Goal: Task Accomplishment & Management: Use online tool/utility

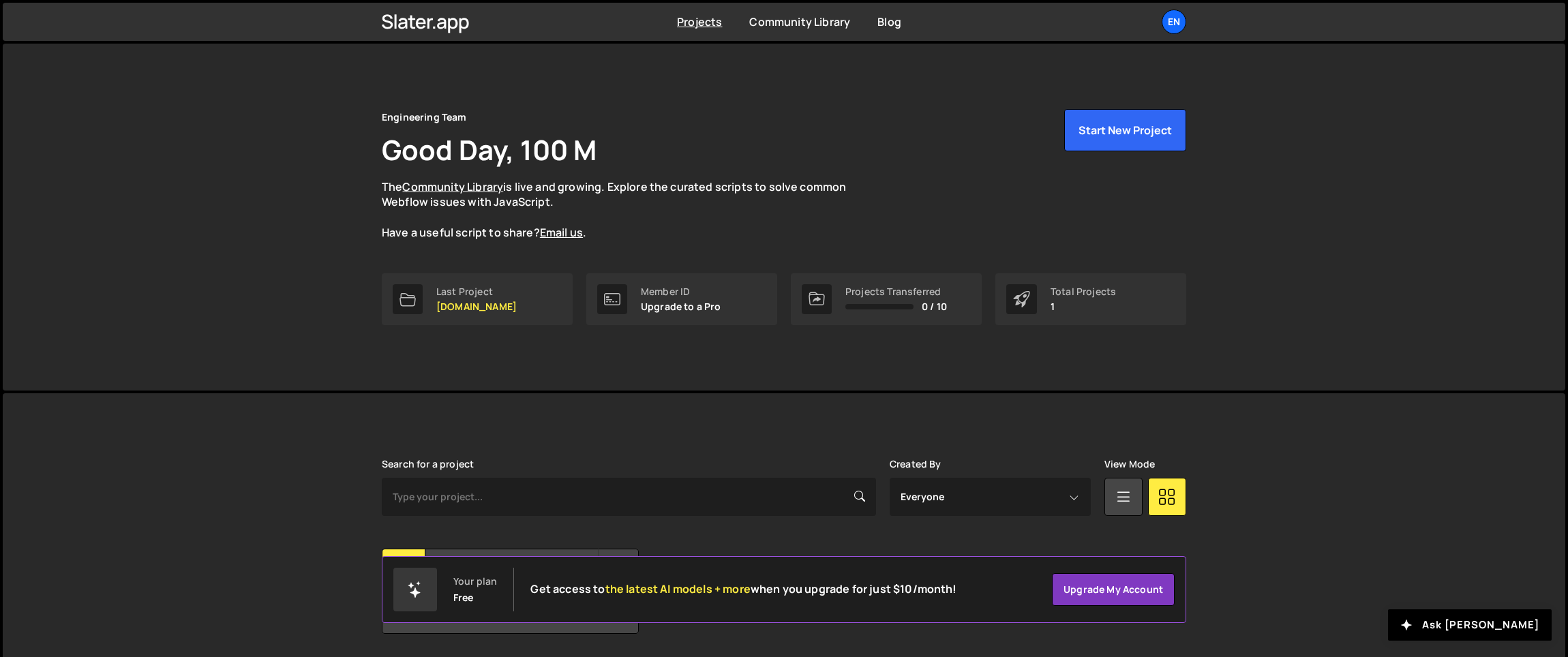
scroll to position [45, 0]
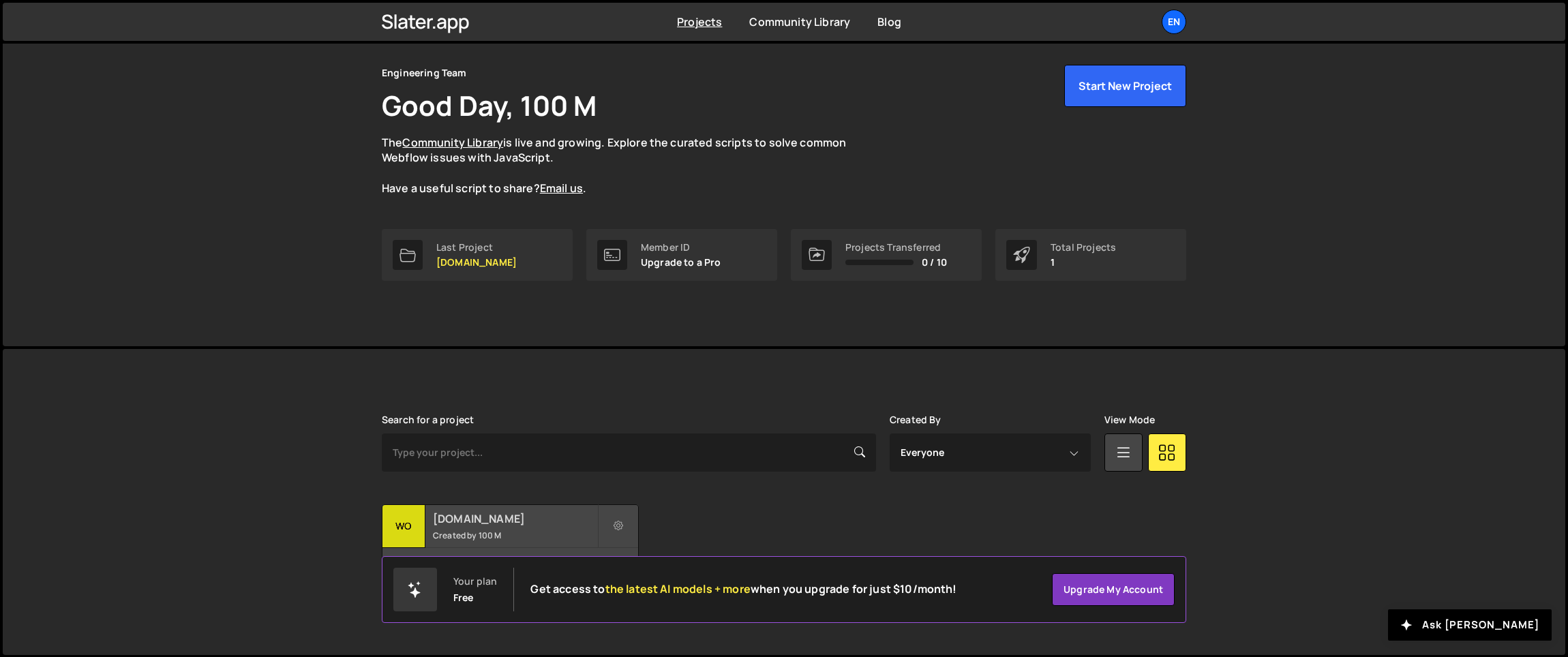
click at [489, 513] on h2 "[DOMAIN_NAME]" at bounding box center [515, 518] width 164 height 15
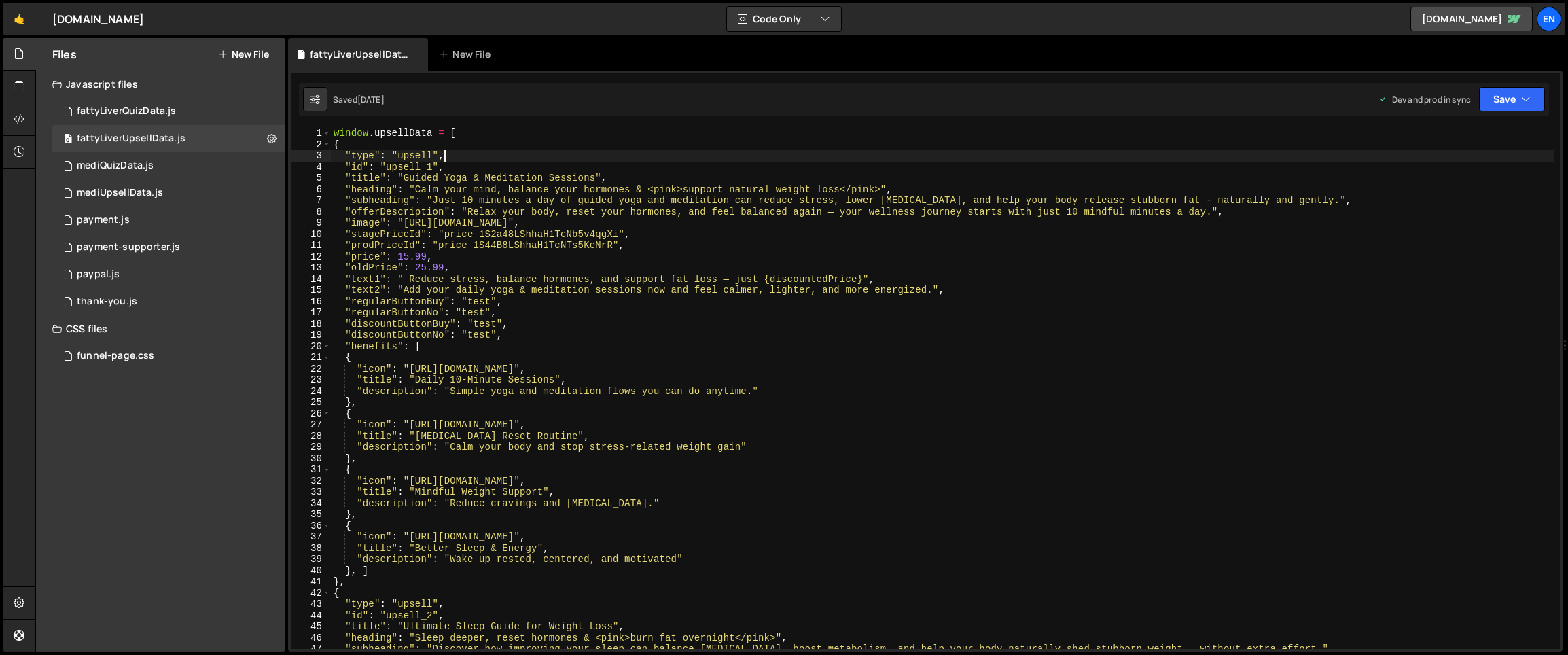
click at [619, 158] on div "window . upsellData = [ { "type" : "upsell" , "id" : "upsell_1" , "title" : "Gu…" at bounding box center [942, 400] width 1223 height 544
click at [481, 273] on div "window . upsellData = [ { "type" : "upsell" , "id" : "upsell_1" , "title" : "Gu…" at bounding box center [942, 400] width 1223 height 544
type textarea ""oldPrice": 25.99,"
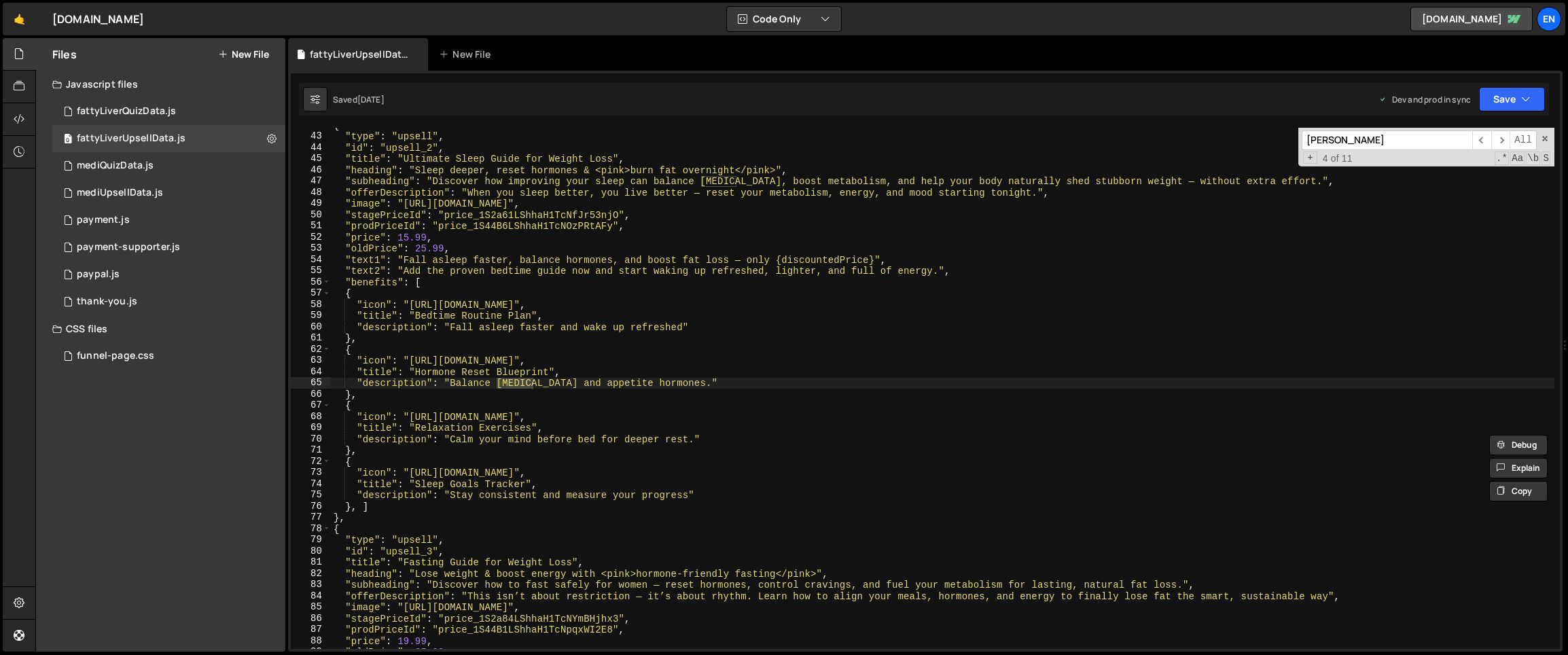
scroll to position [469, 0]
type input "cortis"
click at [947, 311] on div "{ "type" : "upsell" , "id" : "upsell_2" , "title" : "Ultimate Sleep Guide for W…" at bounding box center [942, 391] width 1223 height 544
click at [1540, 140] on span at bounding box center [1544, 138] width 10 height 10
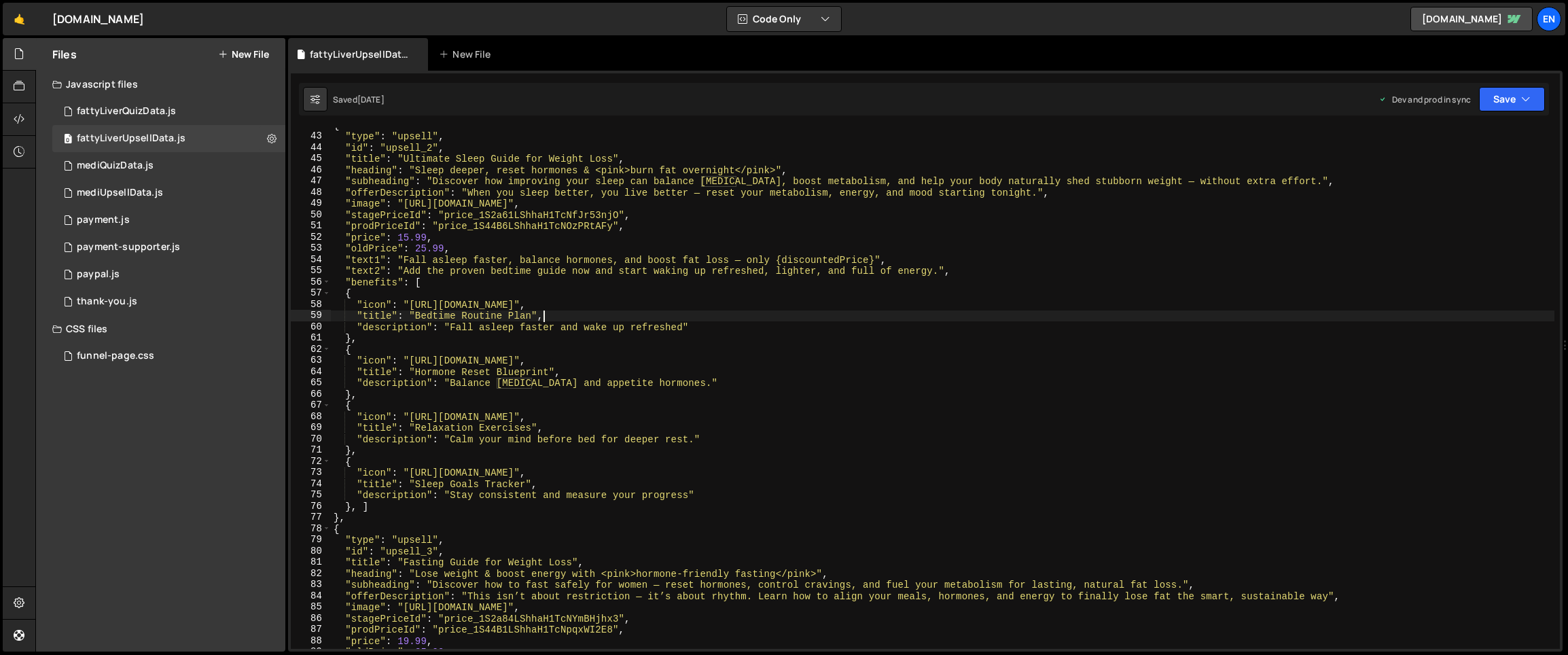
click at [1290, 258] on div "{ "type" : "upsell" , "id" : "upsell_2" , "title" : "Ultimate Sleep Guide for W…" at bounding box center [942, 391] width 1223 height 544
type textarea ""text1": "Fall asleep faster, balance hormones, and boost fat loss — only {disc…"
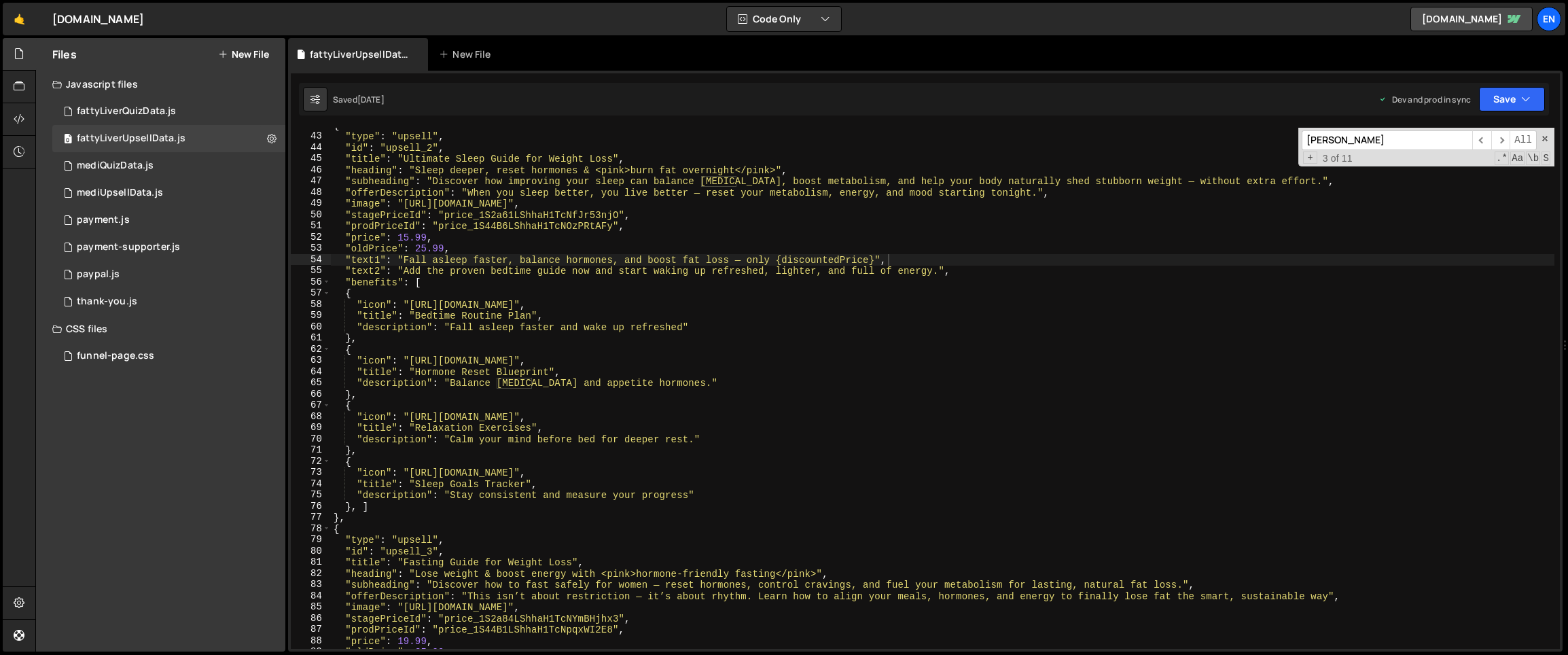
paste input "lose stubborn belly fat"
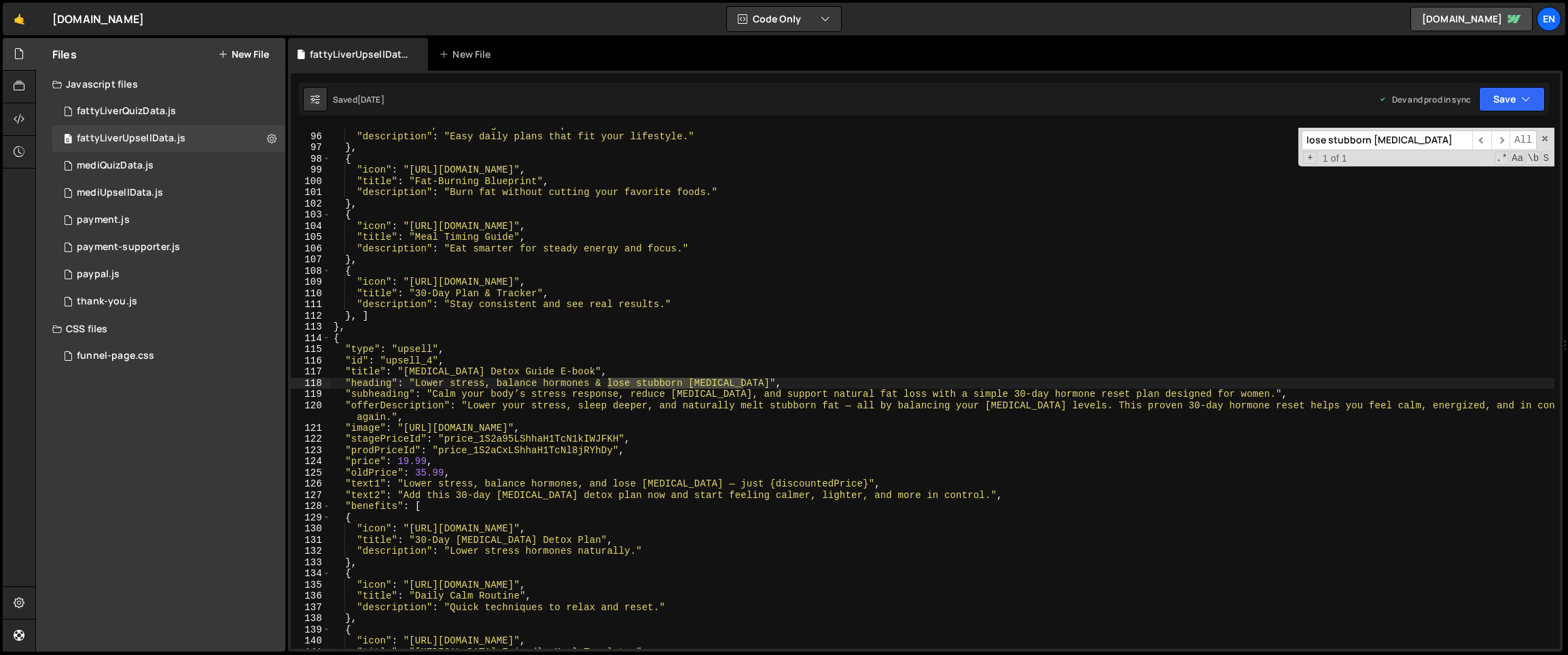
scroll to position [1062, 0]
type input "lose stubborn belly fat"
click at [621, 387] on div ""title" : "Simple Fasting Schedules" , "description" : "Easy daily plans that f…" at bounding box center [942, 388] width 1223 height 521
click at [609, 385] on div ""title" : "Simple Fasting Schedules" , "description" : "Easy daily plans that f…" at bounding box center [942, 391] width 1223 height 544
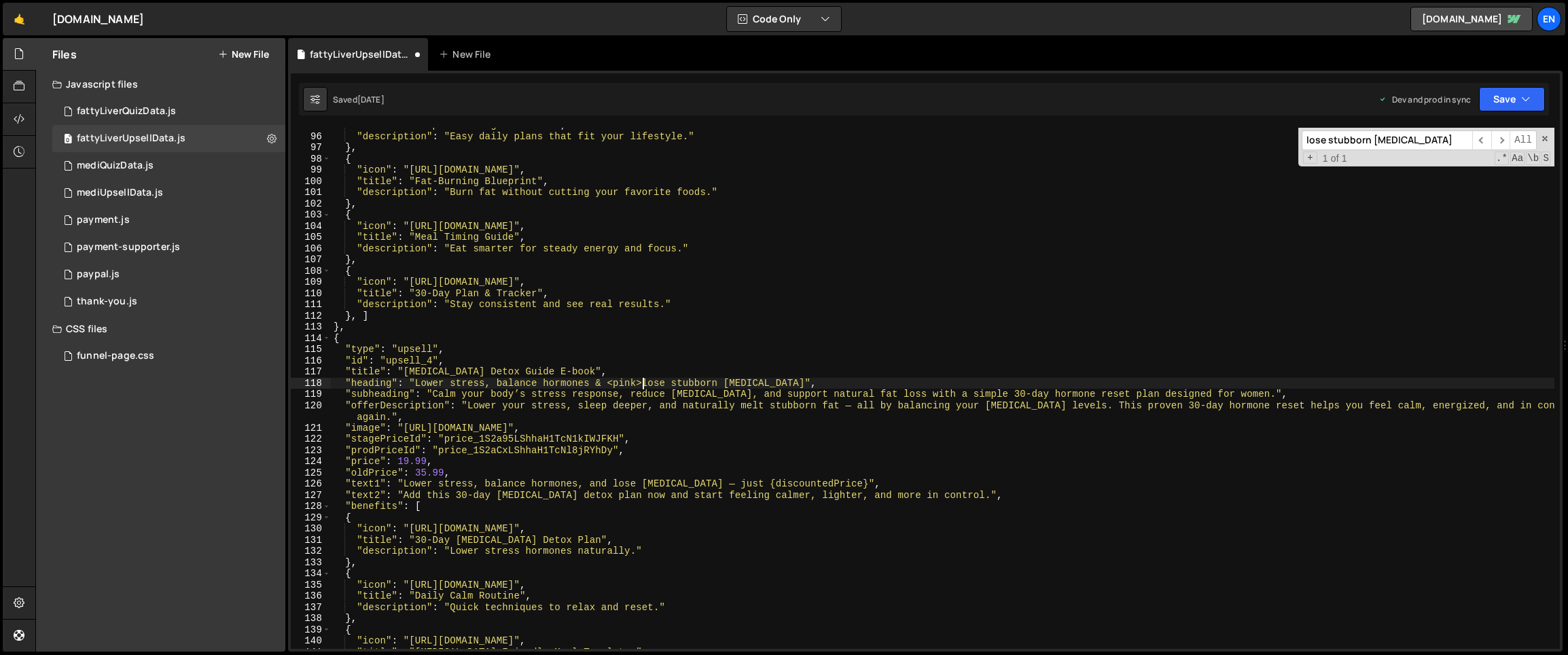
click at [777, 383] on div ""title" : "Simple Fasting Schedules" , "description" : "Easy daily plans that f…" at bounding box center [942, 391] width 1223 height 544
type textarea ""heading": "Lower stress, balance hormones & <pink>lose stubborn belly fat</pin…"
click at [1502, 106] on button "Save" at bounding box center [1511, 99] width 66 height 24
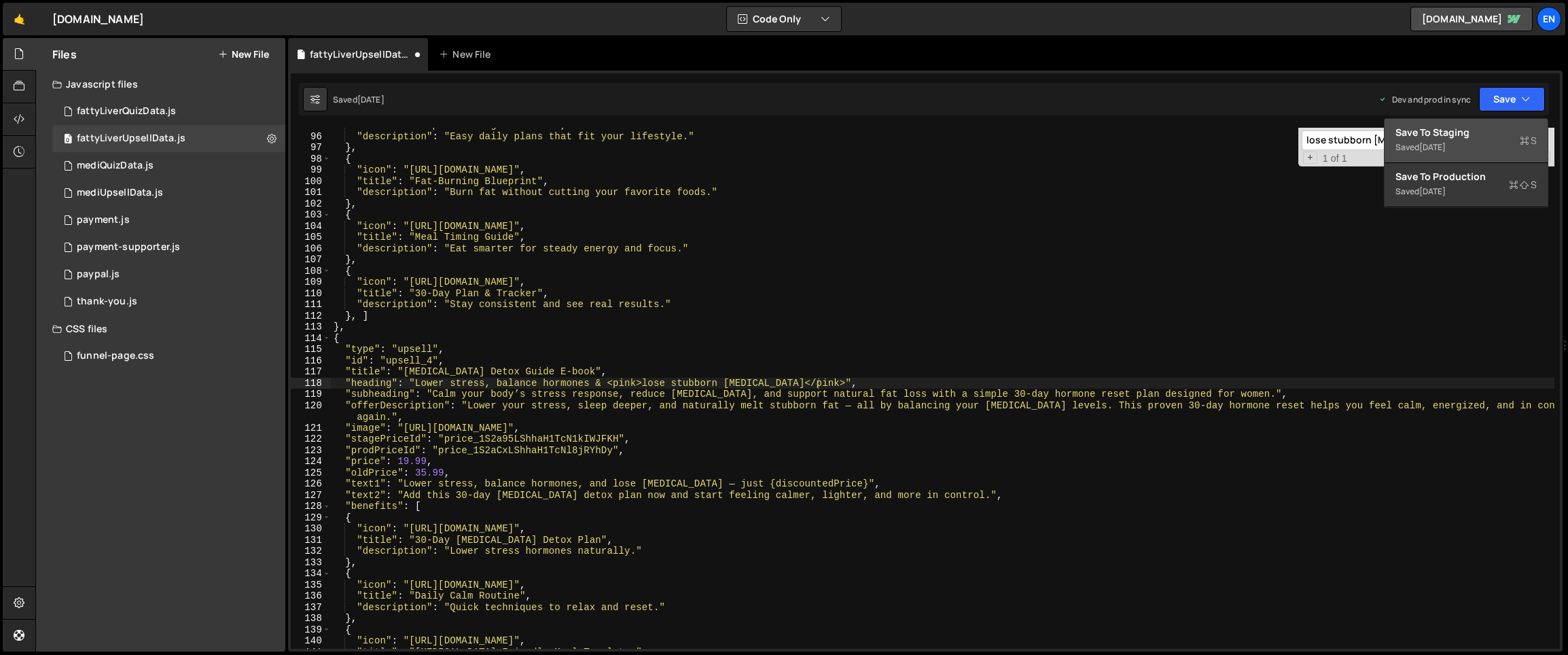
click at [1454, 132] on div "Save to Staging S" at bounding box center [1466, 132] width 141 height 14
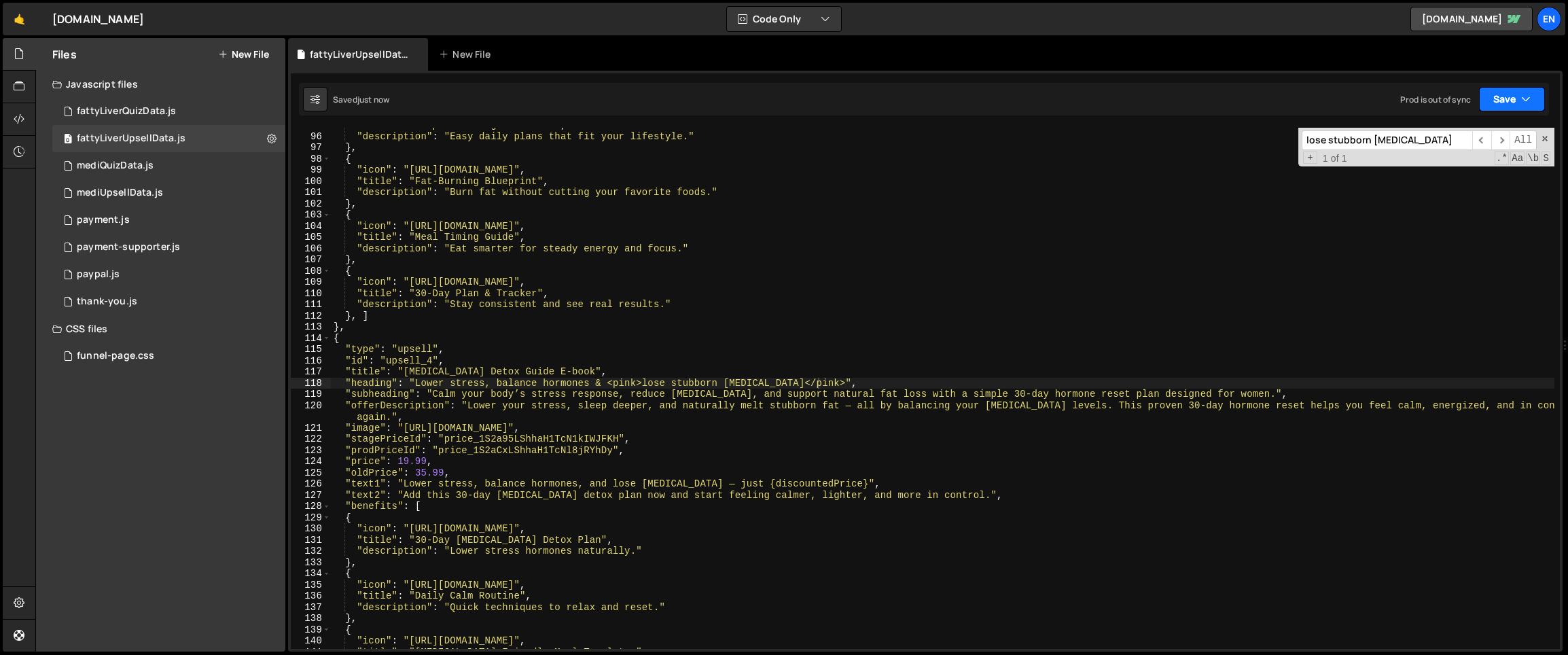
click at [1494, 107] on button "Save" at bounding box center [1511, 99] width 66 height 24
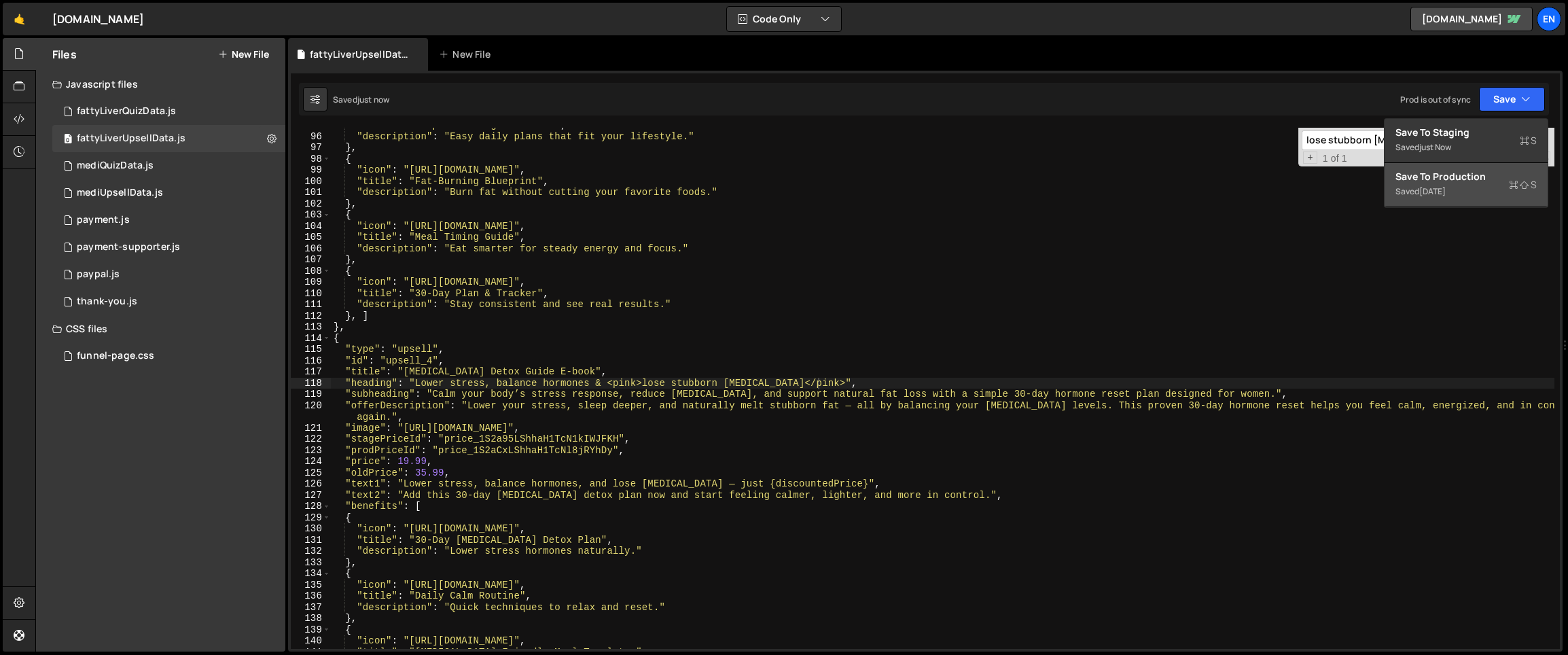
click at [1445, 190] on div "3 days ago" at bounding box center [1432, 191] width 26 height 11
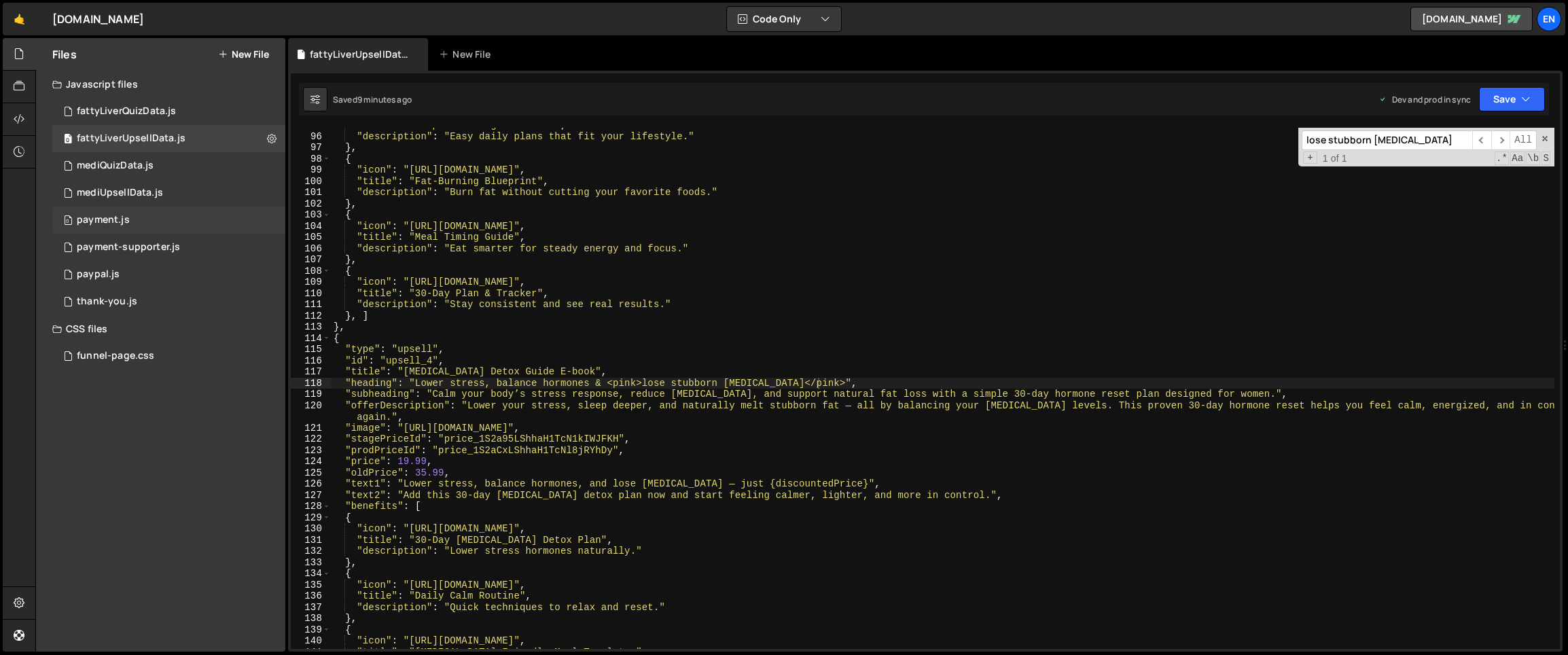
click at [116, 219] on div "payment.js" at bounding box center [103, 220] width 53 height 12
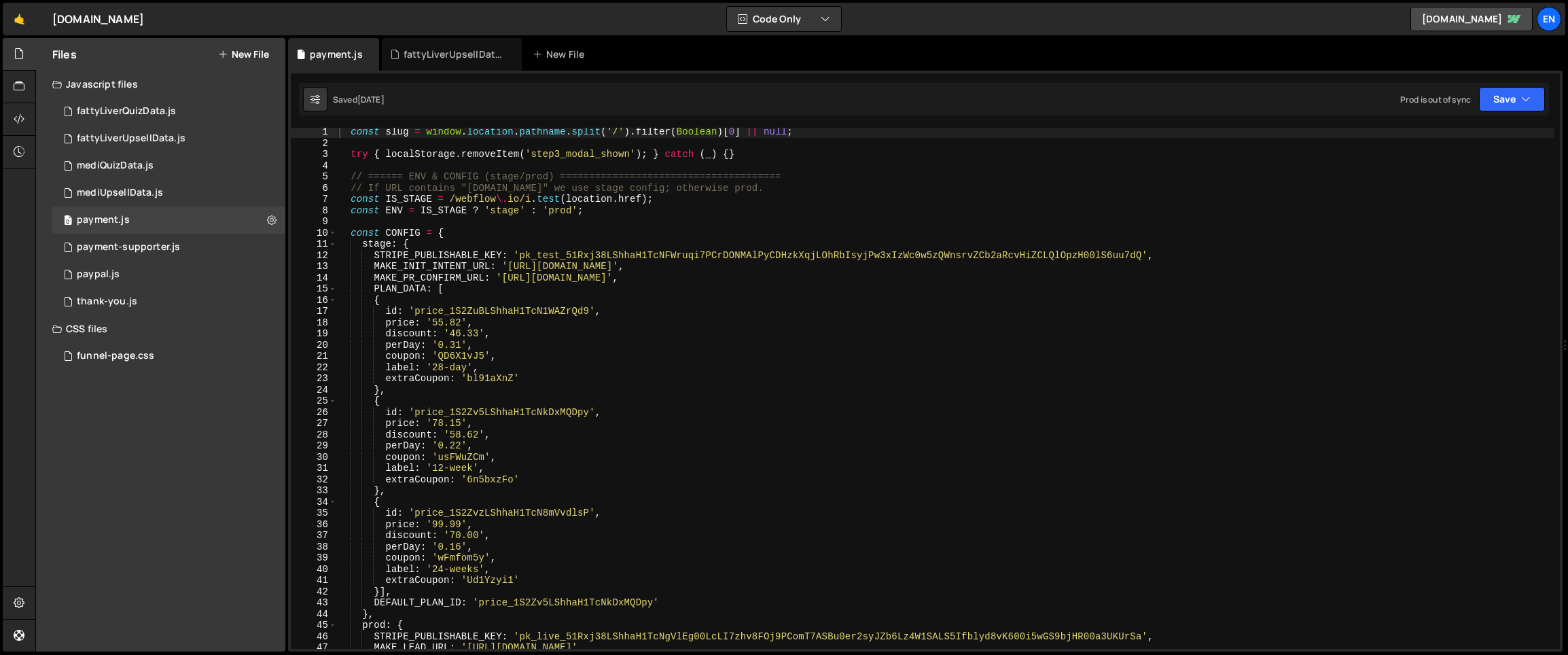
scroll to position [122, 0]
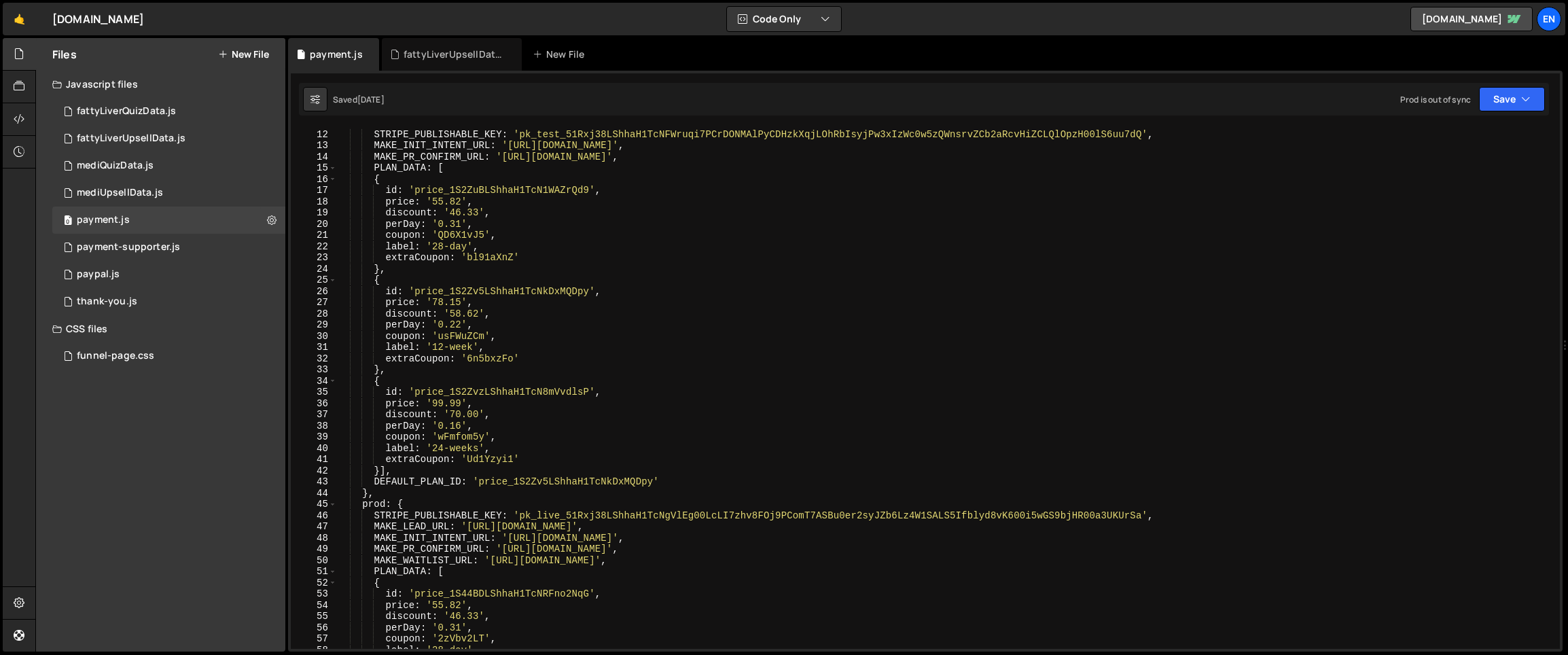
click at [800, 215] on div "stage : { STRIPE_PUBLISHABLE_KEY : 'pk_test_51Rxj38LShhaH1TcNFWruqi7PCrDONMAlPy…" at bounding box center [945, 389] width 1218 height 544
click at [664, 329] on div "stage : { STRIPE_PUBLISHABLE_KEY : 'pk_test_51Rxj38LShhaH1TcNFWruqi7PCrDONMAlPy…" at bounding box center [945, 389] width 1218 height 544
type textarea "perDay: '0.22',"
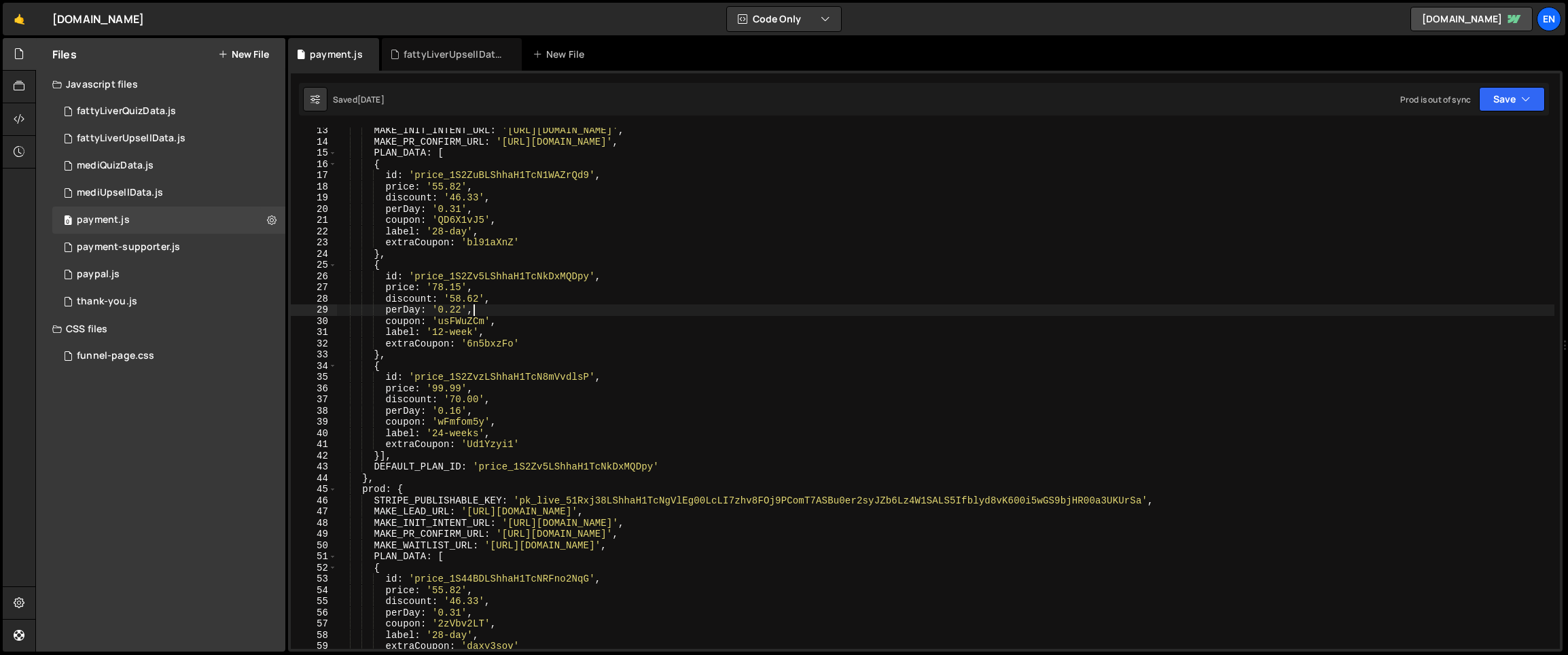
scroll to position [125, 0]
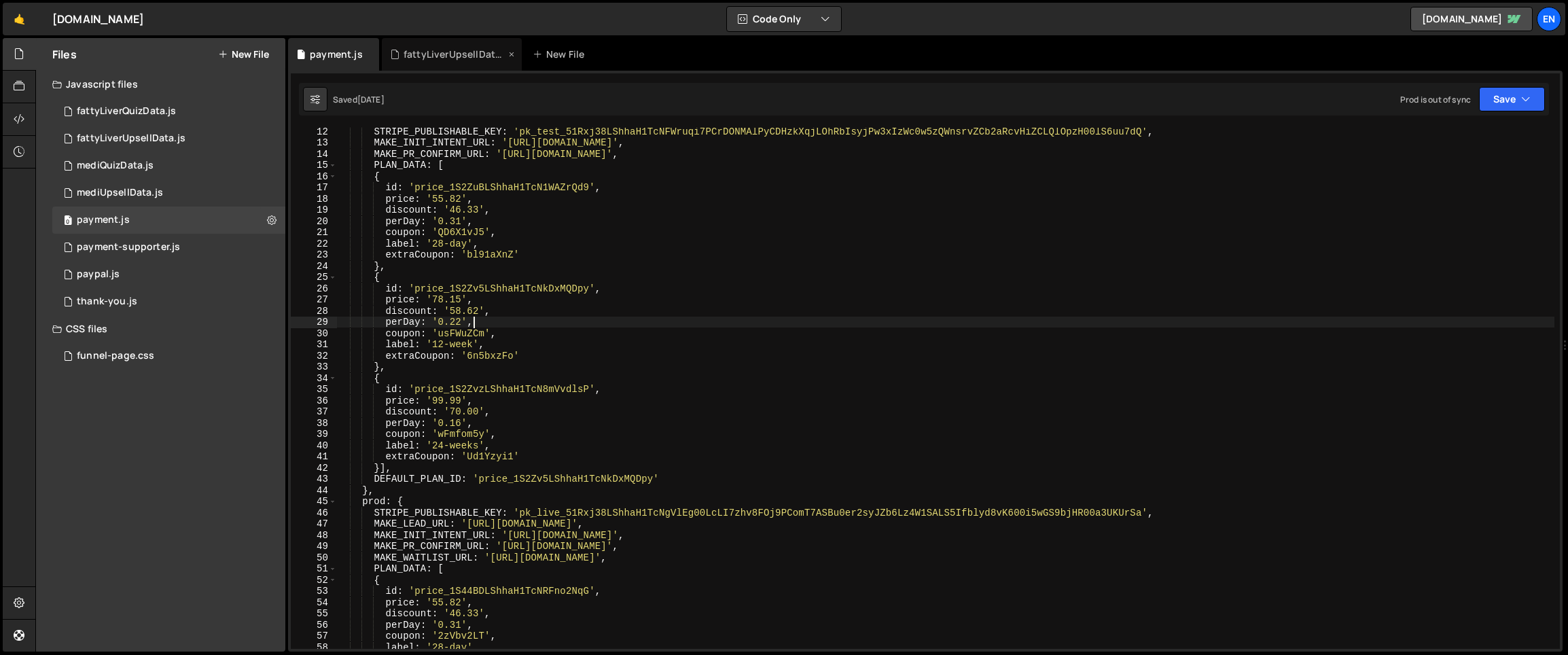
click at [437, 51] on div "fattyLiverUpsellData.js" at bounding box center [454, 55] width 102 height 14
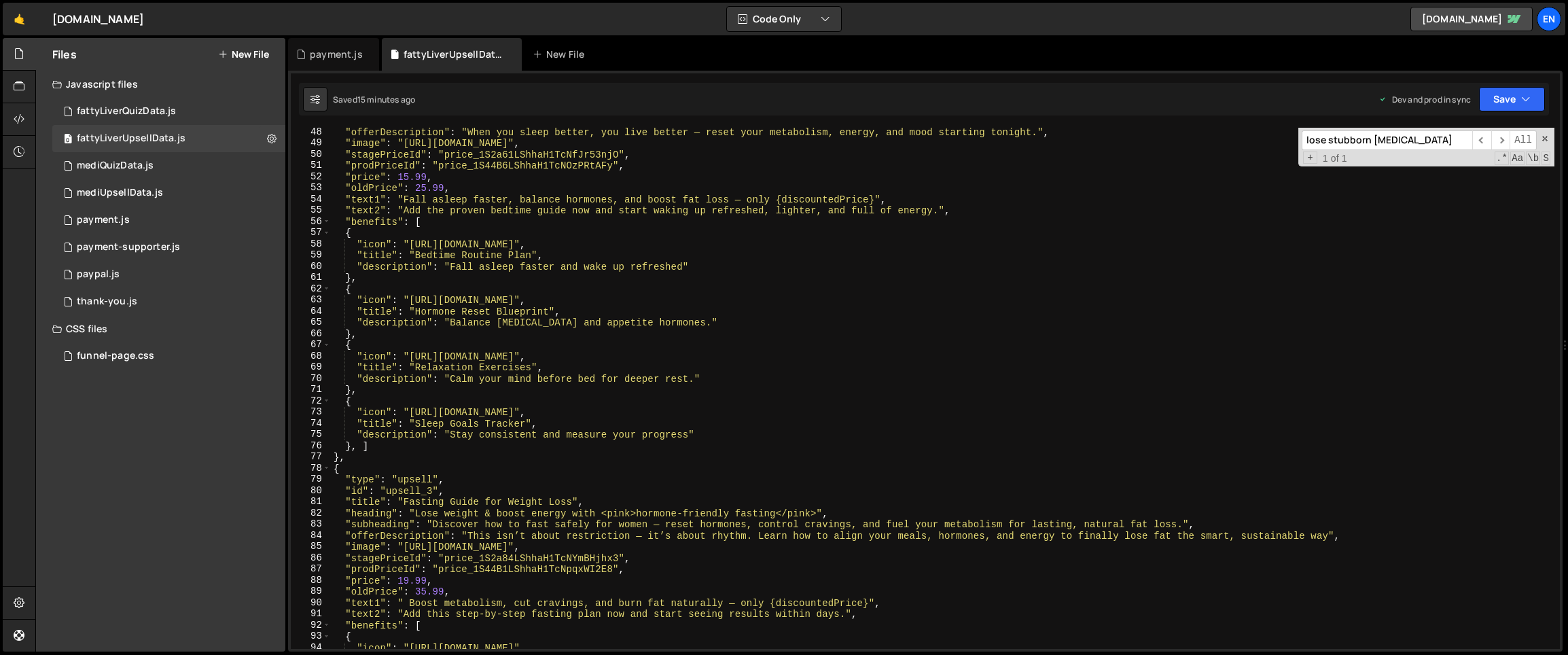
scroll to position [0, 0]
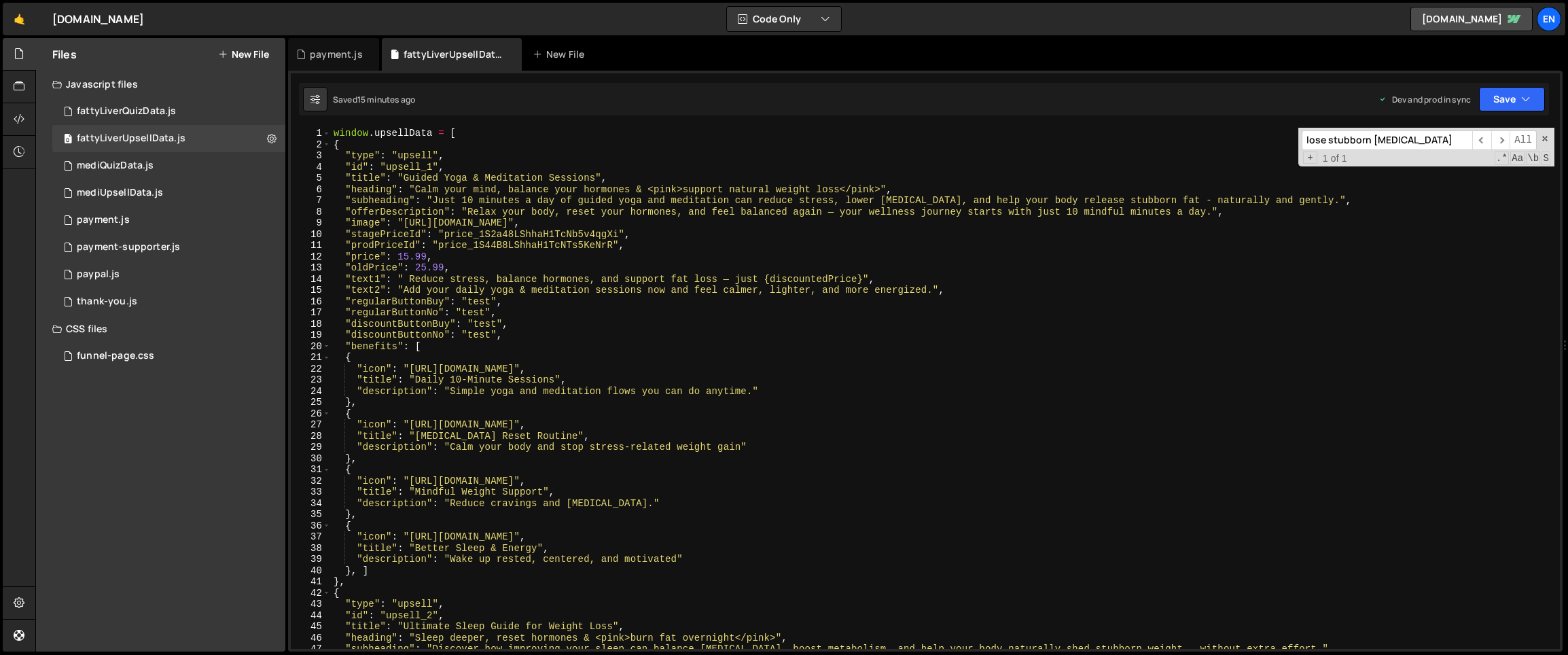
click at [447, 226] on div "window . upsellData = [ { "type" : "upsell" , "id" : "upsell_1" , "title" : "Gu…" at bounding box center [942, 400] width 1223 height 544
drag, startPoint x: 407, startPoint y: 221, endPoint x: 1080, endPoint y: 221, distance: 673.0
click at [1080, 221] on div "window . upsellData = [ { "type" : "upsell" , "id" : "upsell_1" , "title" : "Gu…" at bounding box center [942, 400] width 1223 height 544
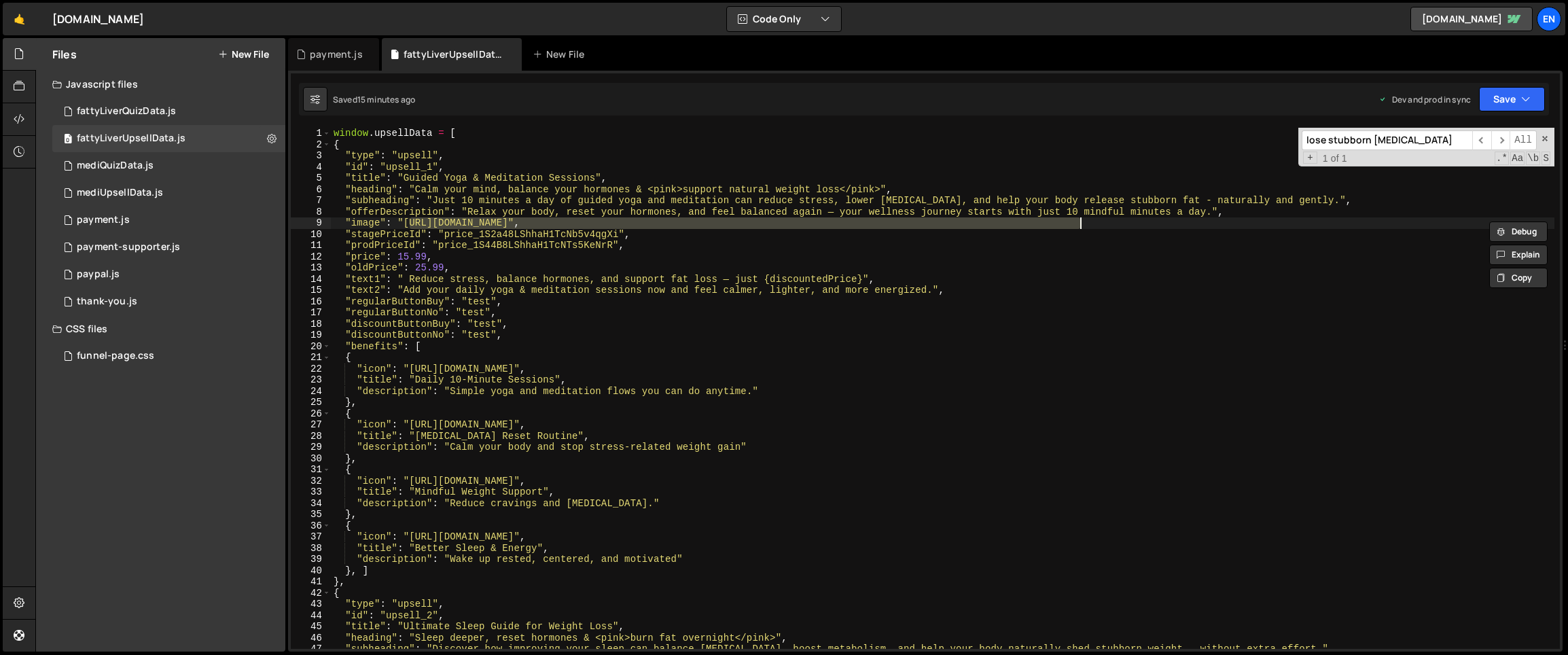
click at [1033, 260] on div "window . upsellData = [ { "type" : "upsell" , "id" : "upsell_1" , "title" : "Gu…" at bounding box center [942, 400] width 1223 height 544
drag, startPoint x: 1081, startPoint y: 226, endPoint x: 700, endPoint y: 226, distance: 381.0
click at [700, 226] on div "window . upsellData = [ { "type" : "upsell" , "id" : "upsell_1" , "title" : "Gu…" at bounding box center [942, 400] width 1223 height 544
click at [455, 254] on div "window . upsellData = [ { "type" : "upsell" , "id" : "upsell_1" , "title" : "Gu…" at bounding box center [942, 400] width 1223 height 544
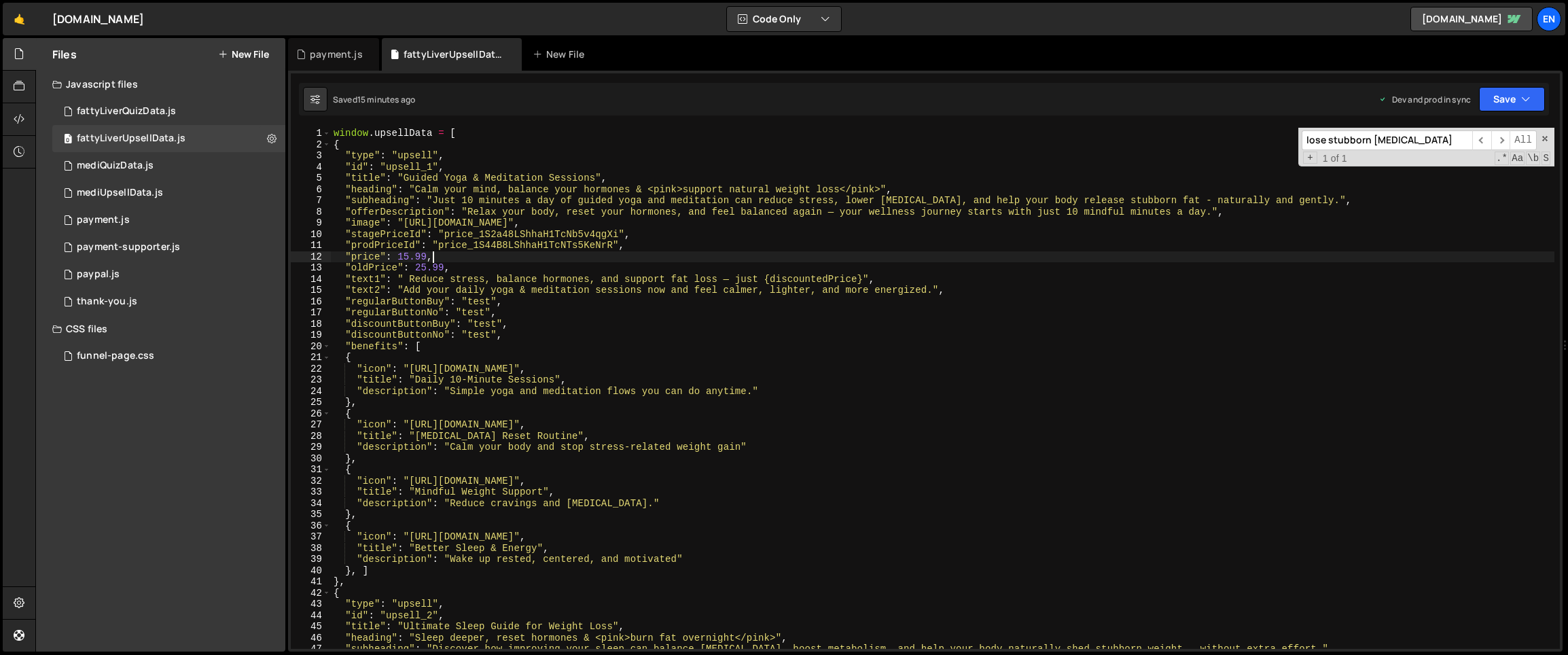
scroll to position [4, 0]
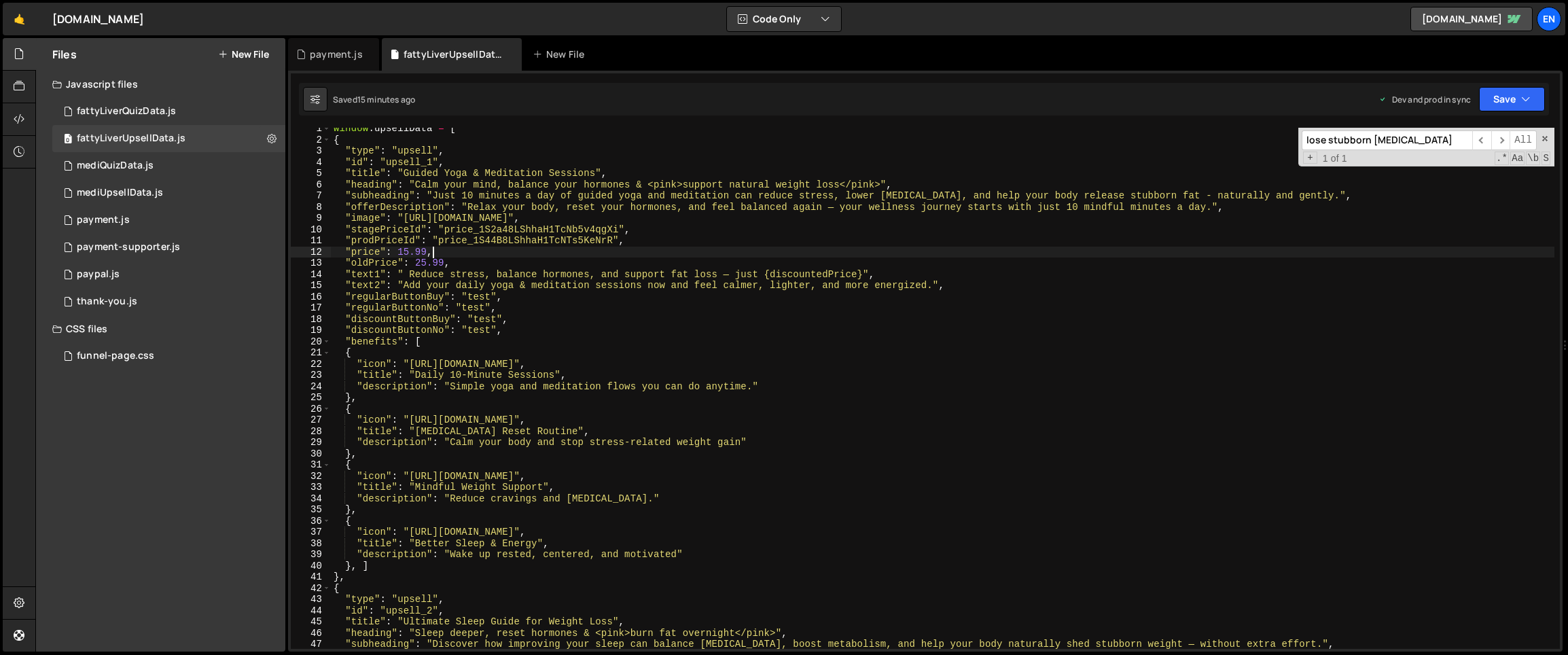
click at [483, 289] on div "window . upsellData = [ { "type" : "upsell" , "id" : "upsell_1" , "title" : "Gu…" at bounding box center [942, 395] width 1223 height 544
click at [1544, 138] on span at bounding box center [1544, 138] width 10 height 10
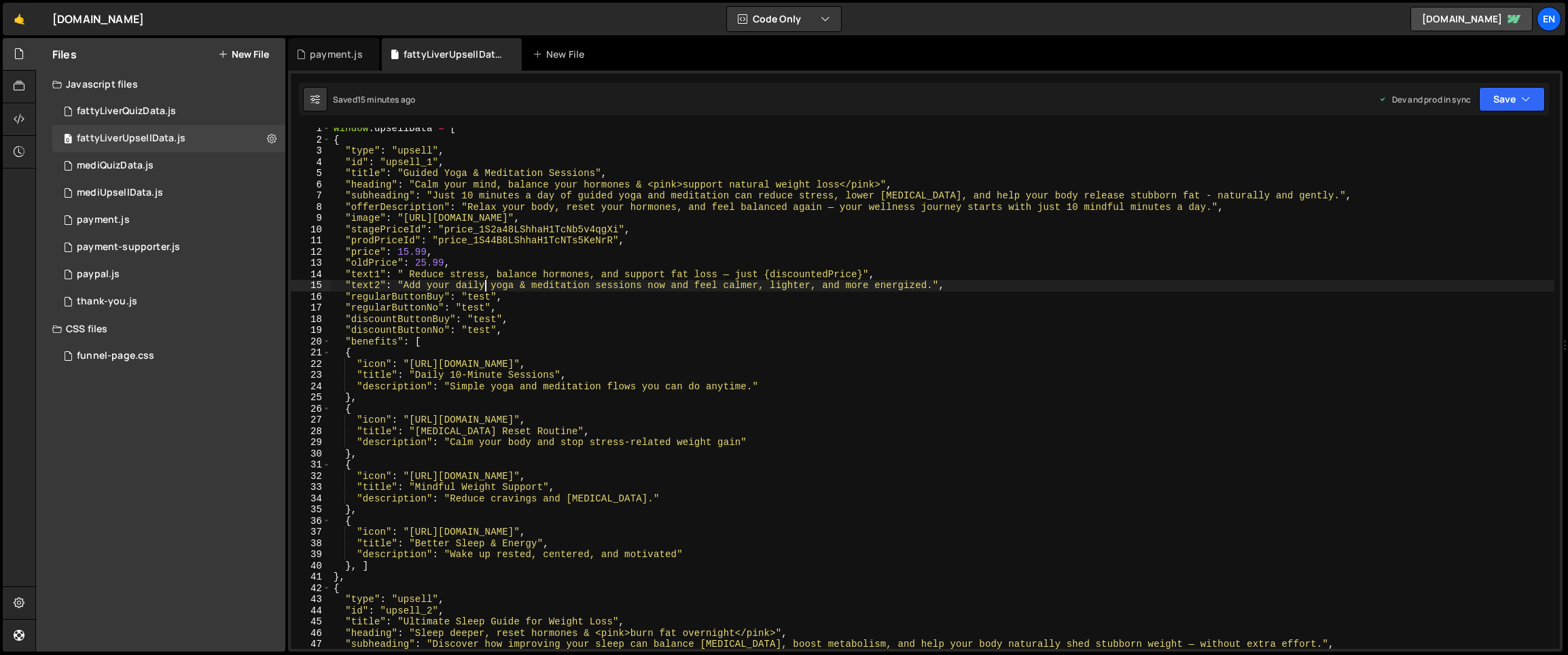
click at [1145, 351] on div "window . upsellData = [ { "type" : "upsell" , "id" : "upsell_1" , "title" : "Gu…" at bounding box center [942, 395] width 1223 height 544
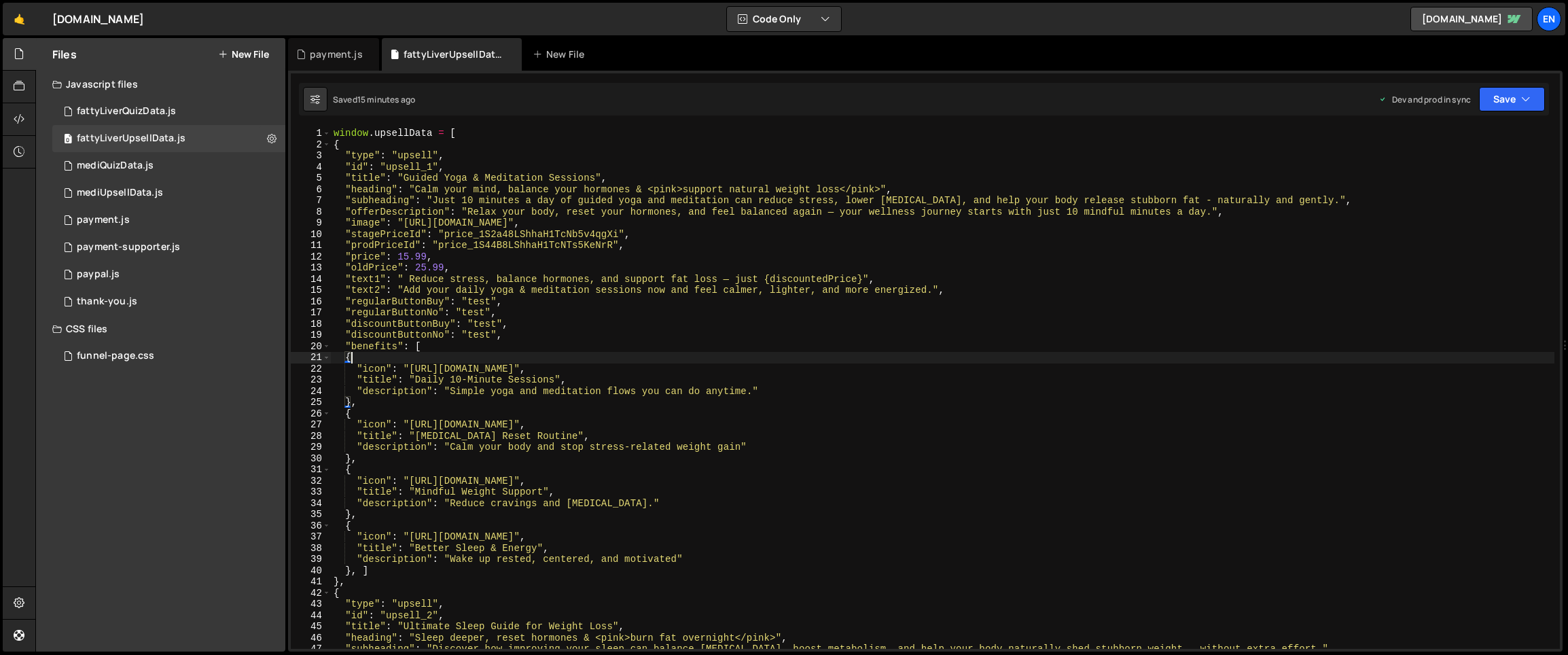
click at [453, 210] on div "window . upsellData = [ { "type" : "upsell" , "id" : "upsell_1" , "title" : "Gu…" at bounding box center [942, 400] width 1223 height 544
click at [422, 260] on div "window . upsellData = [ { "type" : "upsell" , "id" : "upsell_1" , "title" : "Gu…" at bounding box center [942, 400] width 1223 height 544
drag, startPoint x: 403, startPoint y: 224, endPoint x: 1078, endPoint y: 224, distance: 675.0
click at [1078, 224] on div "window . upsellData = [ { "type" : "upsell" , "id" : "upsell_1" , "title" : "Gu…" at bounding box center [942, 400] width 1223 height 544
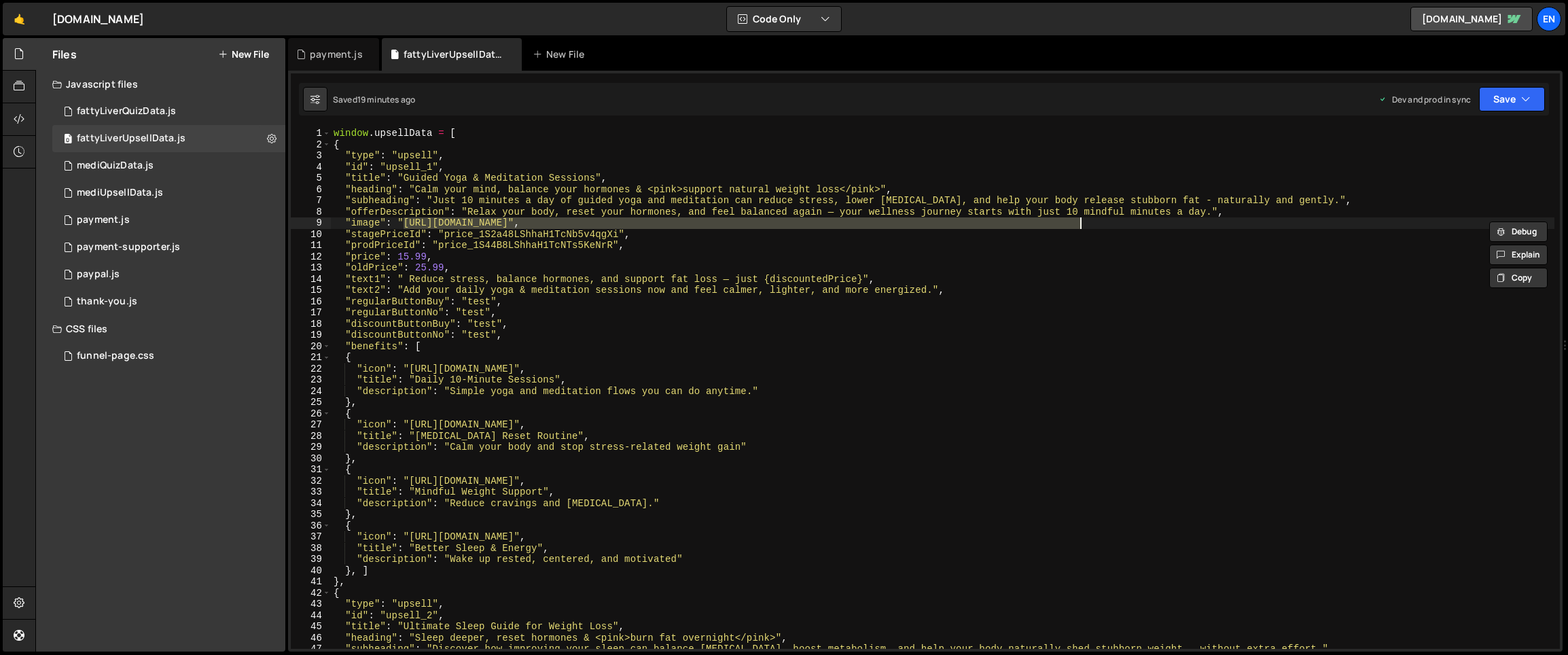
paste textarea "pub-f231b7e212b6444d8142dfdf3b952630.r2.dev/meditation-yoga"
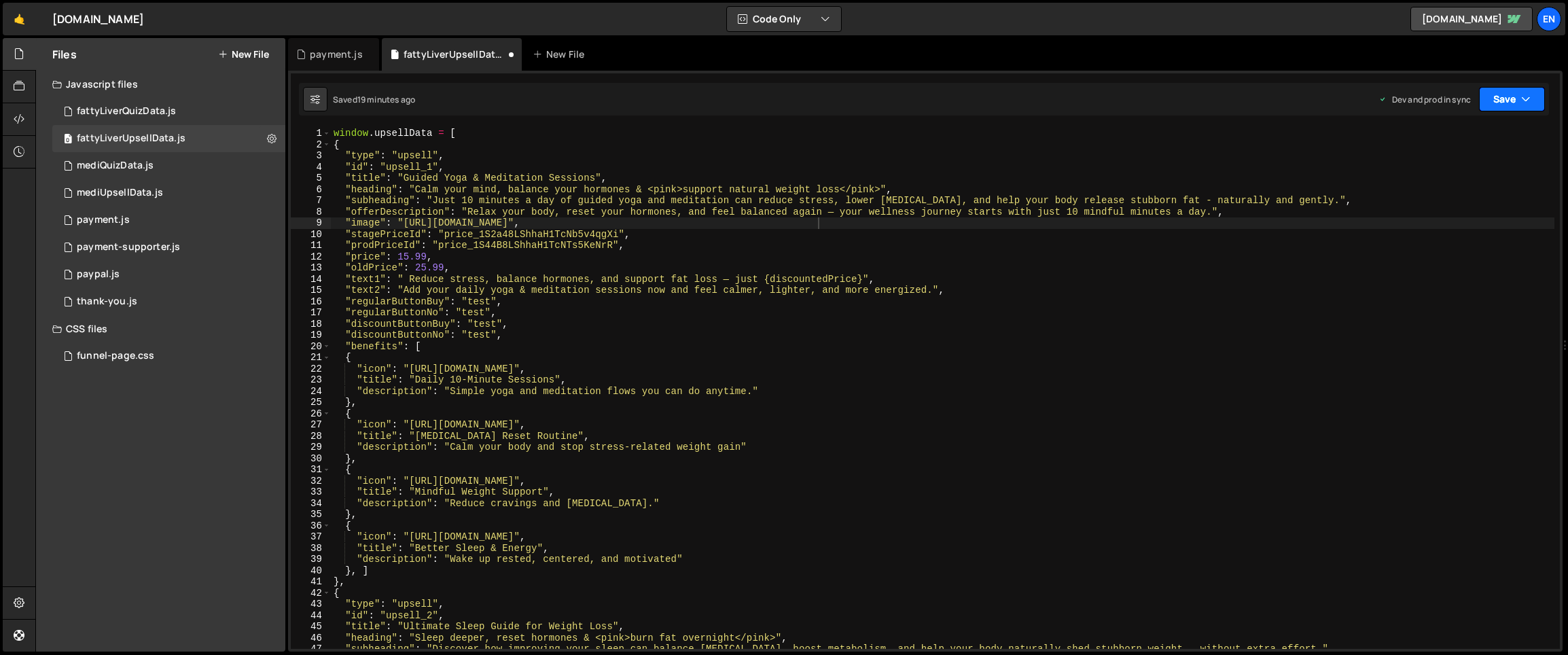
click at [1530, 100] on icon "button" at bounding box center [1525, 99] width 10 height 14
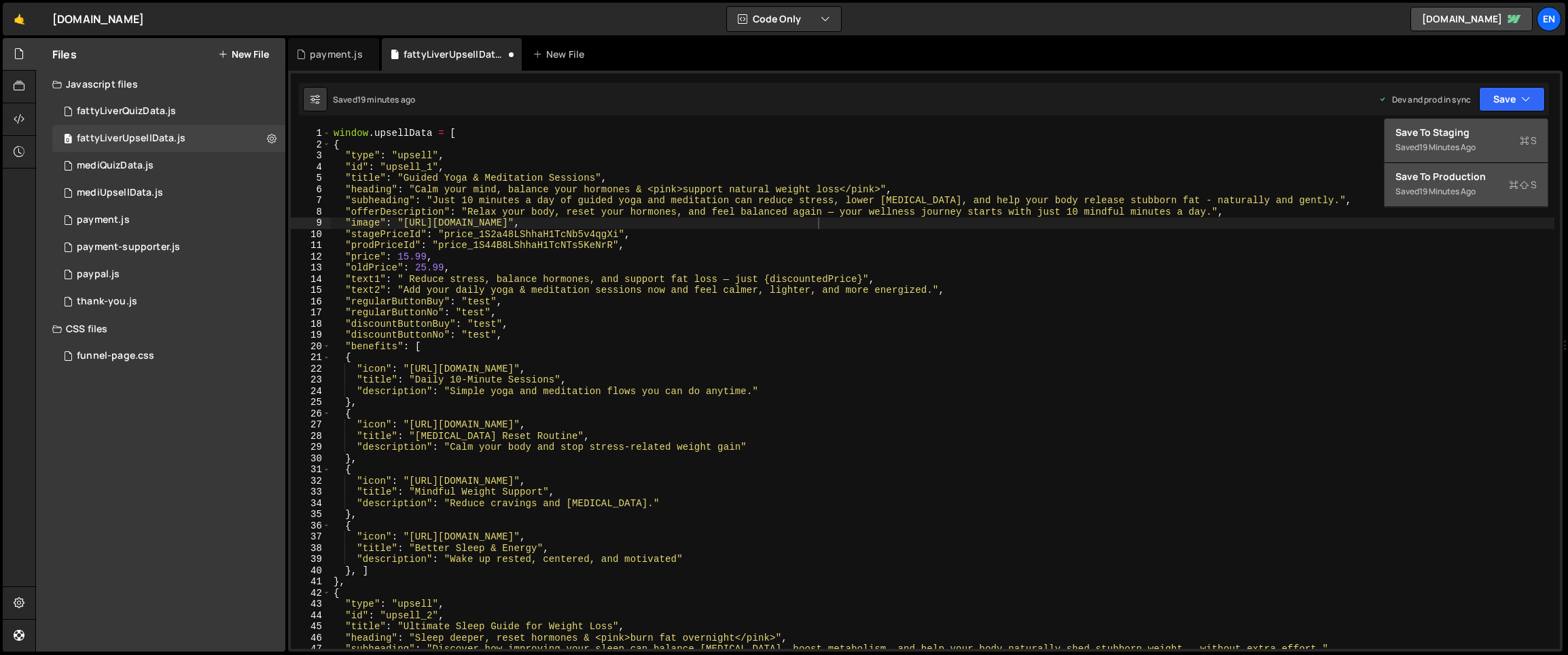
click at [1466, 123] on button "Save to Staging S Saved 19 minutes ago" at bounding box center [1465, 141] width 163 height 44
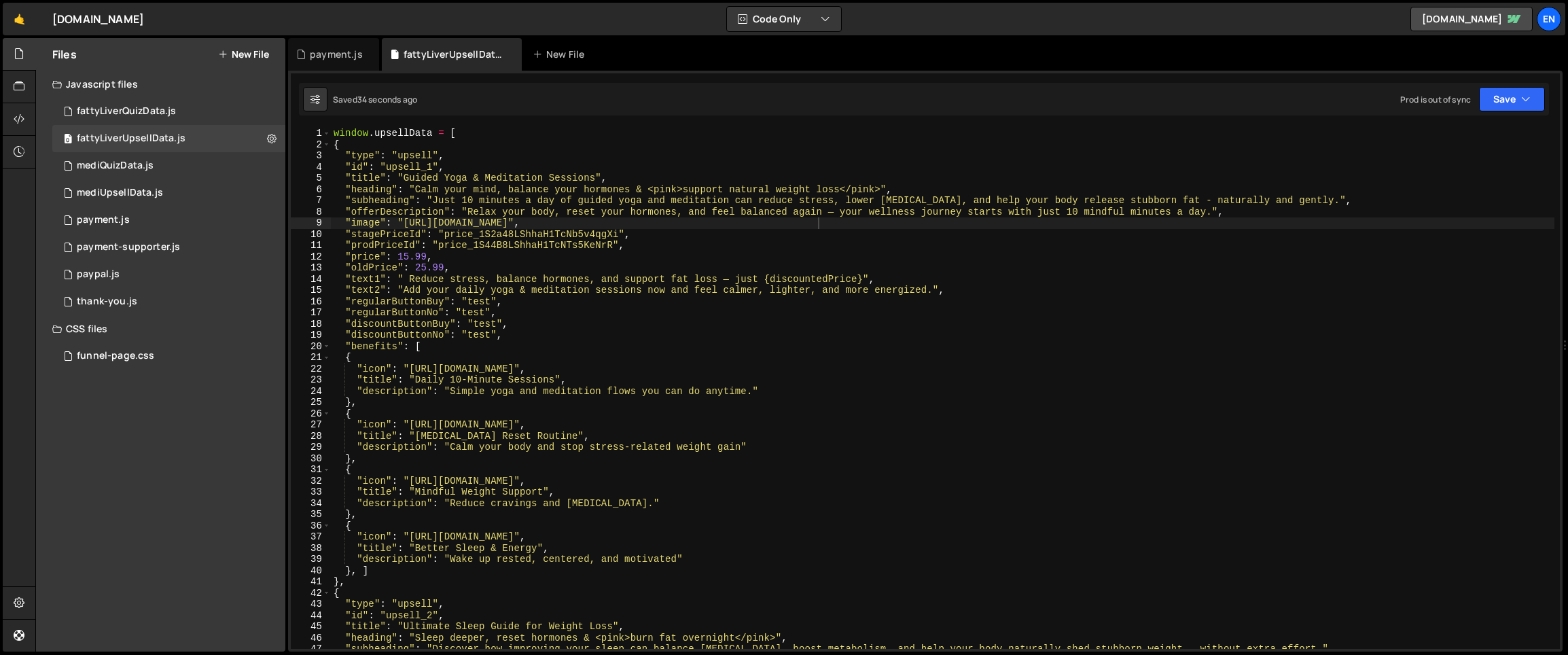
type textarea ""heading": "Calm your mind, balance your hormones & <pink>support natural weigh…"
click at [569, 191] on div "window . upsellData = [ { "type" : "upsell" , "id" : "upsell_1" , "title" : "Gu…" at bounding box center [942, 400] width 1223 height 544
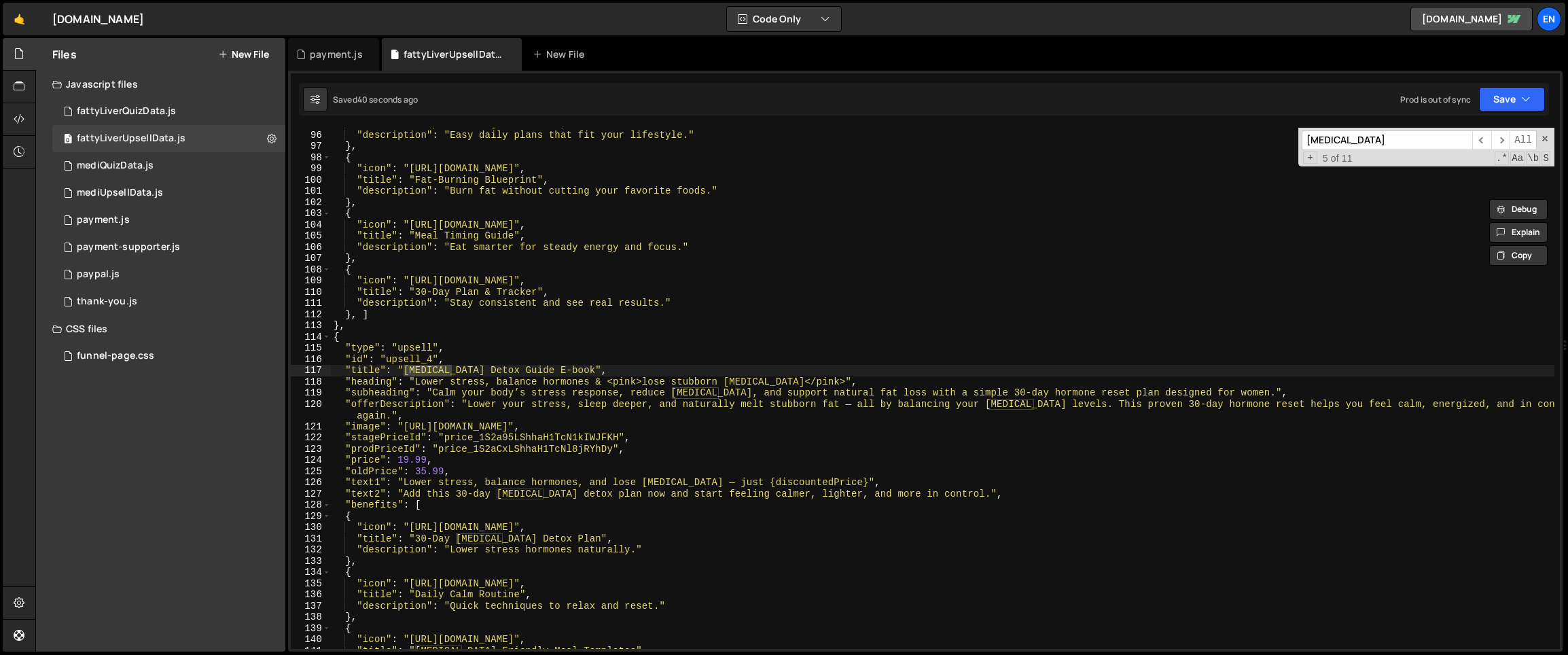
scroll to position [1064, 0]
type input "cortisol"
click at [522, 384] on div ""title" : "Simple Fasting Schedules" , "description" : "Easy daily plans that f…" at bounding box center [942, 389] width 1223 height 544
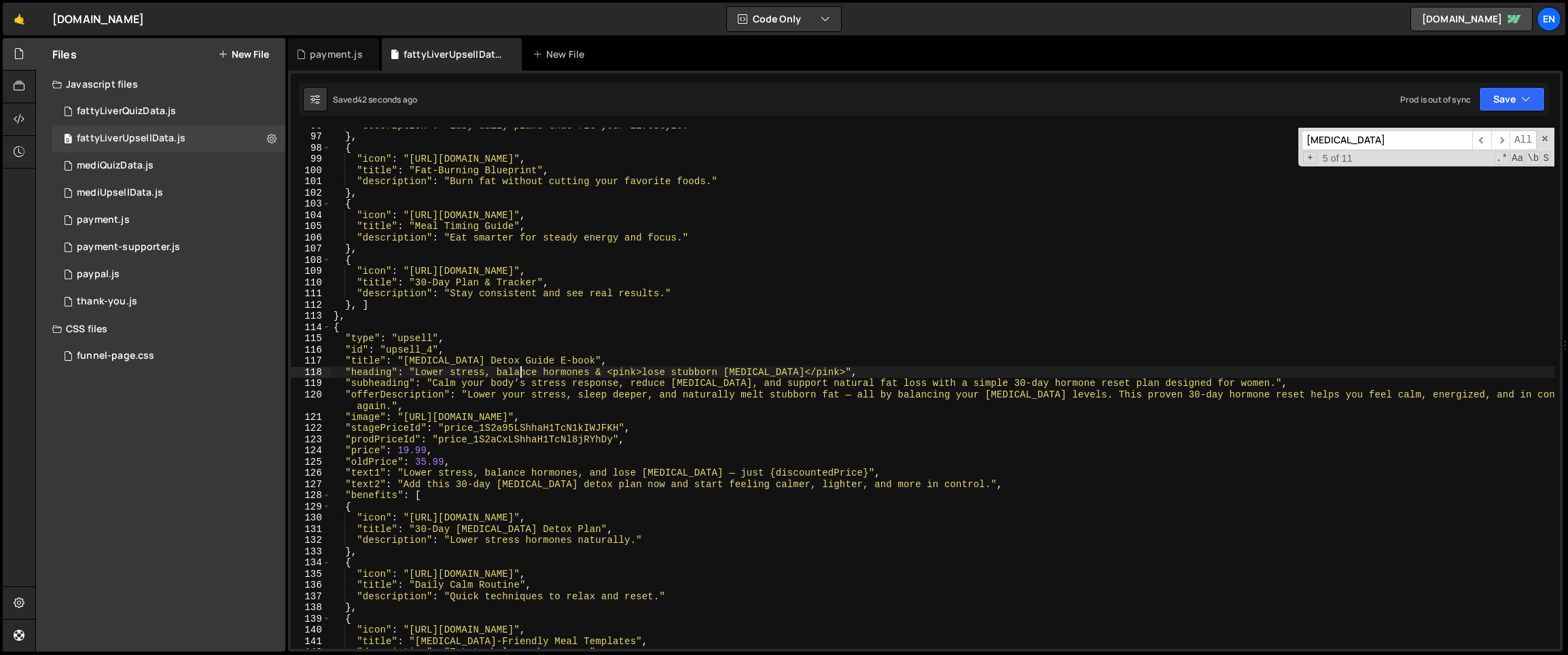
scroll to position [1086, 0]
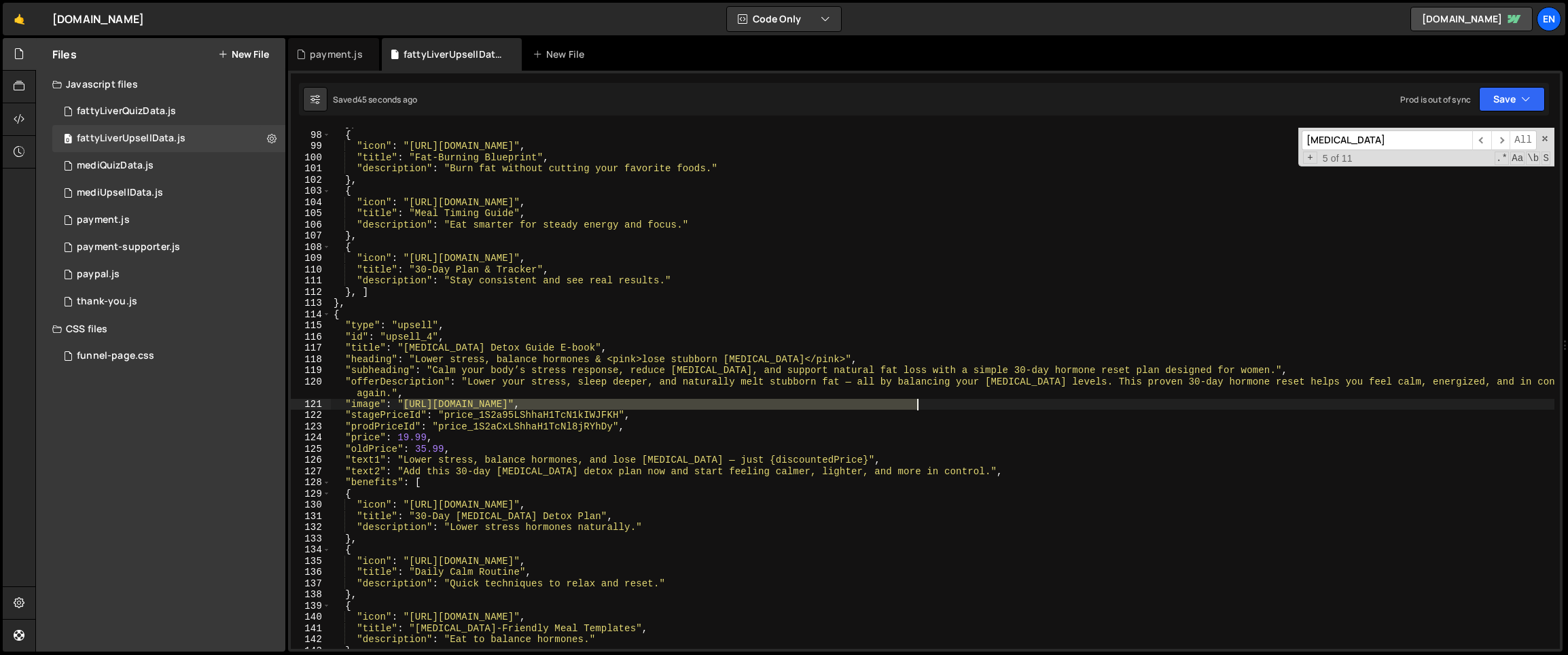
drag, startPoint x: 404, startPoint y: 402, endPoint x: 917, endPoint y: 400, distance: 513.0
click at [917, 400] on div "} , { "icon" : "https://cdn.prod.website-files.com/687e2e60e16a43253219b704/68a…" at bounding box center [942, 390] width 1223 height 544
paste textarea "https://pub-f231b7e212b6444d8142dfdf3b952630.r2.dev/cortisol-book.png"
click at [1542, 140] on span at bounding box center [1544, 138] width 10 height 10
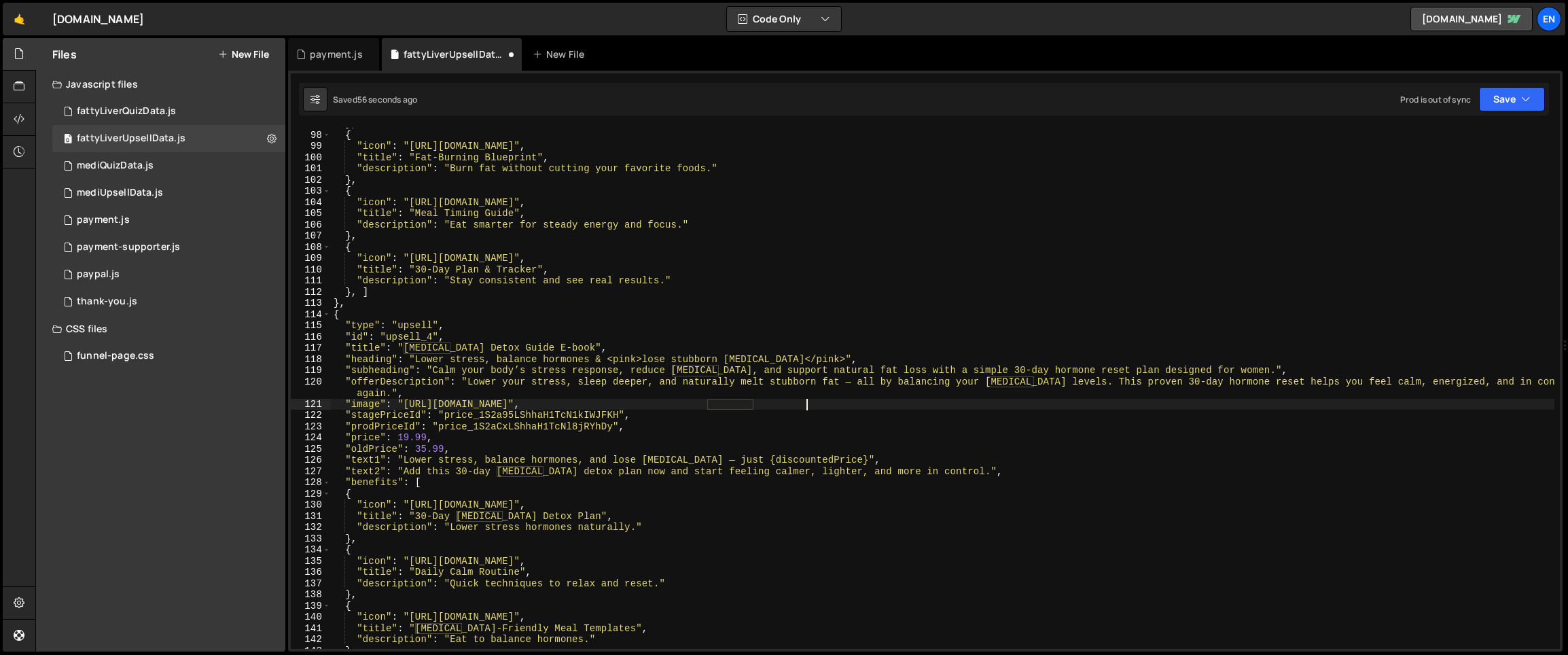
click at [580, 253] on div "} , { "icon" : "https://cdn.prod.website-files.com/687e2e60e16a43253219b704/68a…" at bounding box center [942, 390] width 1223 height 544
type textarea ""icon": "https://cdn.prod.website-files.com/687e2e60e16a43253219b704/68a72c4b9b…"
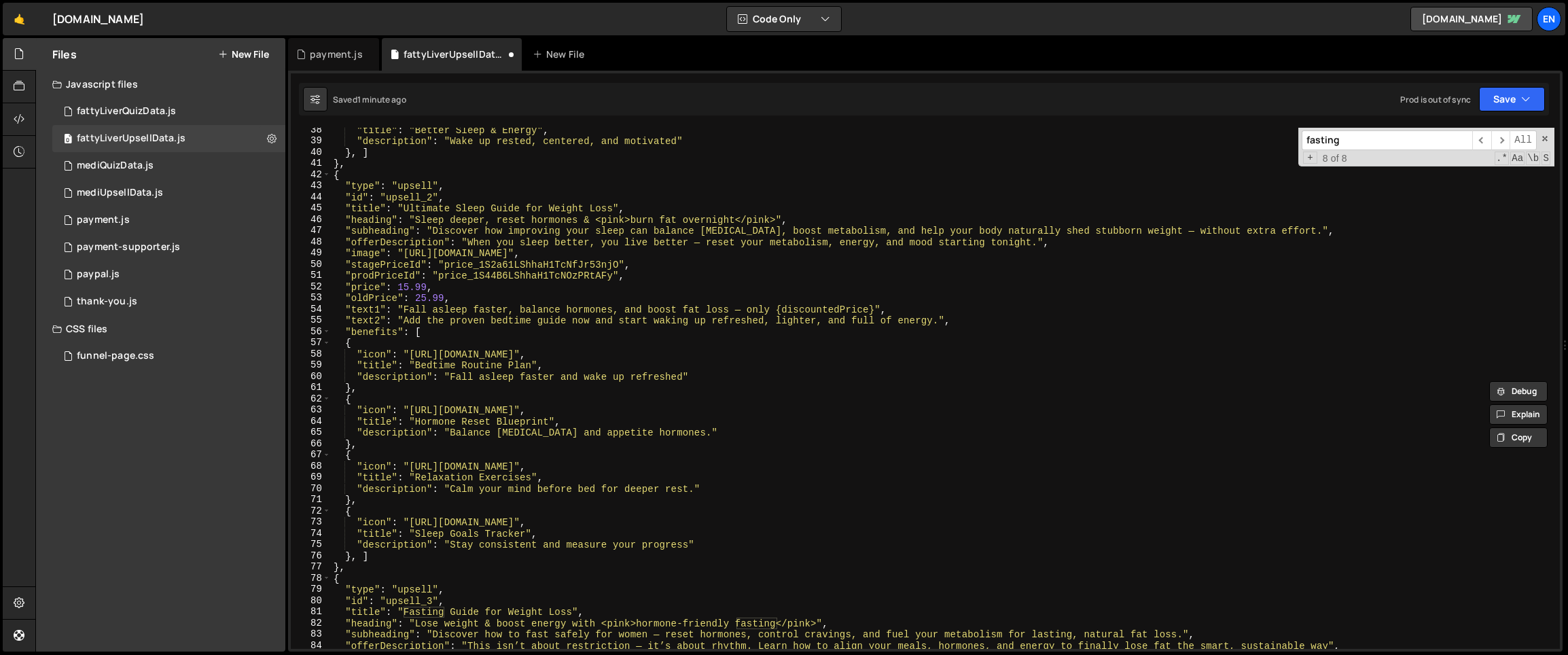
scroll to position [395, 0]
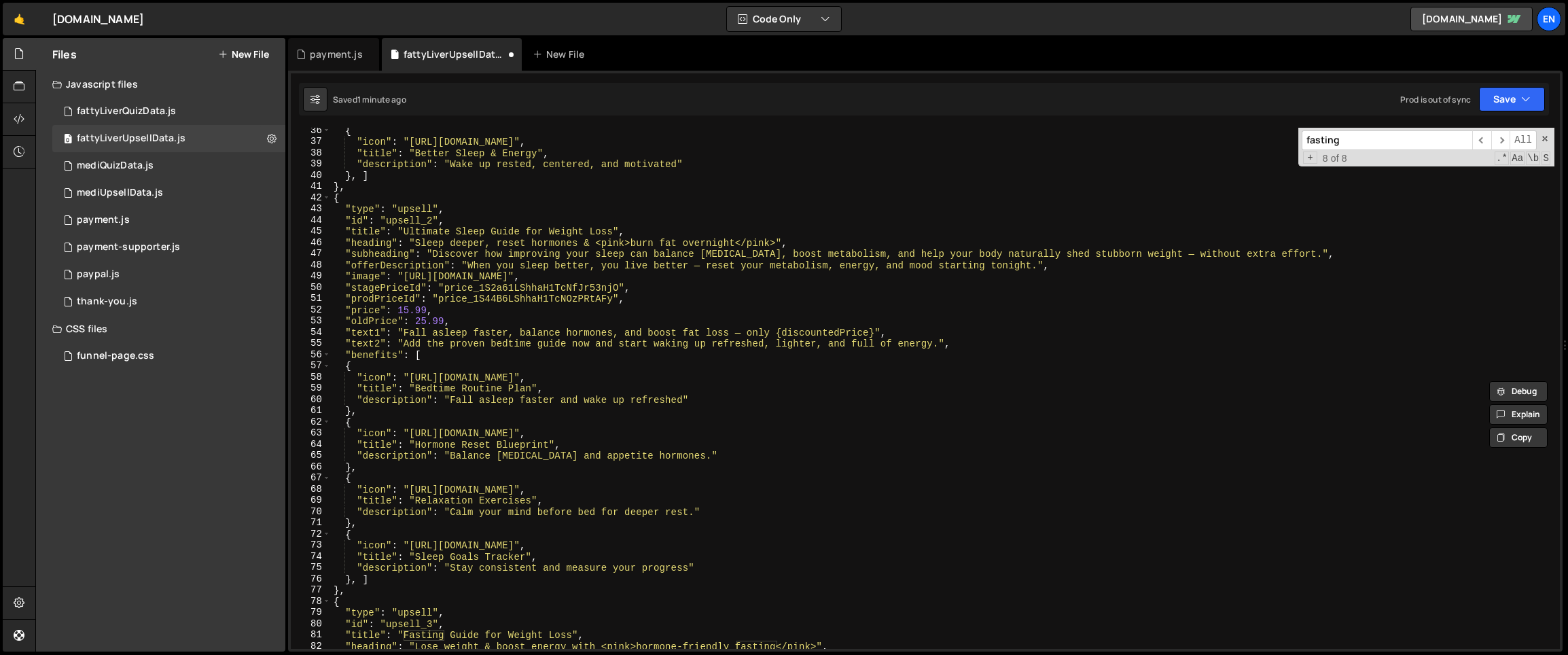
type input "fasting"
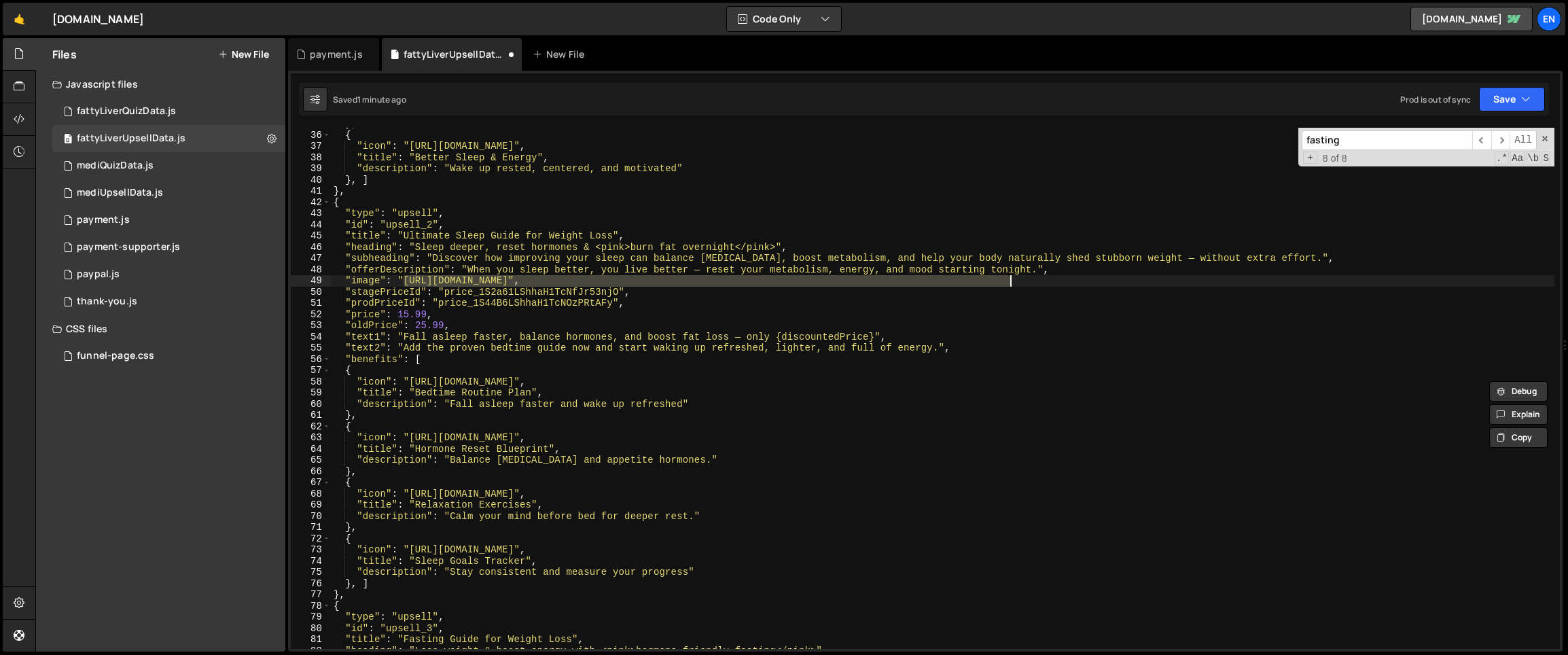
drag, startPoint x: 405, startPoint y: 280, endPoint x: 1013, endPoint y: 281, distance: 608.0
click at [1013, 281] on div "} , { "icon" : "https://cdn.prod.website-files.com/687e2e60e16a43253219b704/68a…" at bounding box center [942, 390] width 1223 height 544
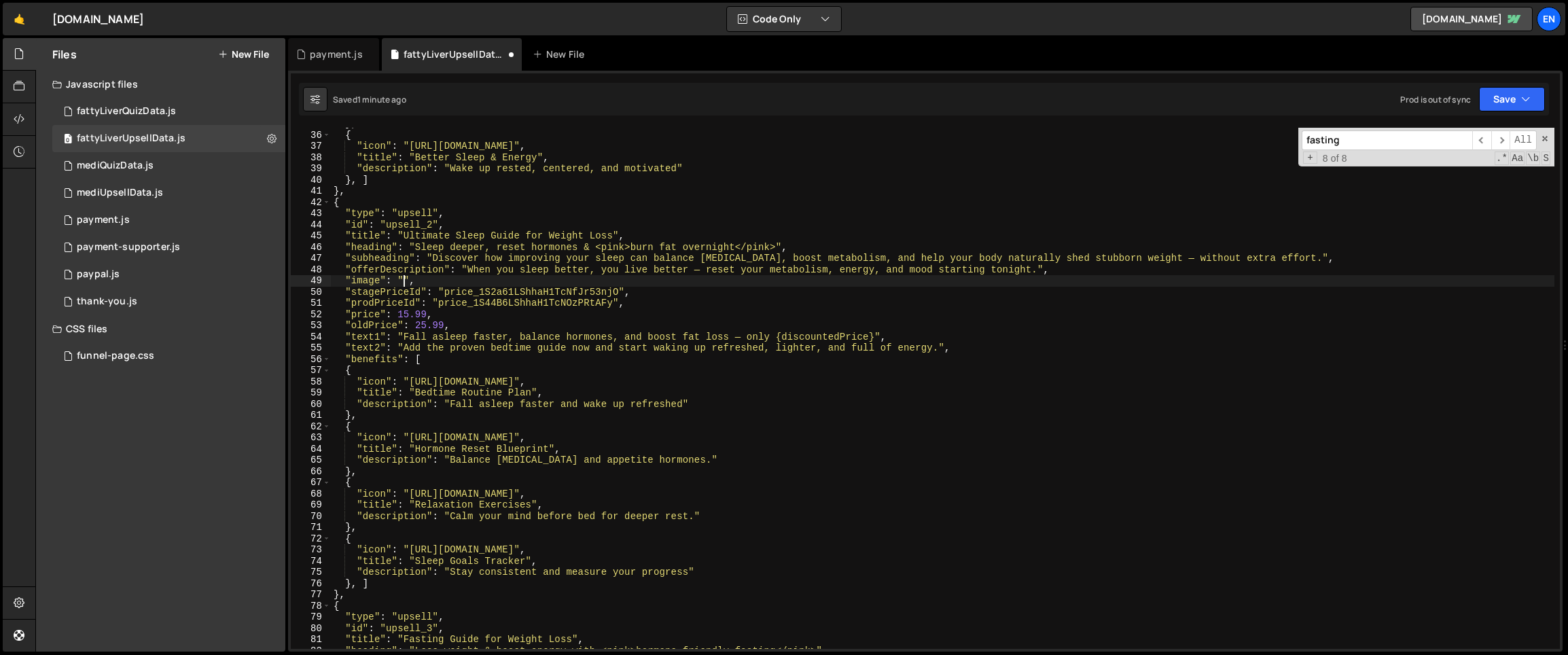
paste textarea "https://pub-f231b7e212b6444d8142dfdf3b952630.r2.dev/sleep-book.png"
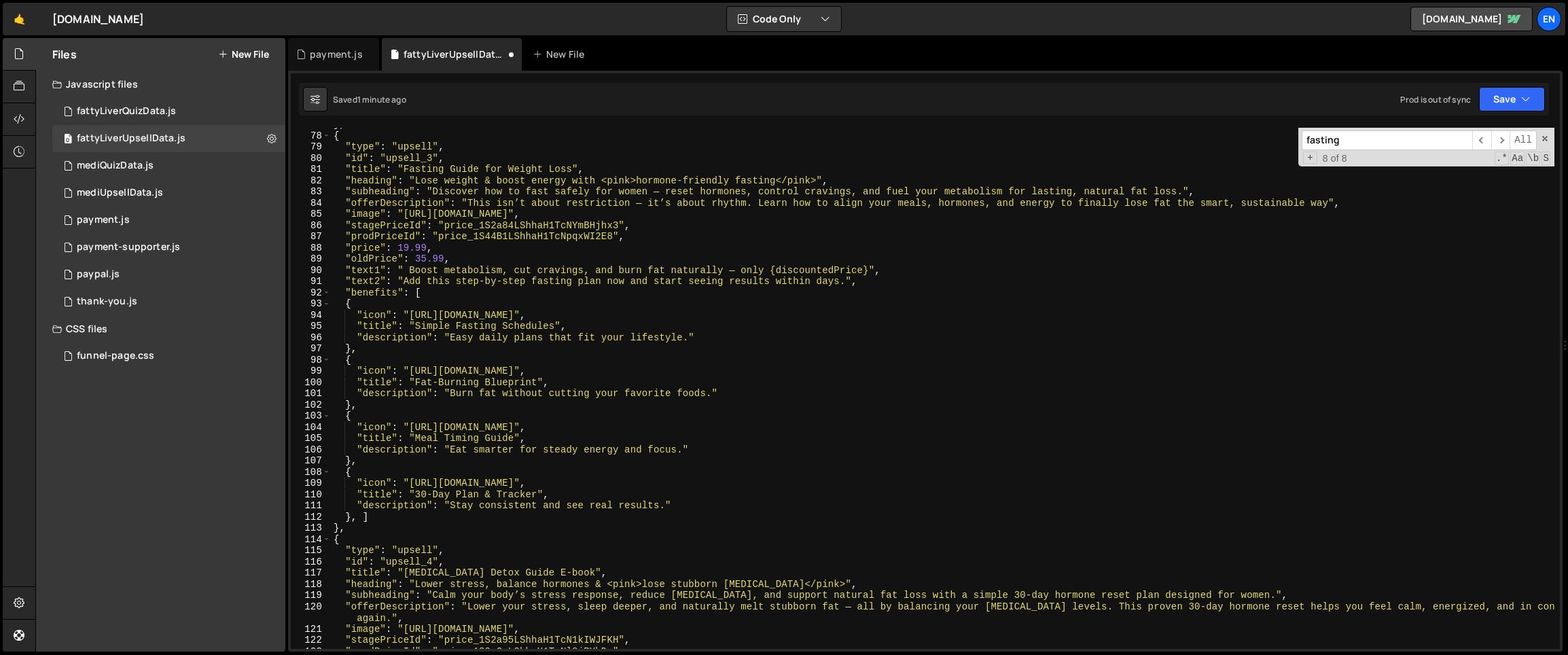
scroll to position [861, 0]
click at [1540, 137] on span at bounding box center [1544, 138] width 10 height 10
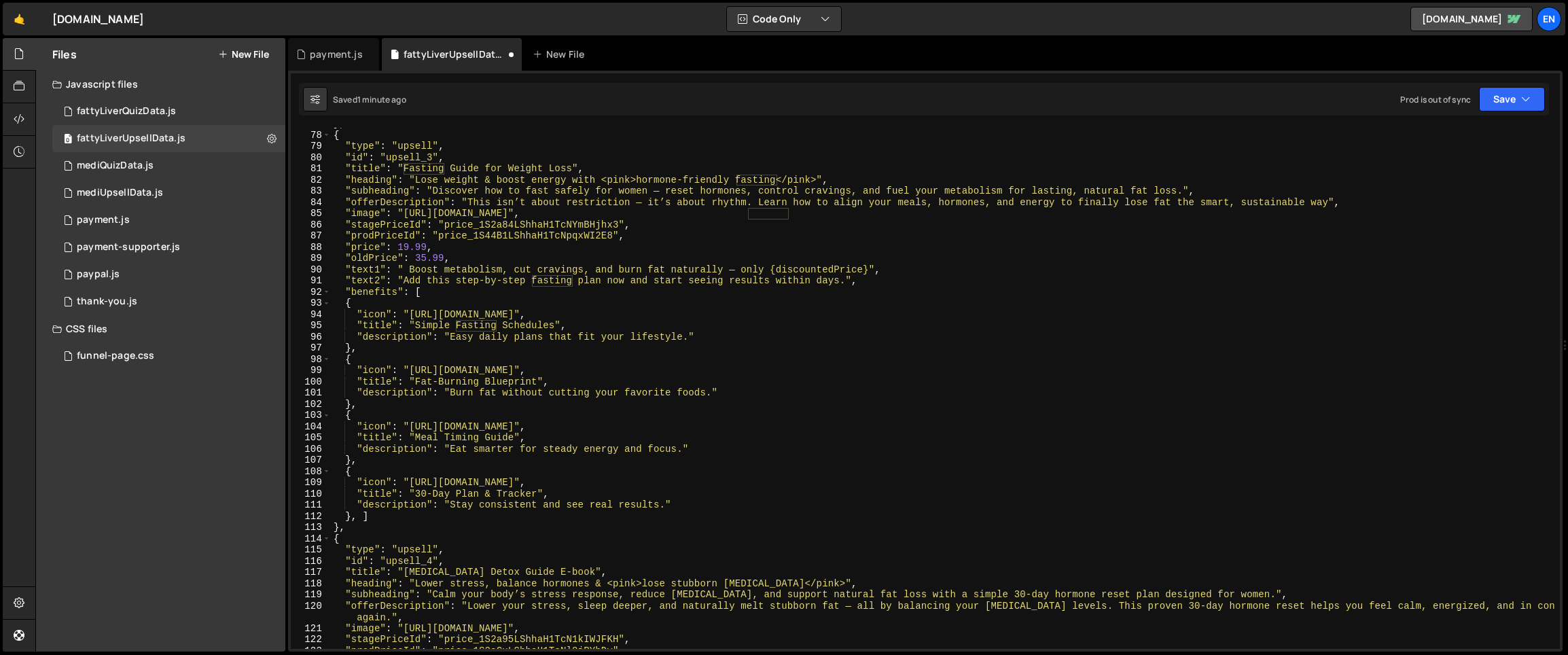
click at [418, 176] on div "} , { "type" : "upsell" , "id" : "upsell_3" , "title" : "Fasting Guide for Weig…" at bounding box center [942, 390] width 1223 height 544
click at [399, 221] on div "} , { "type" : "upsell" , "id" : "upsell_3" , "title" : "Fasting Guide for Weig…" at bounding box center [942, 390] width 1223 height 544
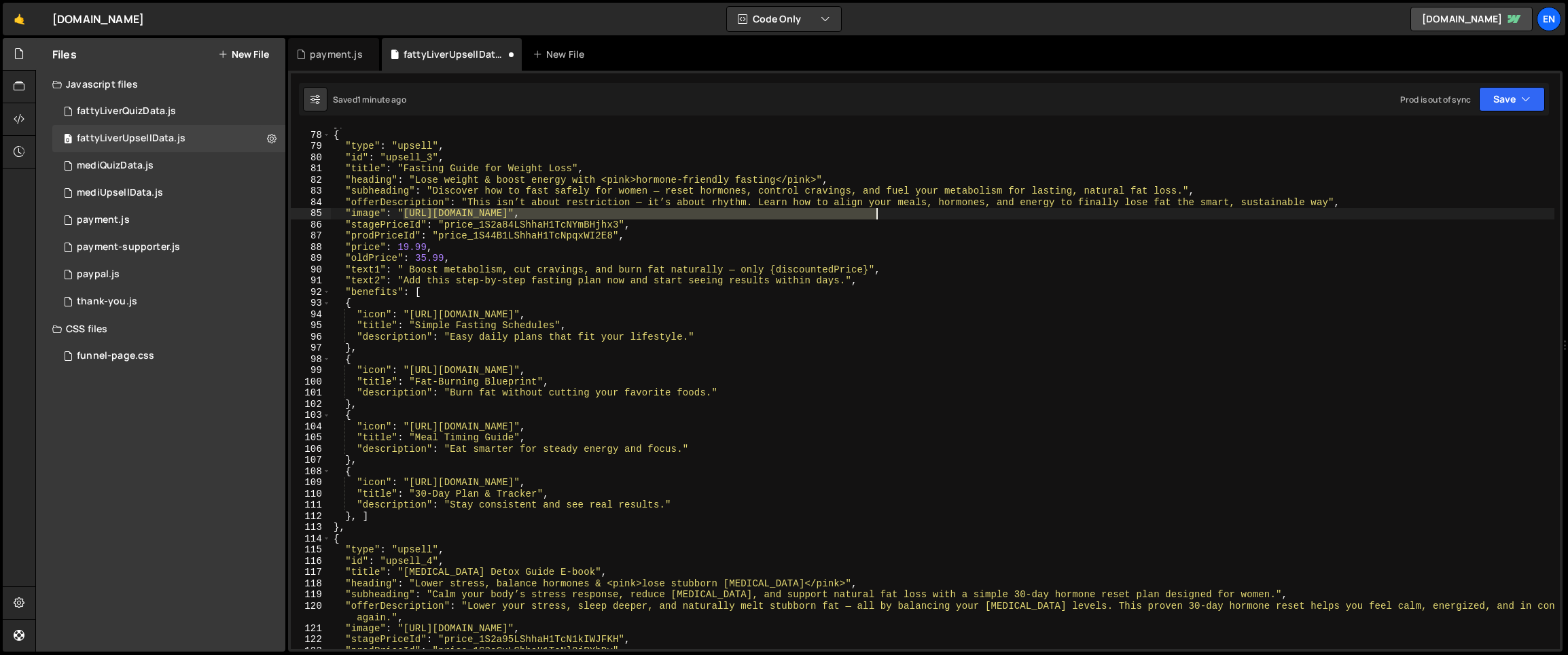
drag, startPoint x: 403, startPoint y: 213, endPoint x: 875, endPoint y: 215, distance: 472.0
click at [875, 215] on div "} , { "type" : "upsell" , "id" : "upsell_3" , "title" : "Fasting Guide for Weig…" at bounding box center [942, 390] width 1223 height 544
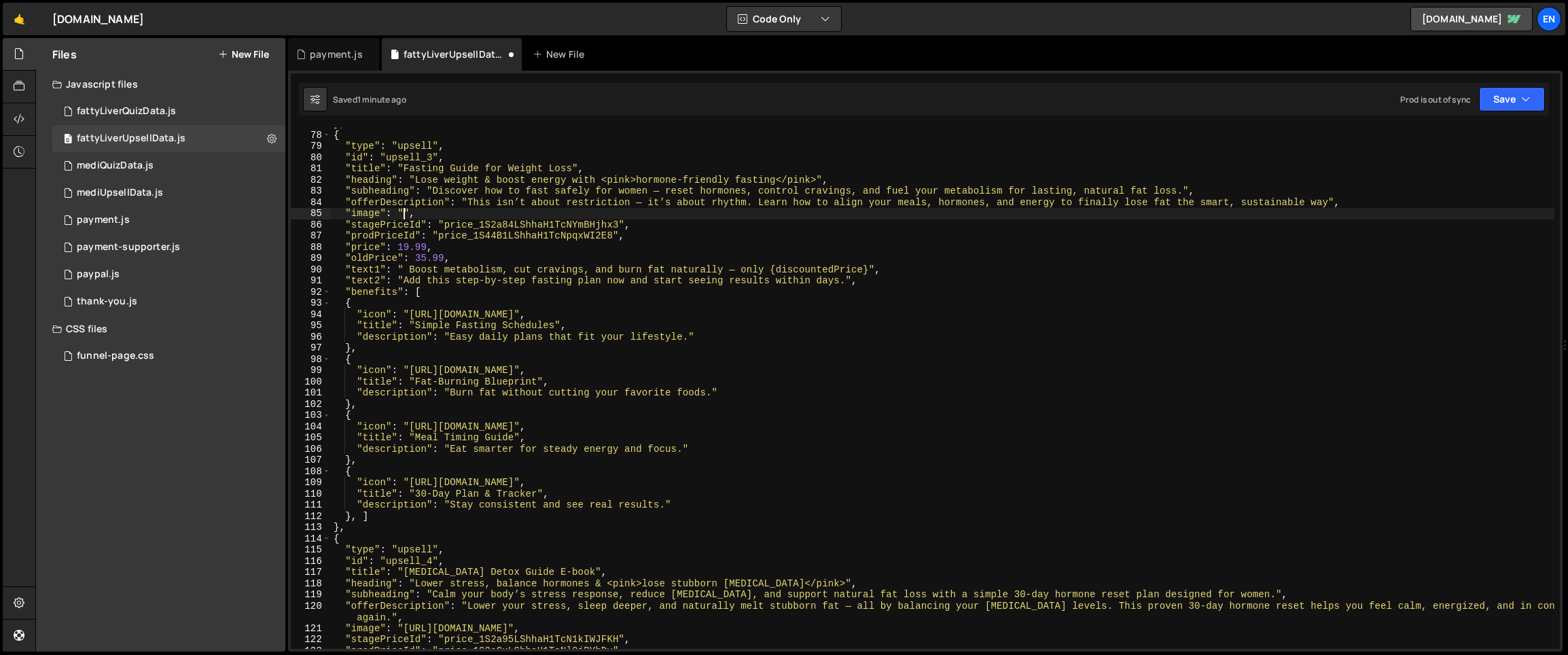
paste textarea "https://pub-f231b7e212b6444d8142dfdf3b952630.r2.dev/fasting-book.png"
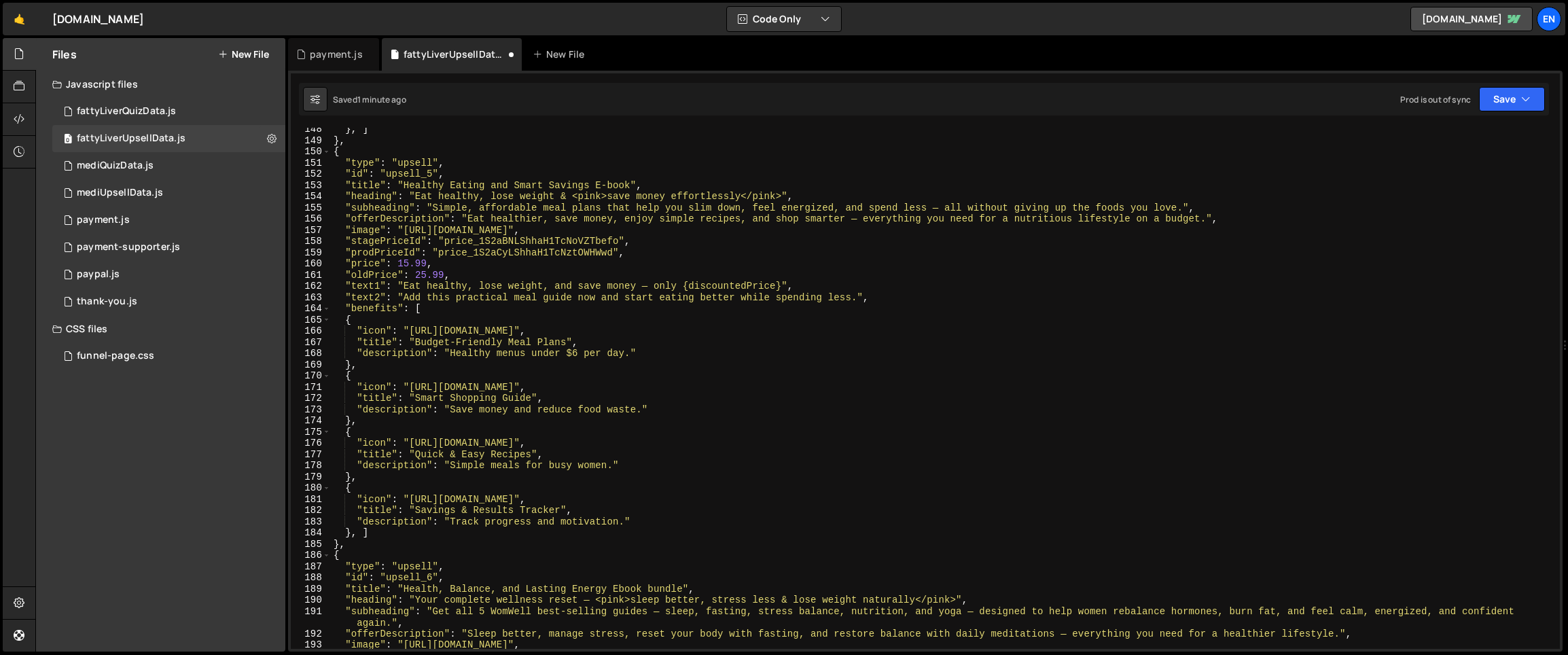
scroll to position [1665, 0]
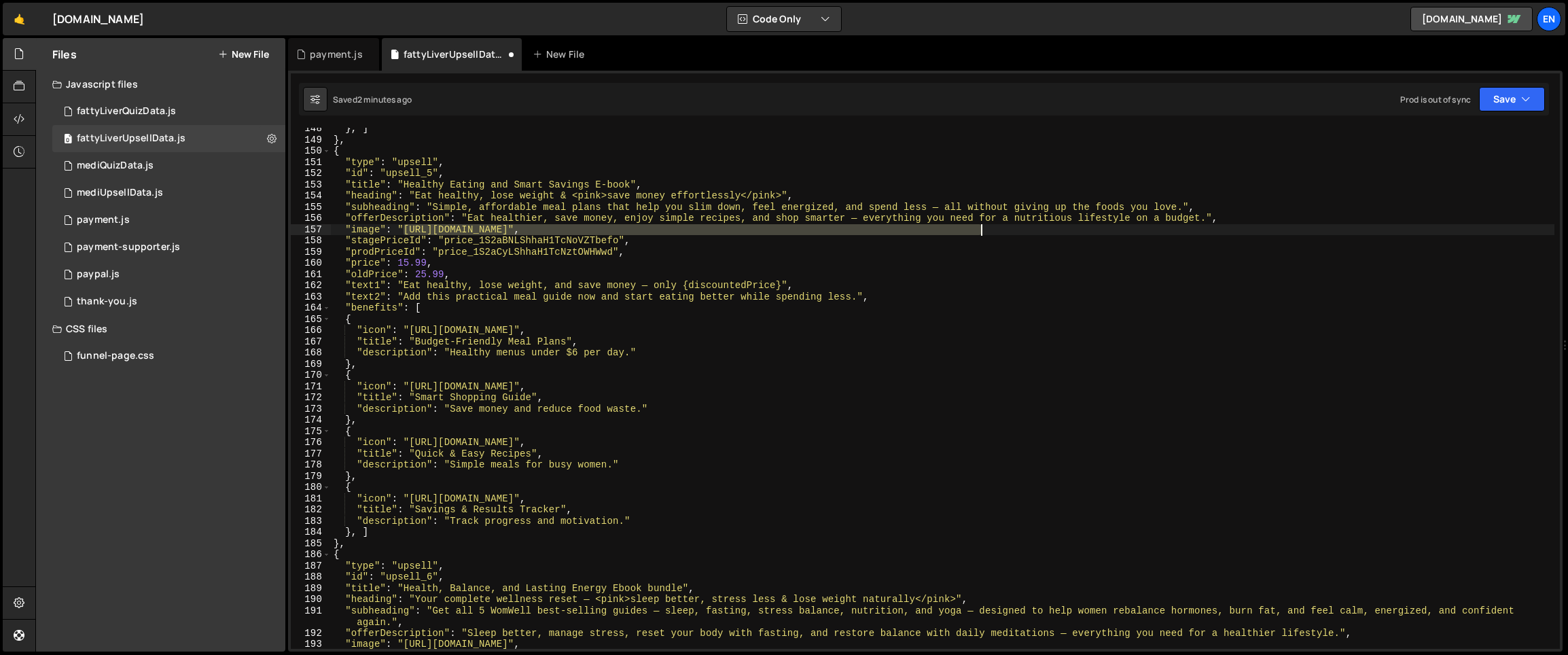
drag, startPoint x: 403, startPoint y: 230, endPoint x: 984, endPoint y: 228, distance: 581.0
click at [984, 228] on div "} , ] } , { "type" : "upsell" , "id" : "upsell_5" , "title" : "Healthy Eating a…" at bounding box center [942, 395] width 1223 height 544
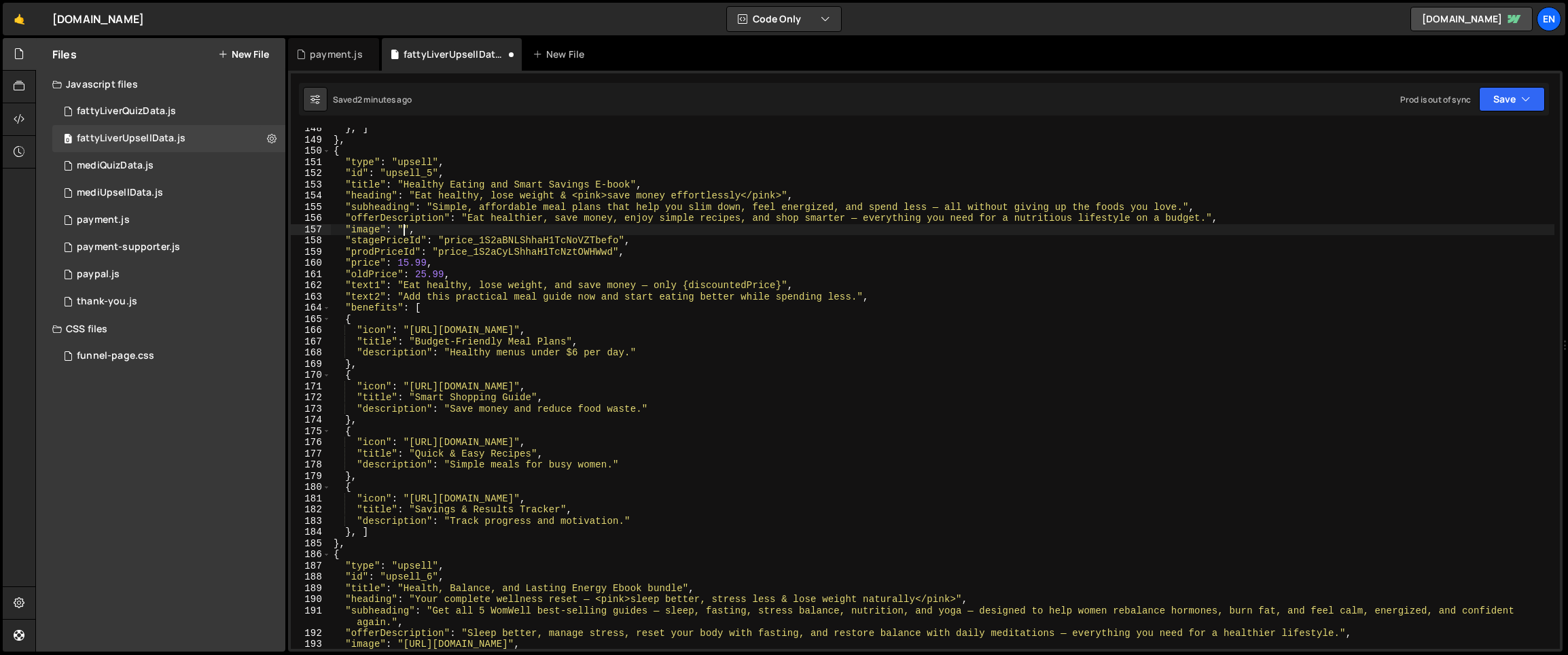
paste textarea "https://pub-f231b7e212b6444d8142dfdf3b952630.r2.dev/budget-book.png"
type textarea ""image": "https://pub-f231b7e212b6444d8142dfdf3b952630.r2.dev/budget-book.png","
click at [587, 228] on div "} , ] } , { "type" : "upsell" , "id" : "upsell_5" , "title" : "Healthy Eating a…" at bounding box center [942, 395] width 1223 height 544
type input "f231b7e212b6444d8142dfdf3b952630"
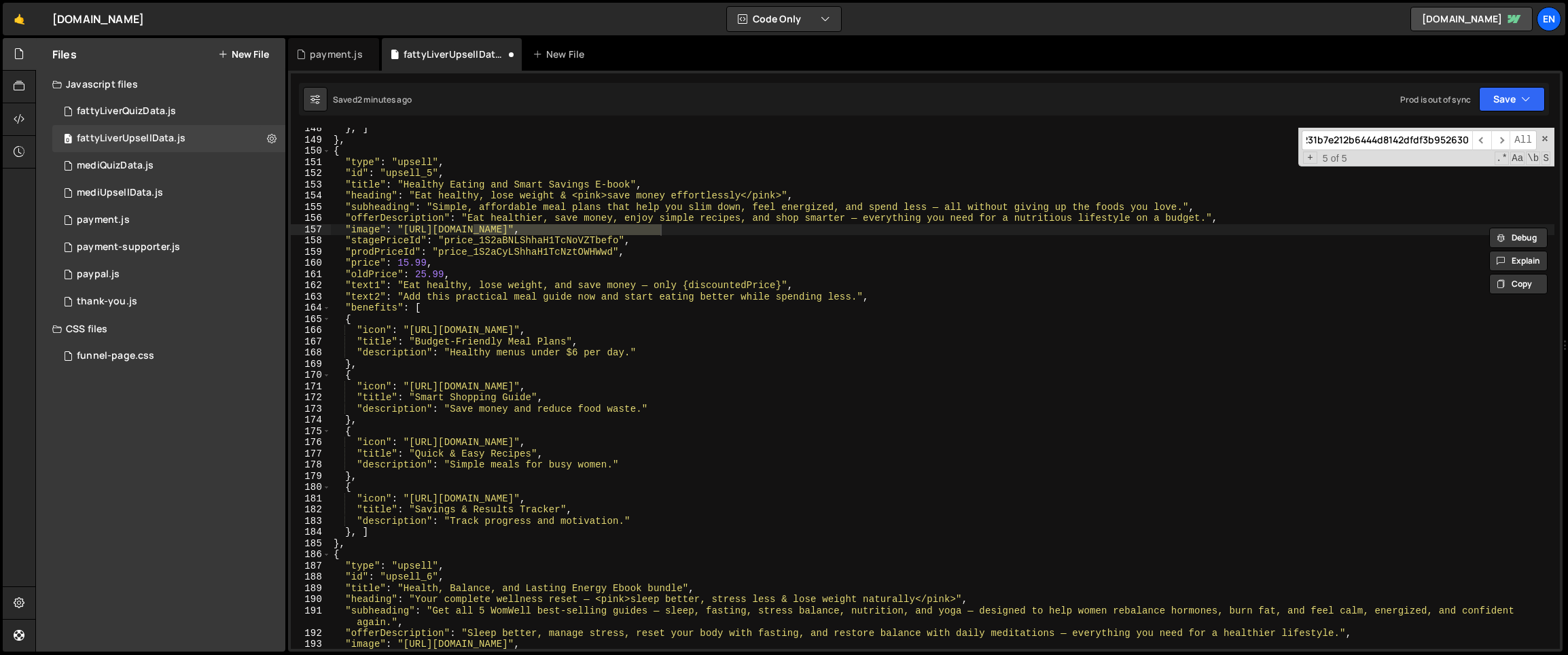
scroll to position [0, 0]
click at [1489, 102] on button "Save" at bounding box center [1511, 99] width 66 height 24
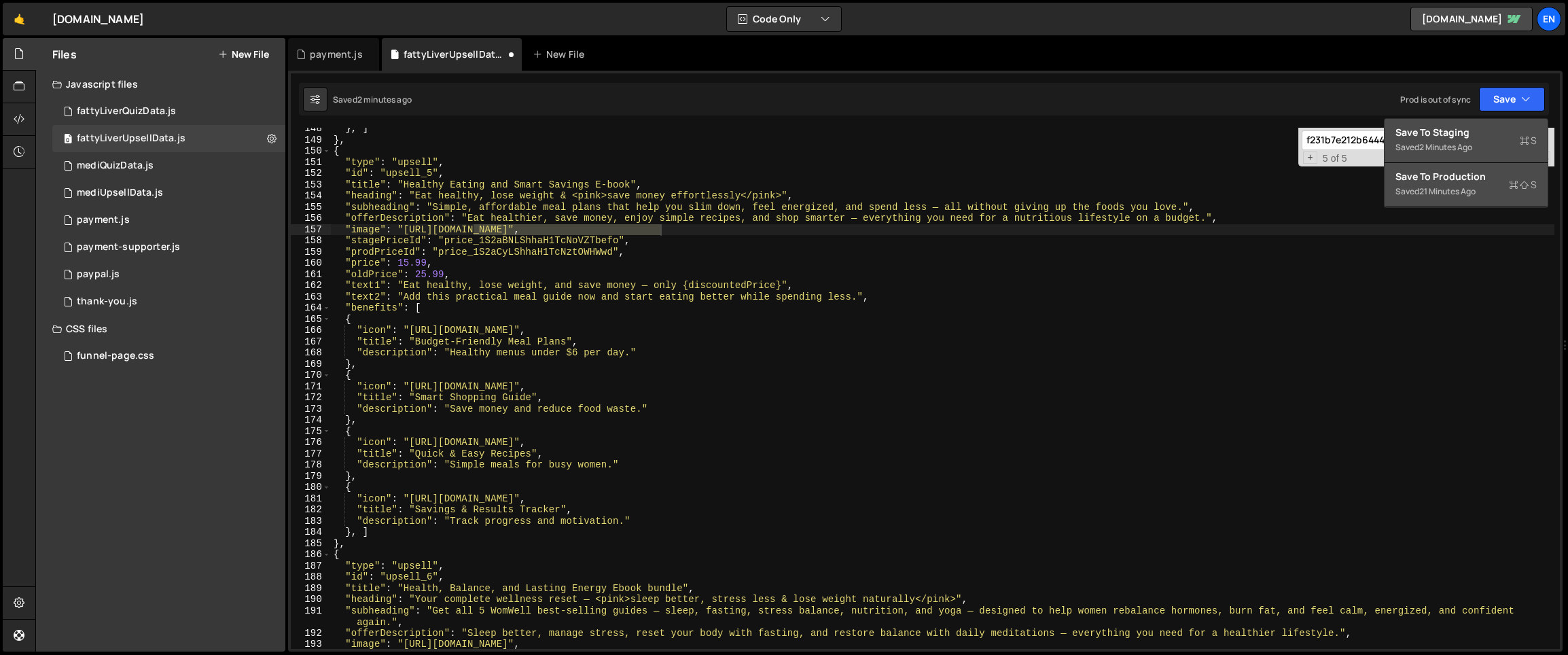
click at [1464, 145] on div "2 minutes ago" at bounding box center [1445, 146] width 53 height 11
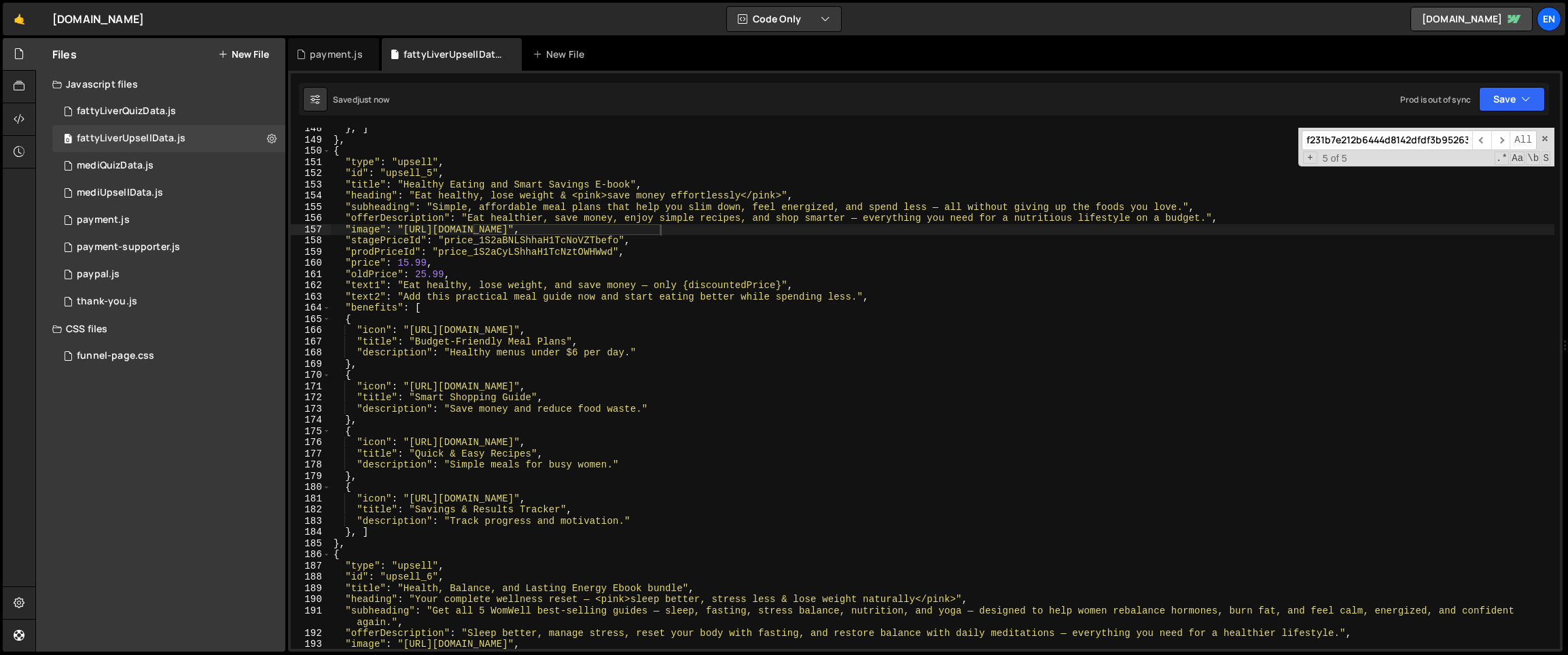
scroll to position [0, 8]
click at [1548, 141] on div "f231b7e212b6444d8142dfdf3b952630 ​ ​ All Replace All + 5 of 5 .* Aa \b S" at bounding box center [1426, 147] width 256 height 38
click at [510, 196] on div "} , ] } , { "type" : "upsell" , "id" : "upsell_5" , "title" : "Healthy Eating a…" at bounding box center [942, 395] width 1223 height 544
click at [849, 366] on div "} , ] } , { "type" : "upsell" , "id" : "upsell_5" , "title" : "Healthy Eating a…" at bounding box center [942, 395] width 1223 height 544
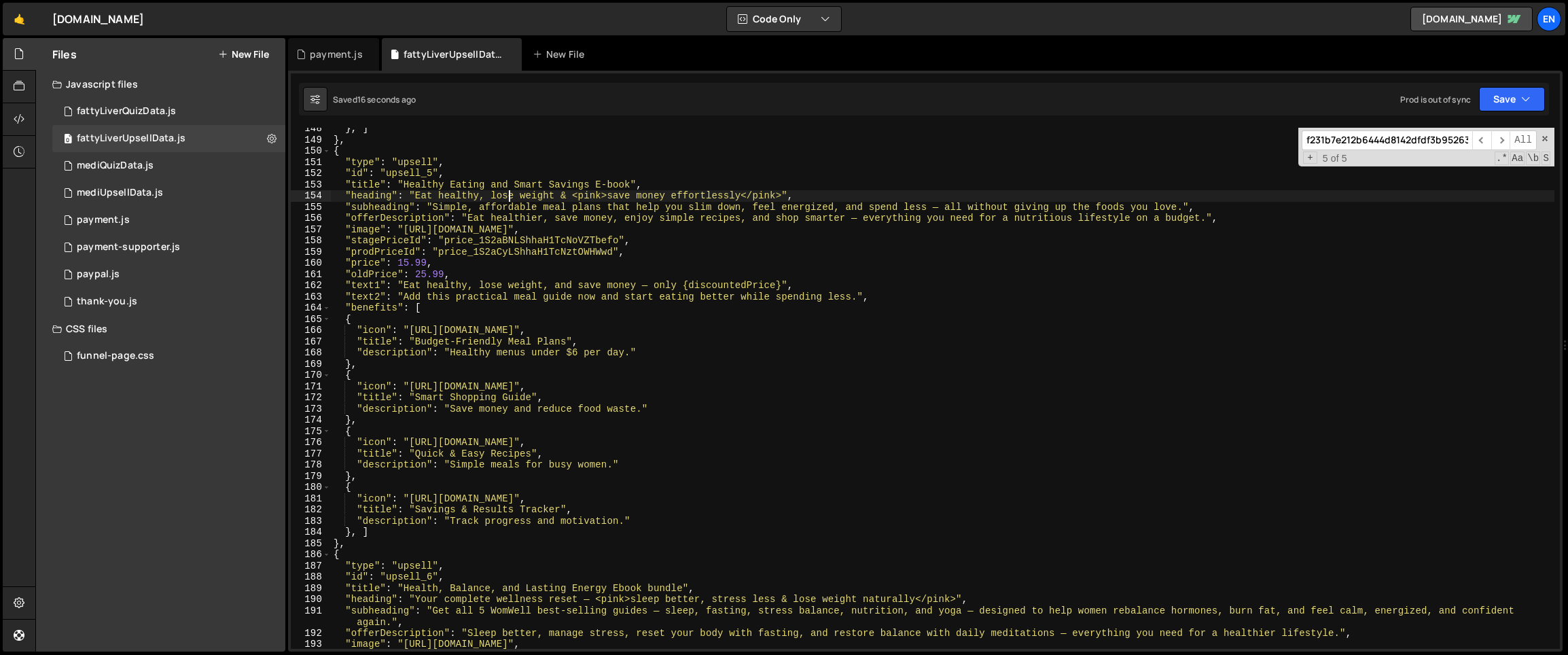
type textarea "},"
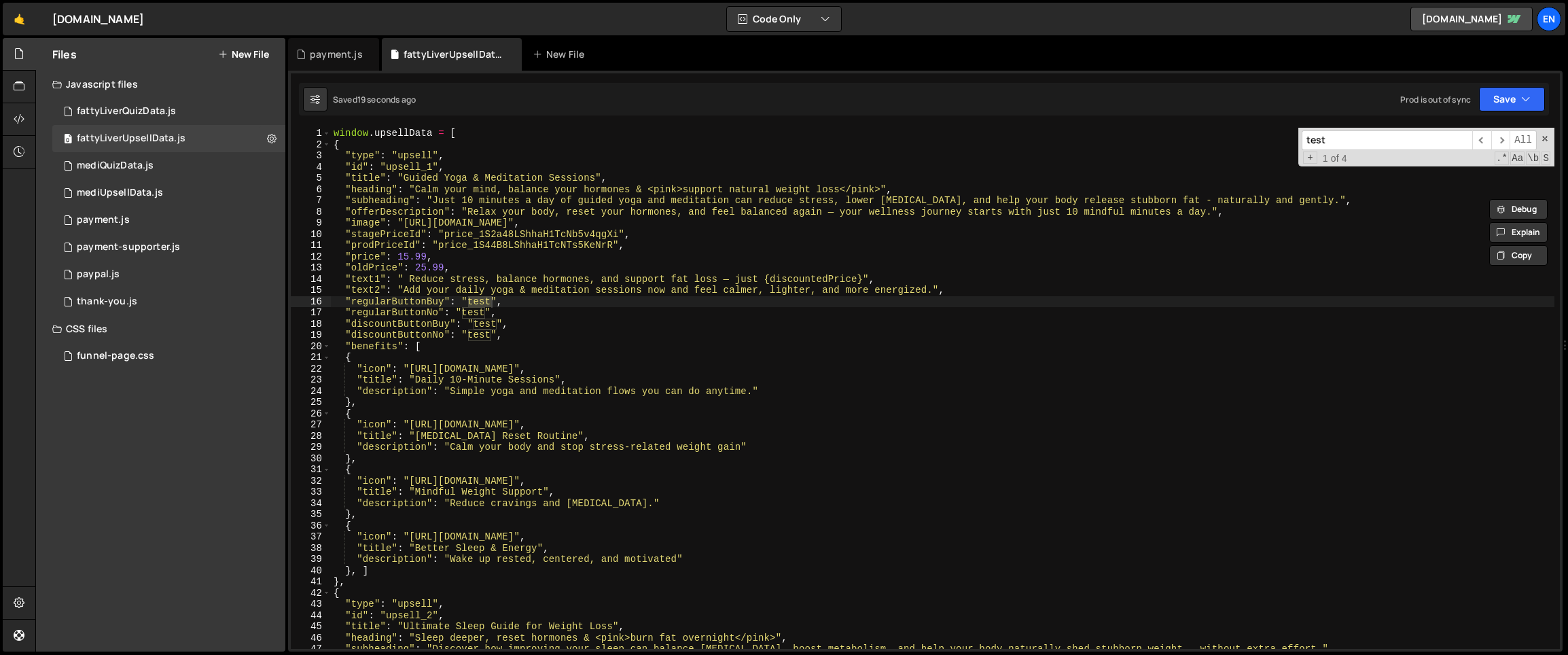
type input "test"
click at [340, 301] on div "window . upsellData = [ { "type" : "upsell" , "id" : "upsell_1" , "title" : "Gu…" at bounding box center [942, 400] width 1223 height 544
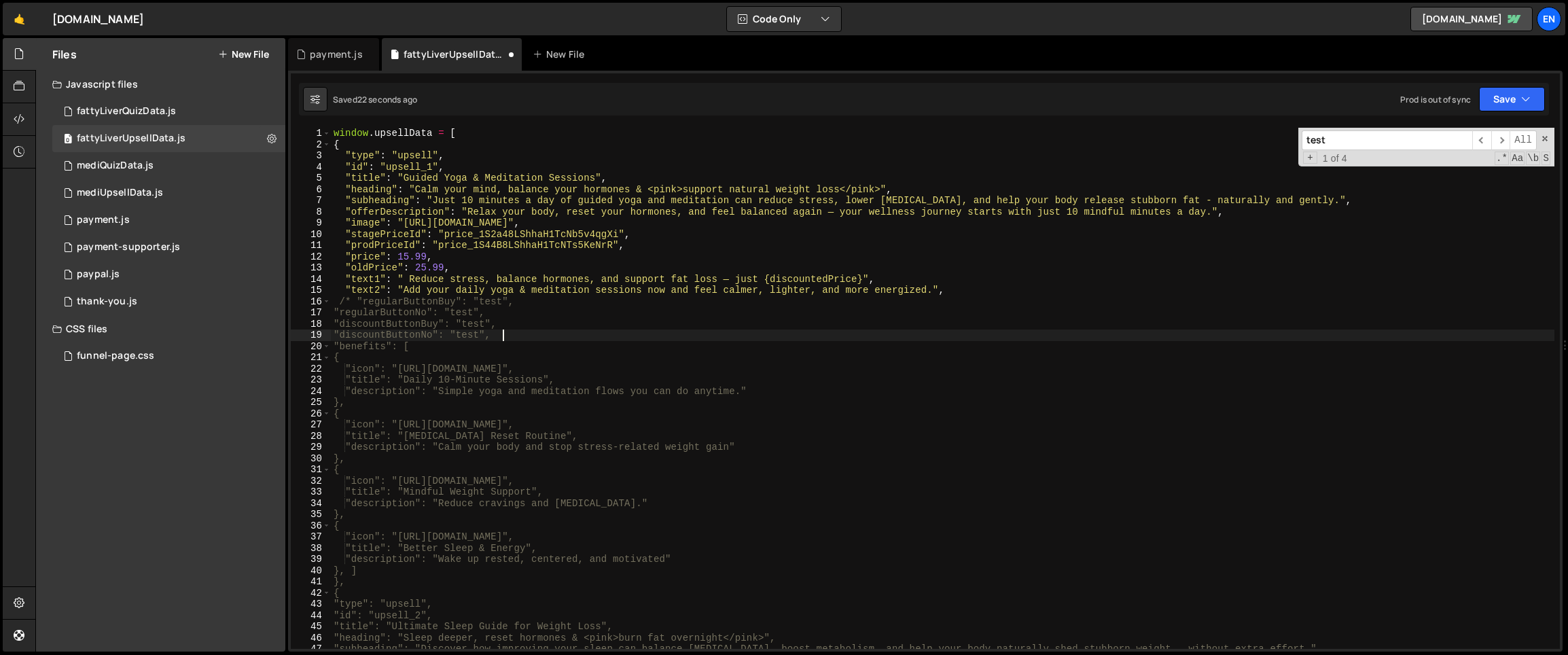
click at [527, 334] on div "window . upsellData = [ { "type" : "upsell" , "id" : "upsell_1" , "title" : "Gu…" at bounding box center [942, 400] width 1223 height 544
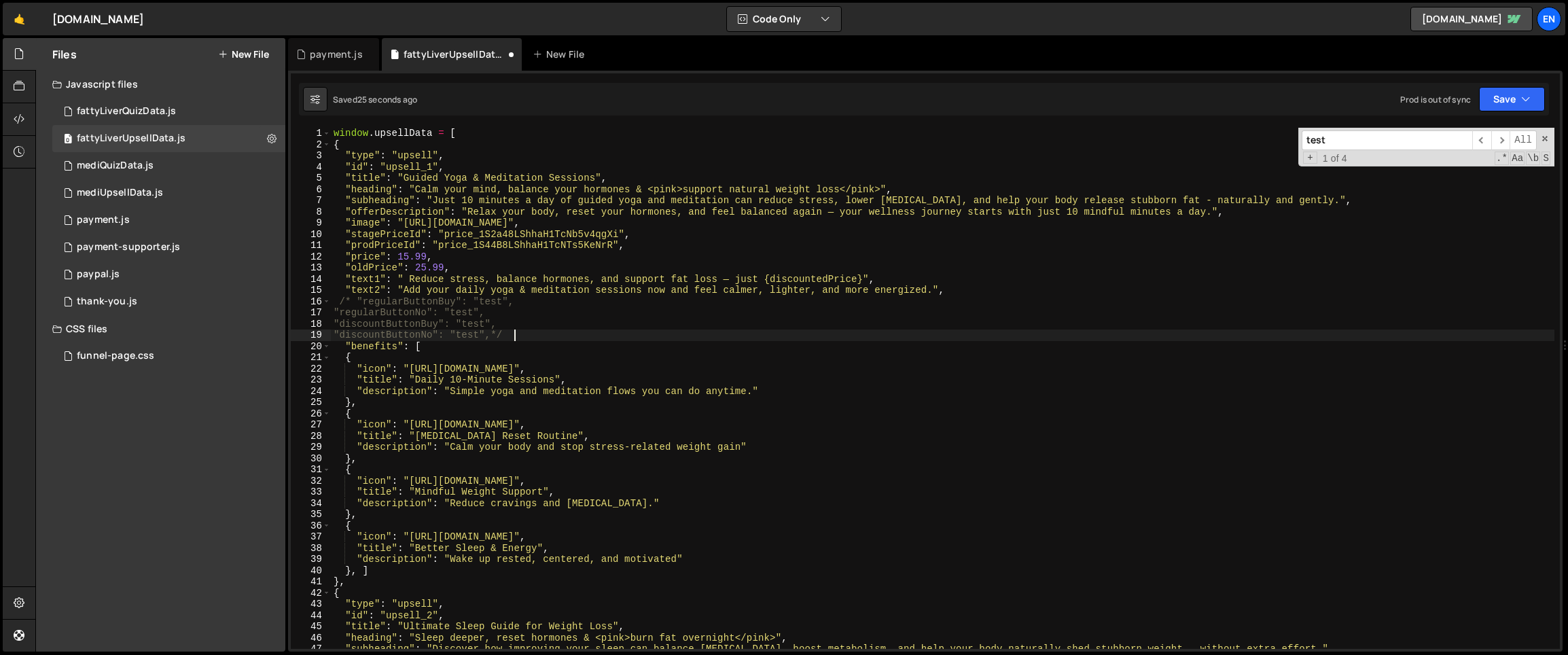
type textarea ""discountButtonNo": "test",*/"
click at [1498, 113] on div "Saved 25 seconds ago Prod is out of sync Upgrade to Edit Save Save to Staging S…" at bounding box center [924, 98] width 1250 height 32
click at [1499, 110] on button "Save" at bounding box center [1511, 99] width 66 height 24
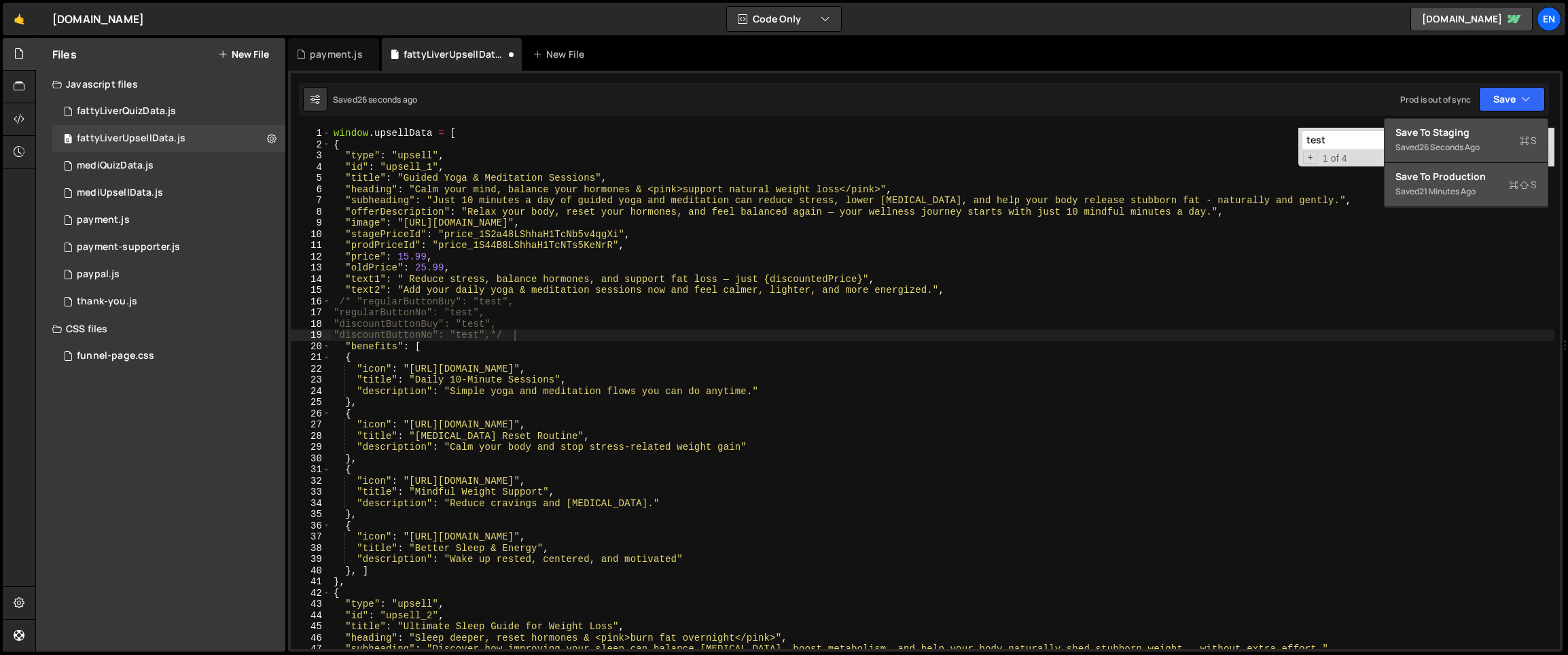
click at [1494, 132] on div "Save to Staging S" at bounding box center [1466, 132] width 141 height 14
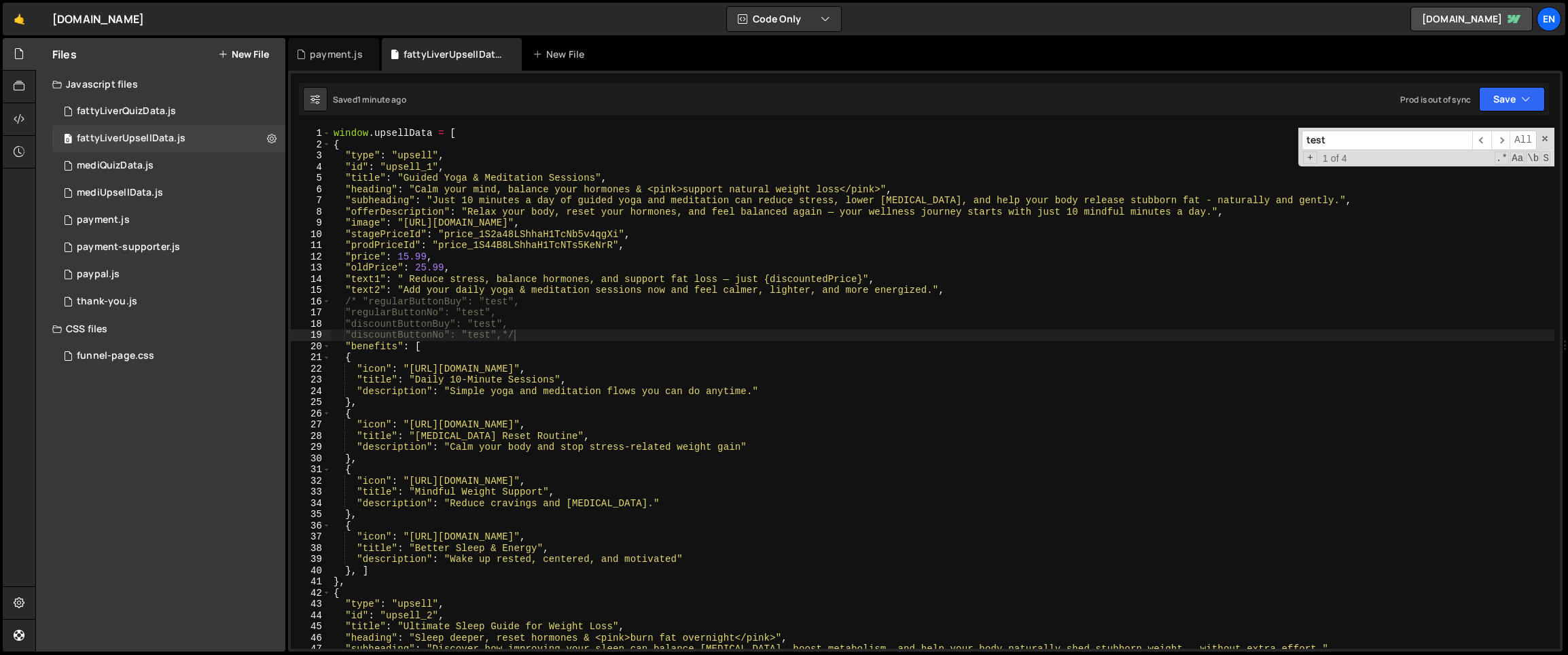
scroll to position [15, 0]
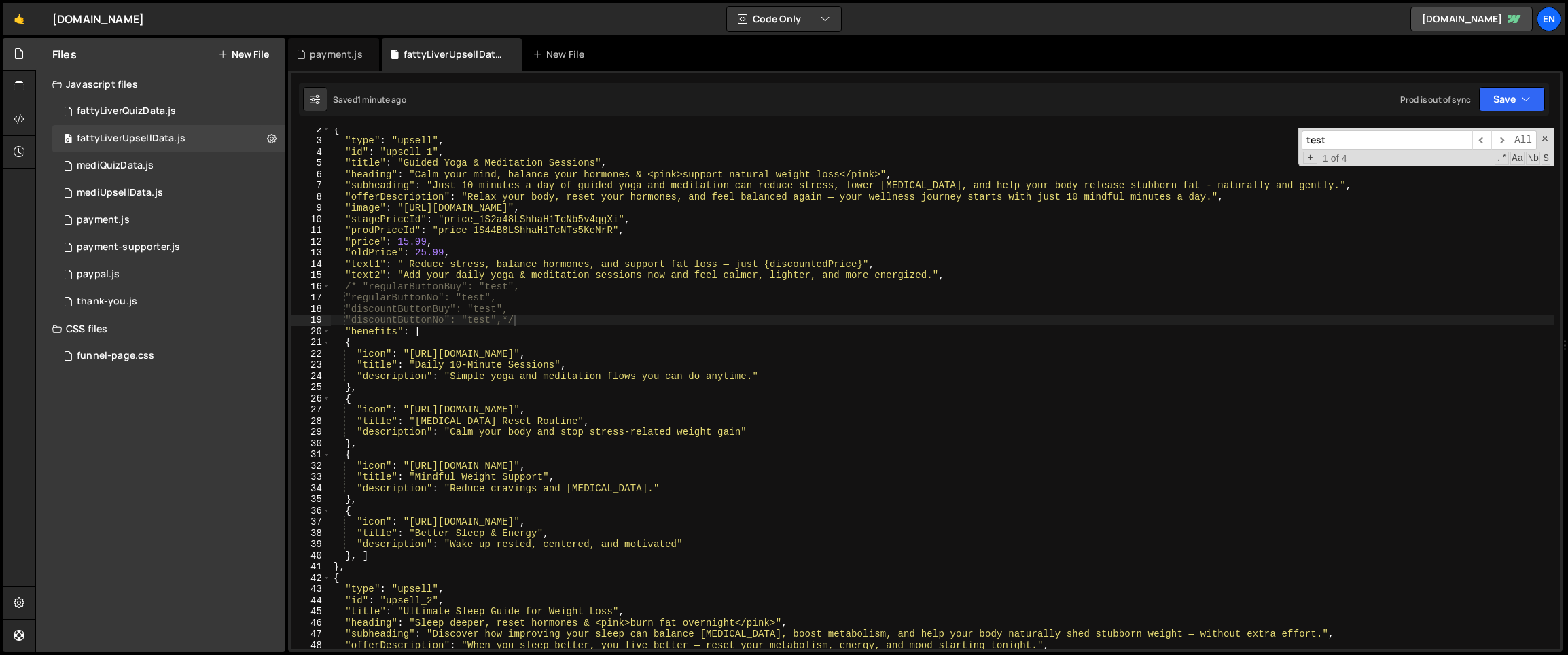
click at [1324, 143] on input "test" at bounding box center [1387, 140] width 171 height 20
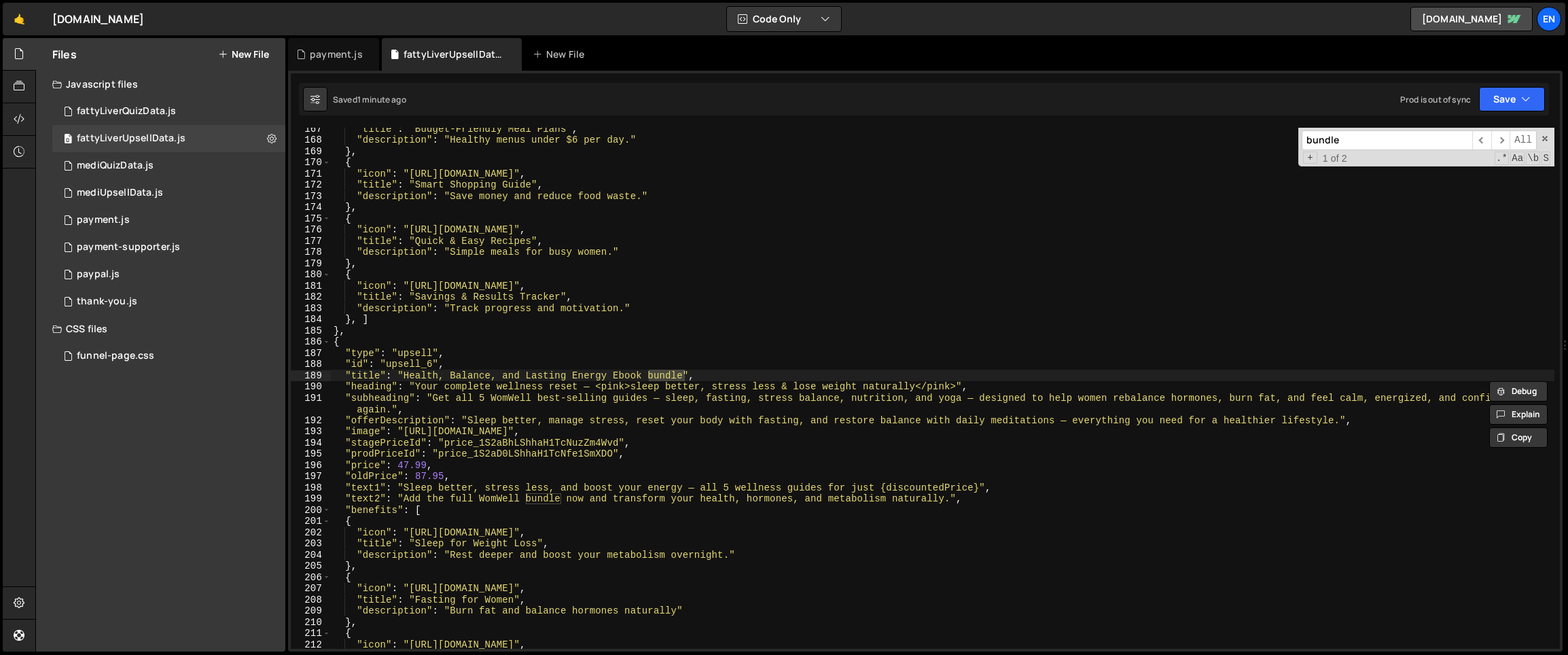
scroll to position [1882, 0]
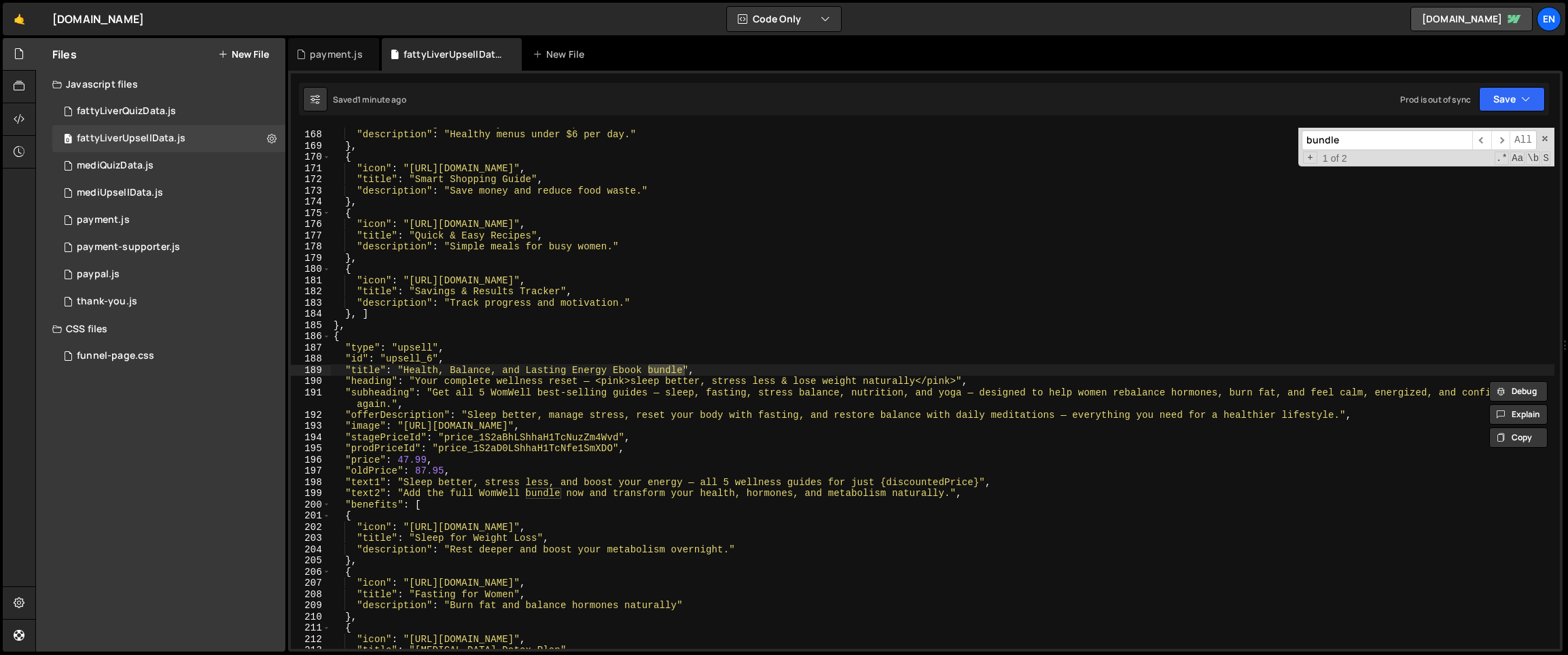
type input "bundle"
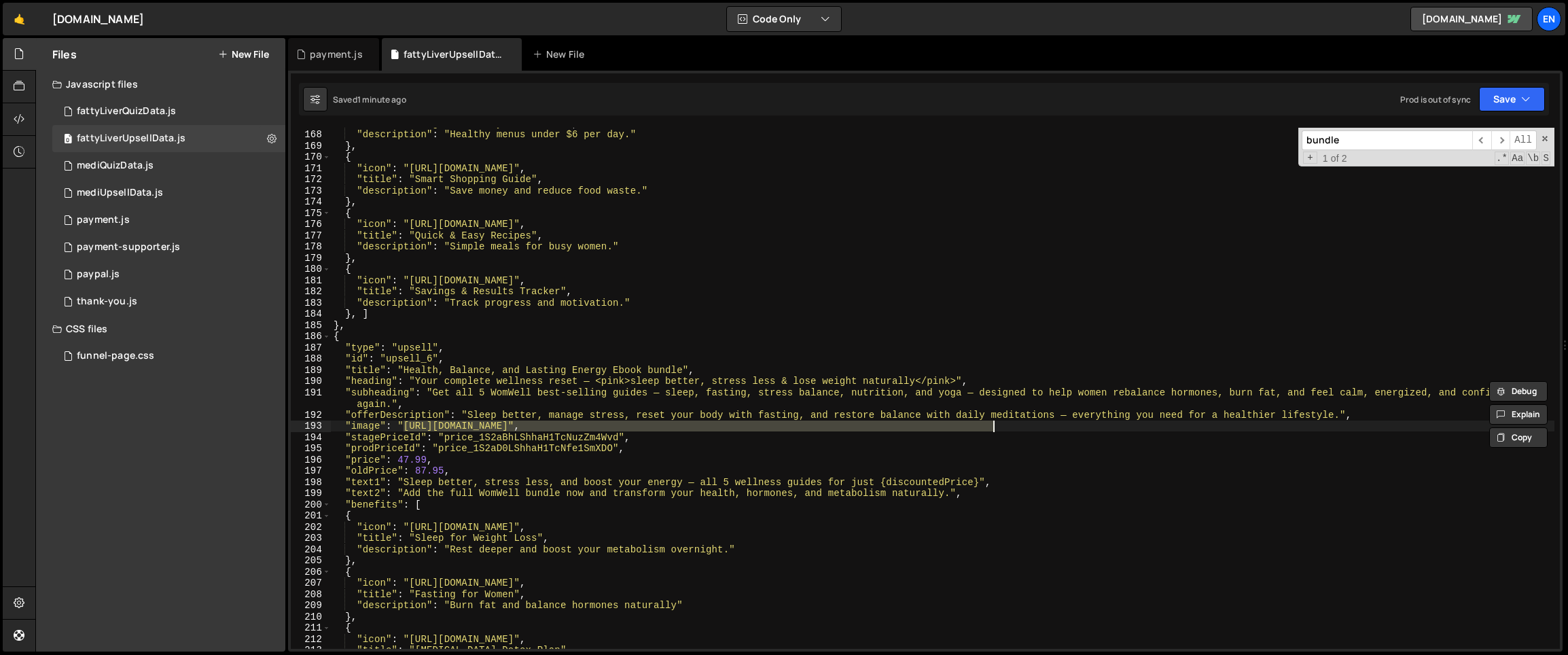
drag, startPoint x: 400, startPoint y: 425, endPoint x: 991, endPoint y: 428, distance: 591.0
click at [991, 428] on div ""title" : "Budget-Friendly Meal Plans" , "description" : "Healthy menus under $…" at bounding box center [942, 389] width 1223 height 544
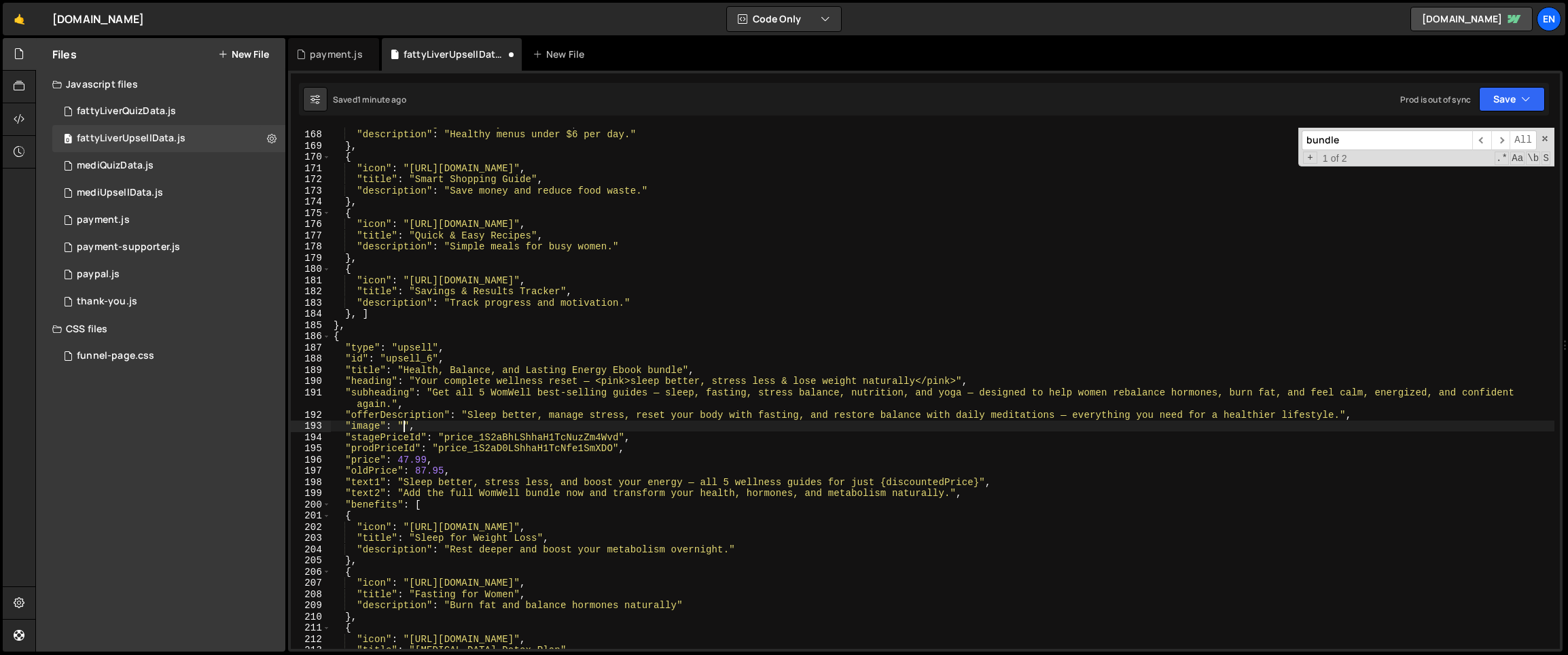
paste textarea "https://pub-f231b7e212b6444d8142dfdf3b952630.r2.dev/bundle-book.png"
click at [1546, 139] on span at bounding box center [1544, 138] width 10 height 10
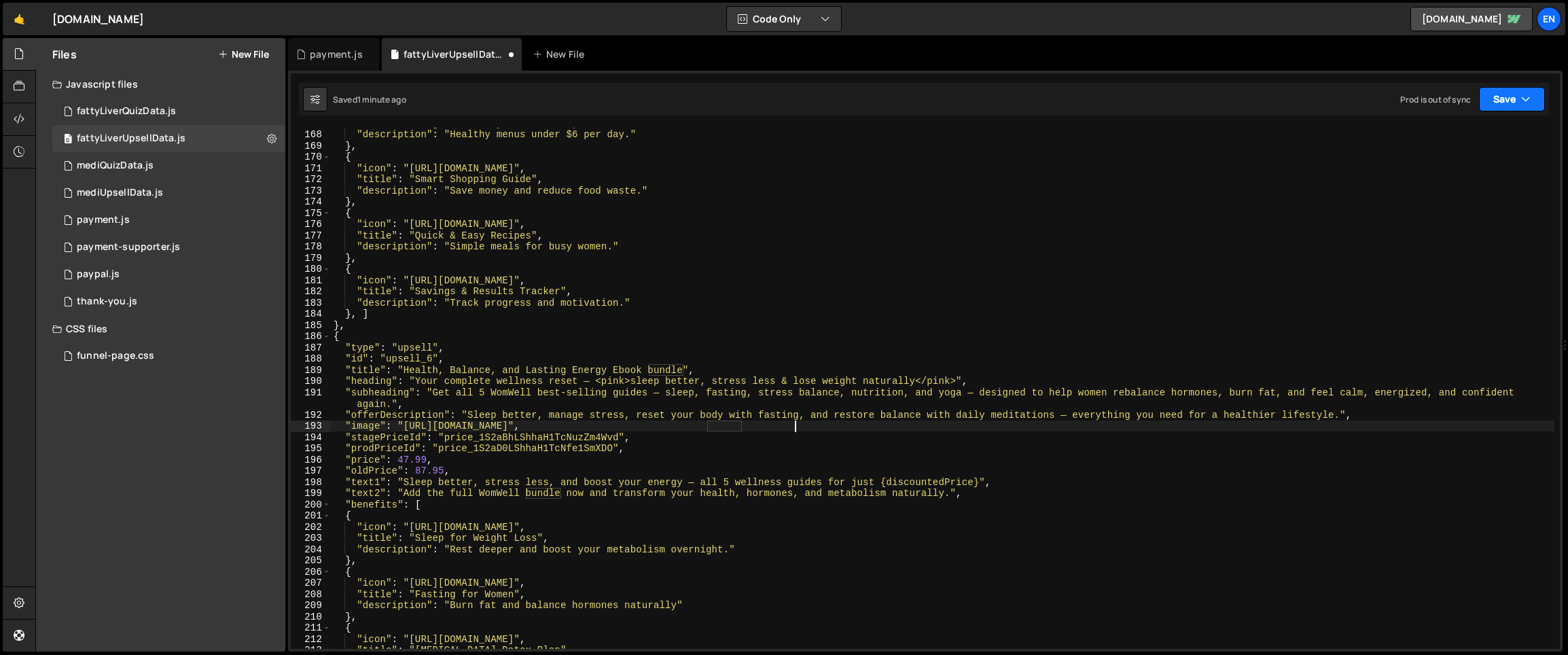
click at [1529, 108] on button "Save" at bounding box center [1511, 99] width 66 height 24
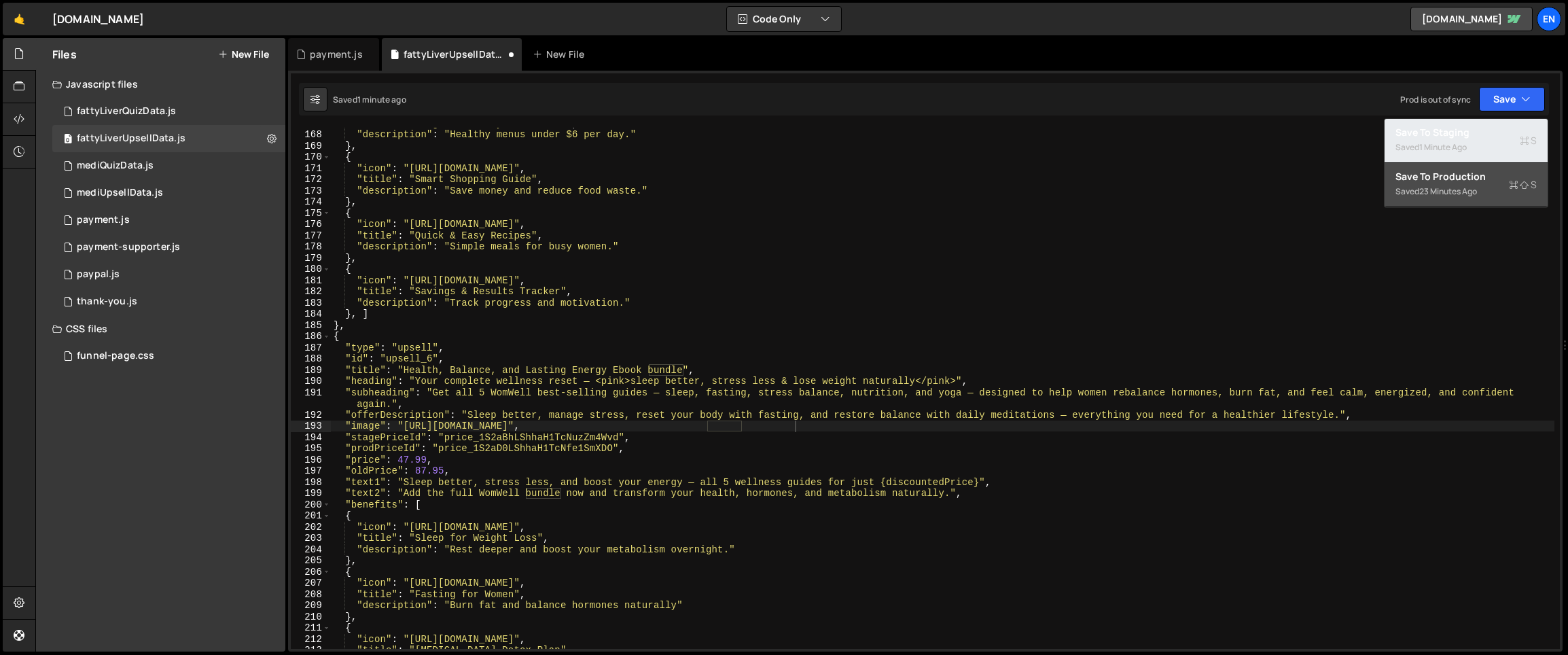
click at [1480, 146] on div "Saved 1 minute ago" at bounding box center [1466, 147] width 141 height 17
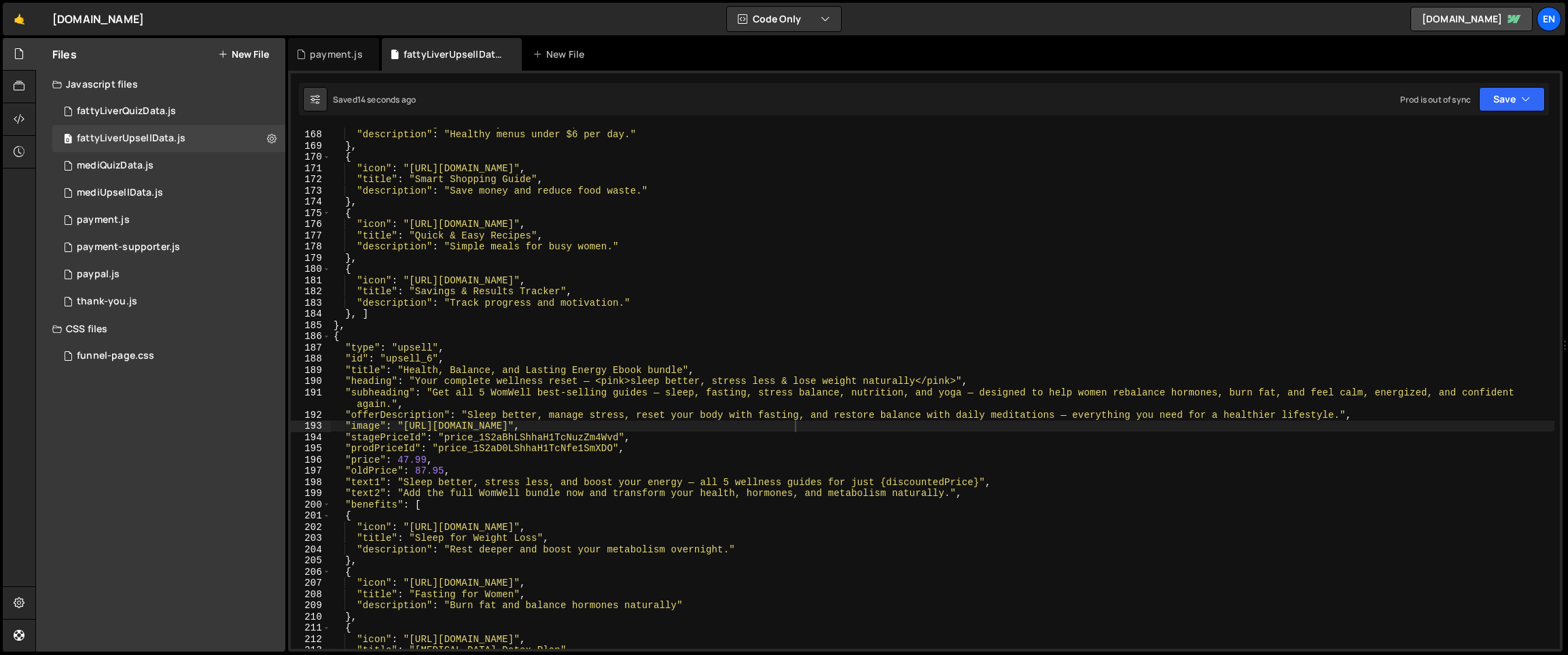
click at [520, 462] on div ""title" : "Budget-Friendly Meal Plans" , "description" : "Healthy menus under $…" at bounding box center [942, 389] width 1223 height 544
click at [513, 425] on div ""title" : "Budget-Friendly Meal Plans" , "description" : "Healthy menus under $…" at bounding box center [942, 389] width 1223 height 544
click at [427, 433] on div ""title" : "Budget-Friendly Meal Plans" , "description" : "Healthy menus under $…" at bounding box center [942, 389] width 1223 height 544
drag, startPoint x: 400, startPoint y: 425, endPoint x: 793, endPoint y: 427, distance: 393.0
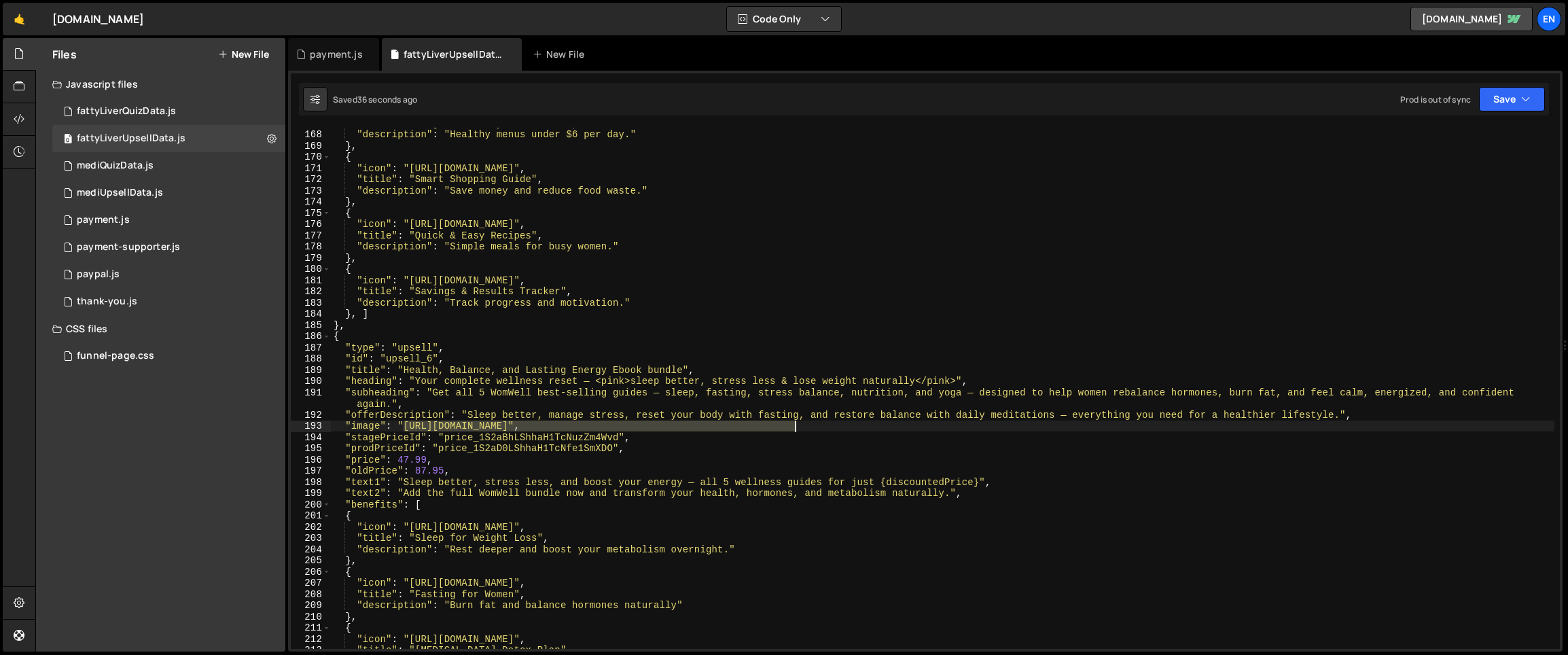
click at [793, 427] on div ""title" : "Budget-Friendly Meal Plans" , "description" : "Healthy menus under $…" at bounding box center [942, 389] width 1223 height 544
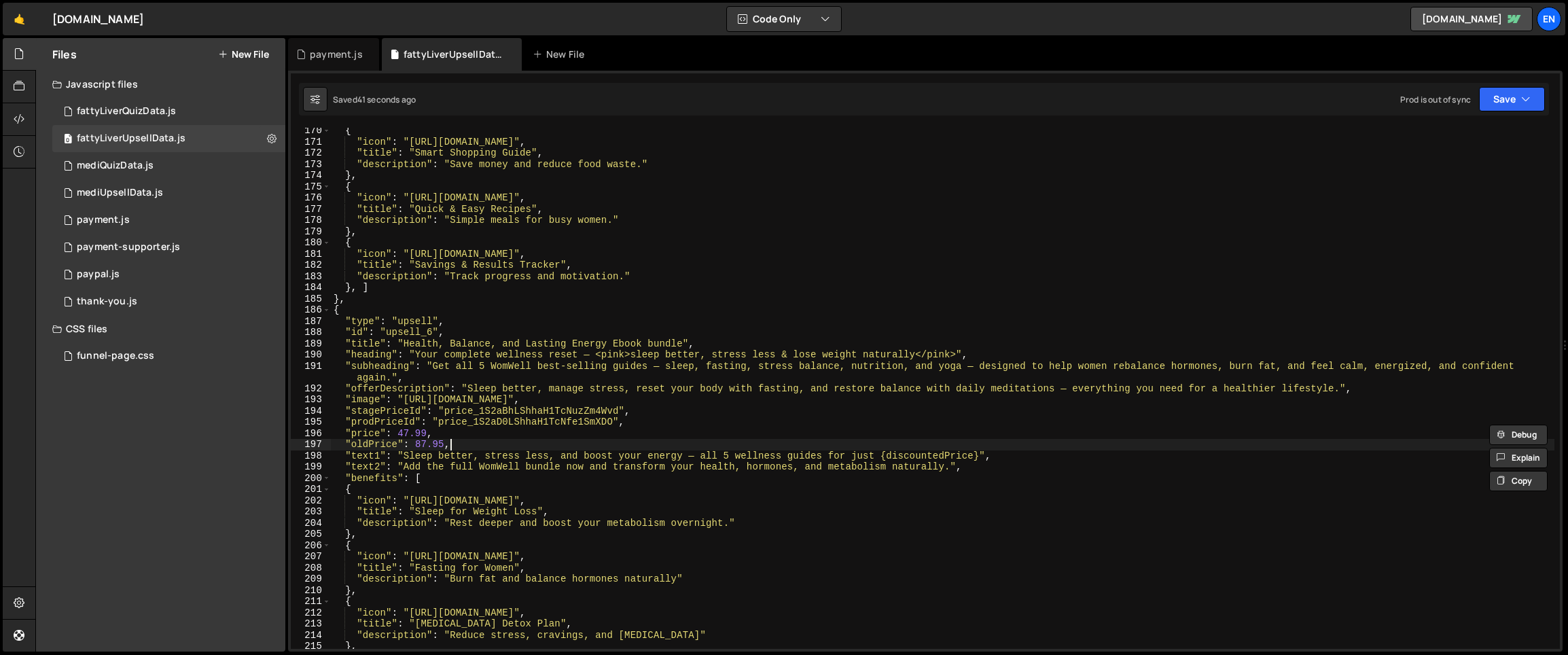
click at [564, 443] on div "{ "icon" : "https://cdn.prod.website-files.com/687e2e60e16a43253219b704/68a72c4…" at bounding box center [942, 397] width 1223 height 544
type textarea ""oldPrice": 87.95,"
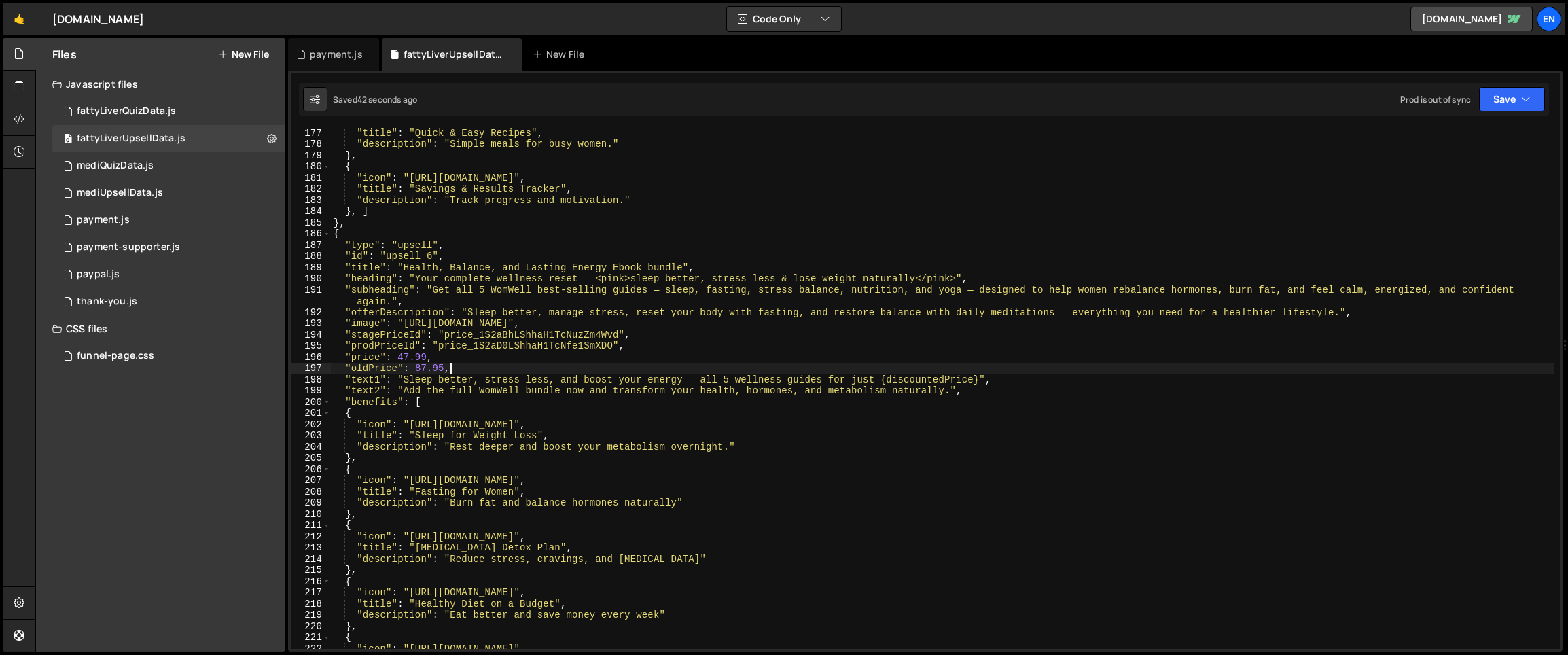
scroll to position [1990, 0]
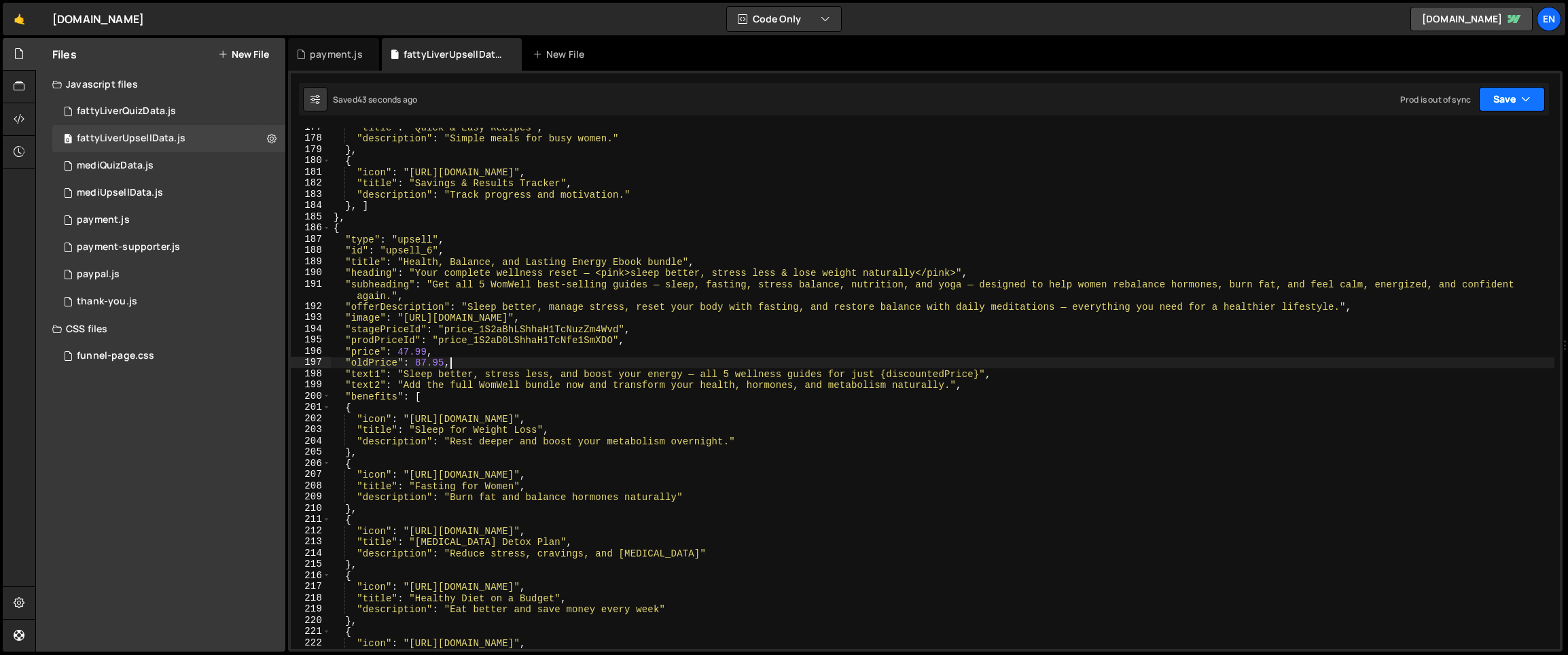
click at [1541, 100] on button "Save" at bounding box center [1511, 99] width 66 height 24
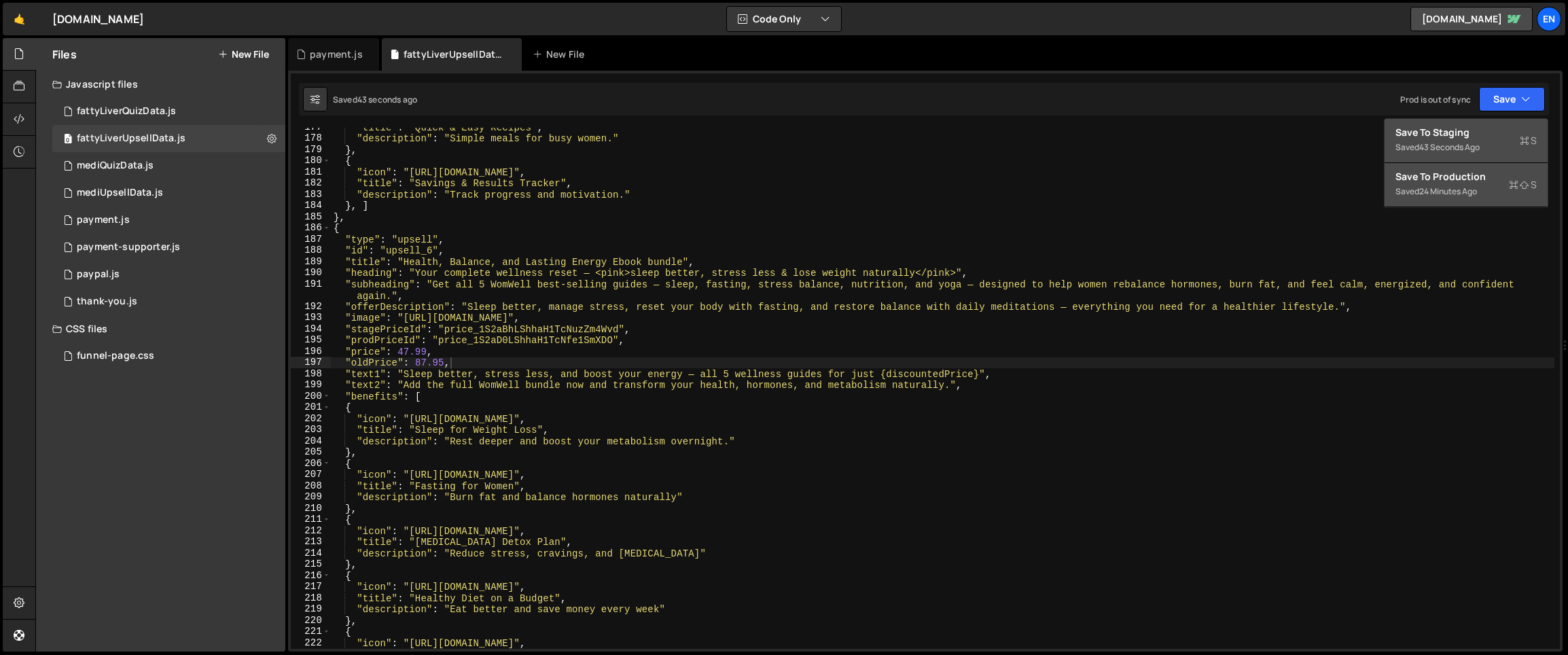
click at [1452, 132] on div "Save to Staging S" at bounding box center [1466, 132] width 141 height 14
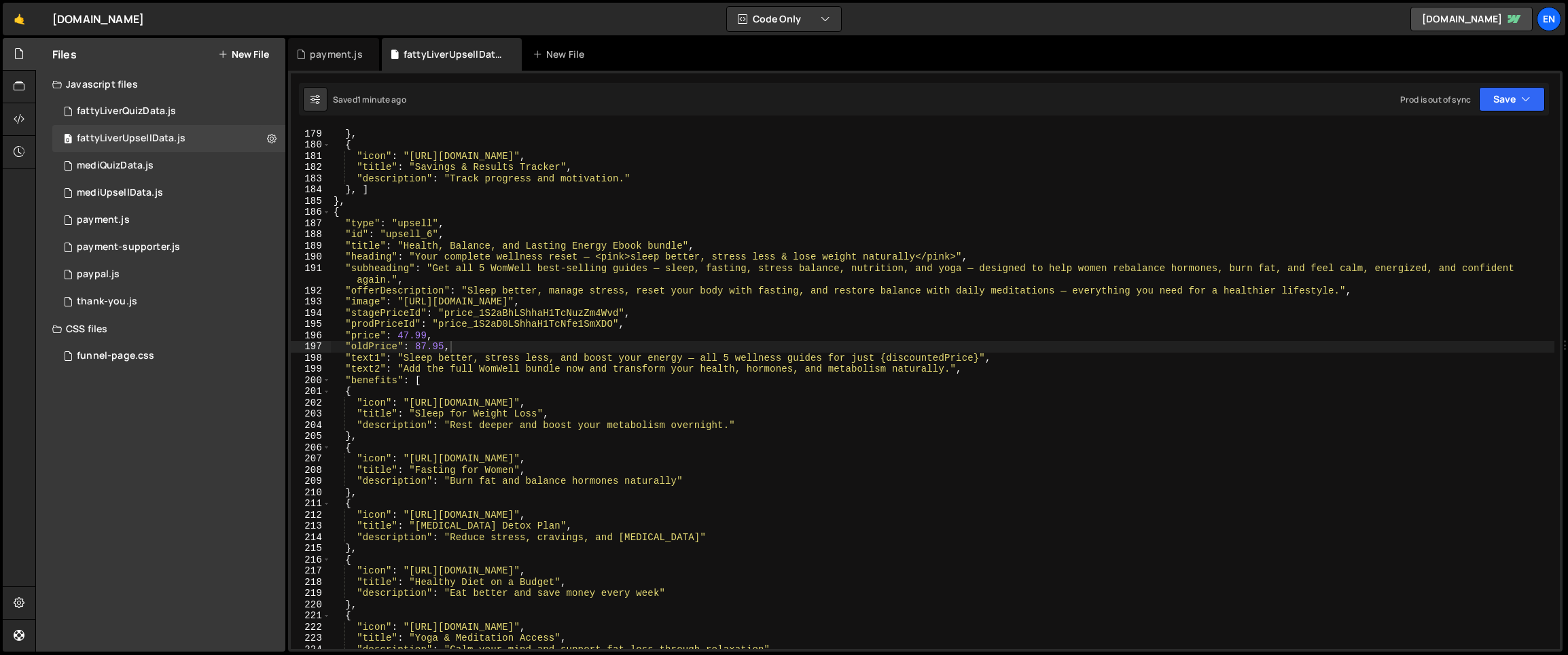
scroll to position [1949, 0]
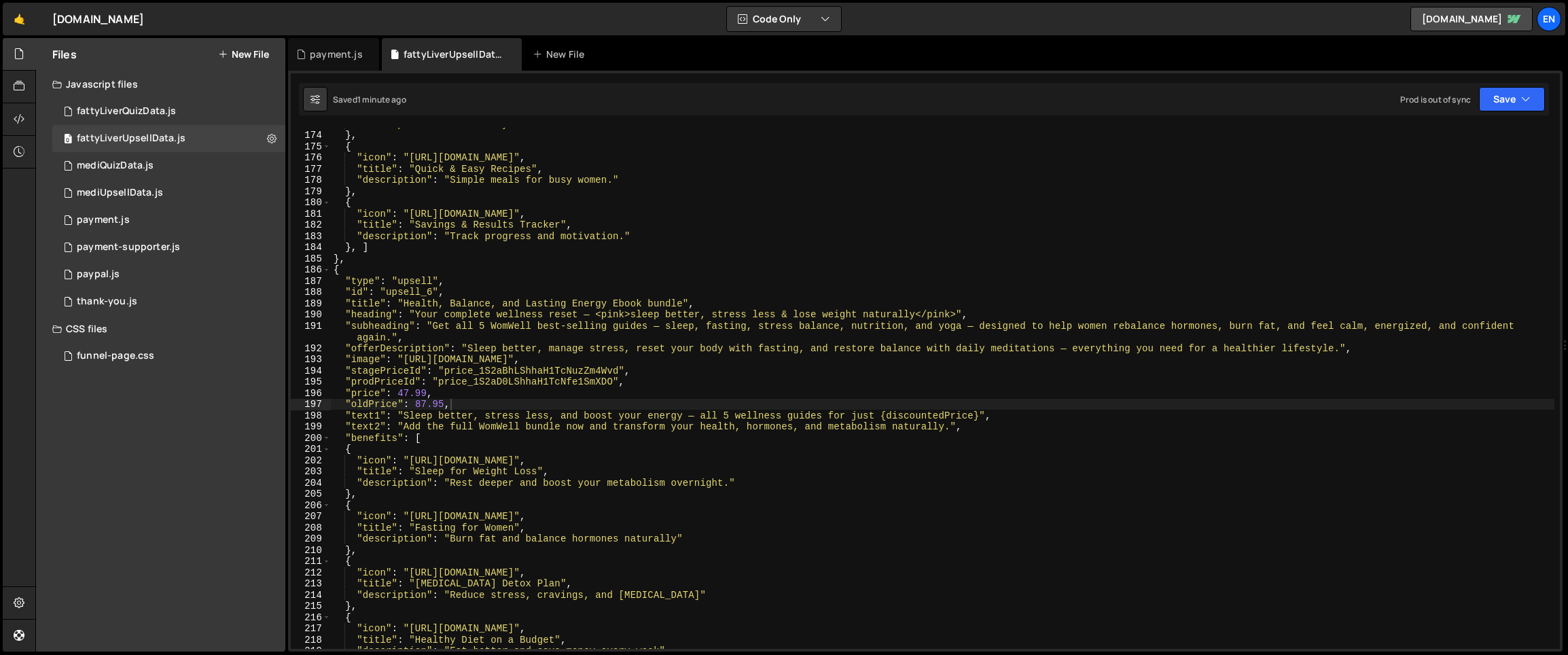
click at [1511, 113] on div "Saved 1 minute ago Prod is out of sync Upgrade to Edit Save Save to Staging S S…" at bounding box center [924, 98] width 1250 height 32
click at [1504, 104] on button "Save" at bounding box center [1511, 99] width 66 height 24
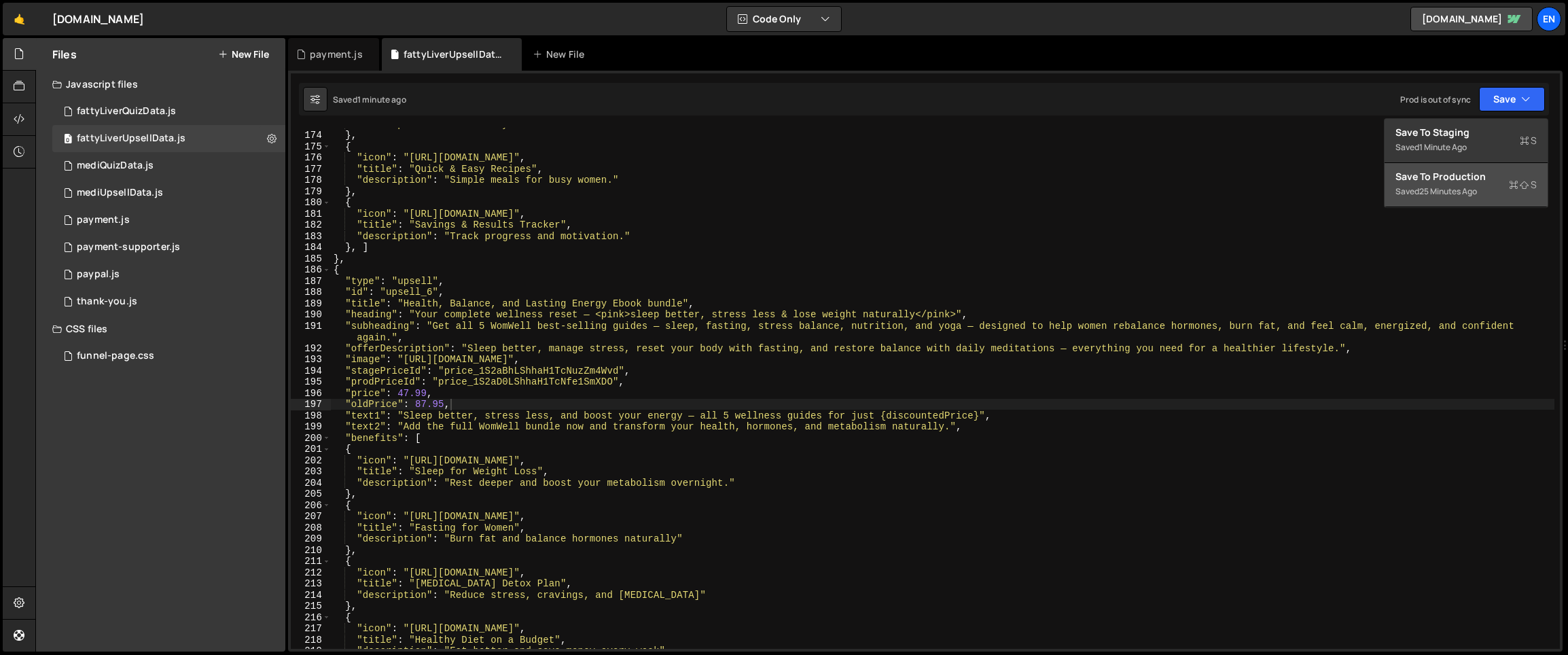
click at [1436, 178] on div "Save to Production S" at bounding box center [1466, 177] width 141 height 14
